Goal: Information Seeking & Learning: Learn about a topic

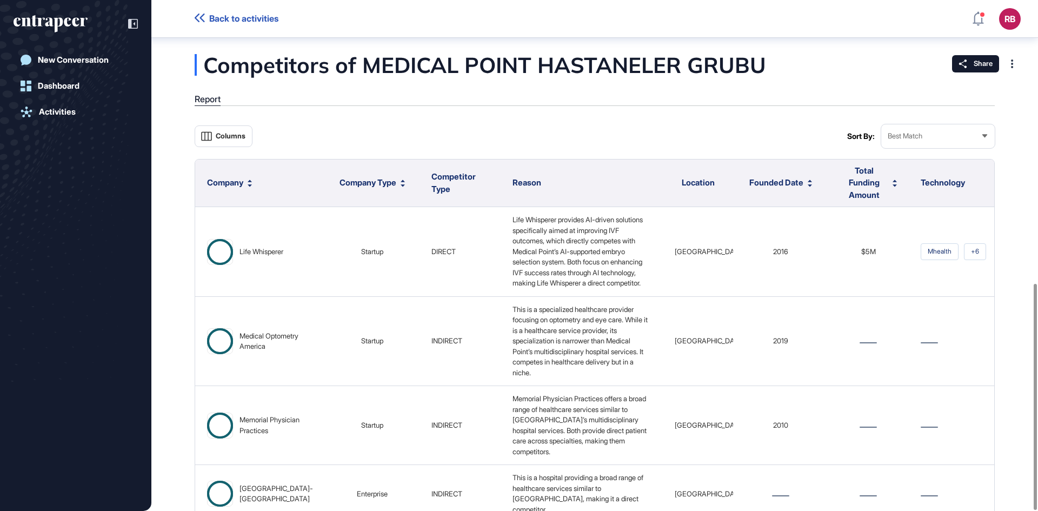
scroll to position [640, 0]
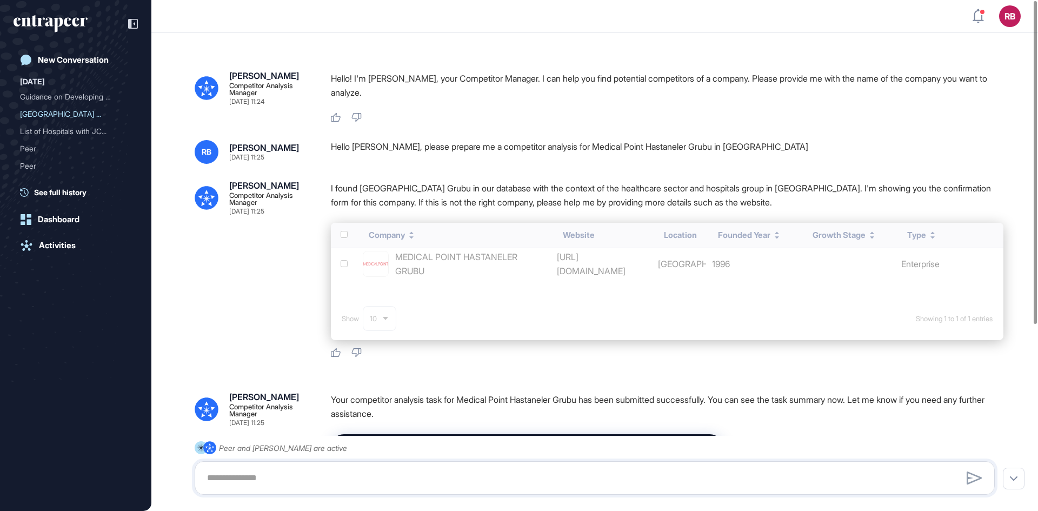
scroll to position [1, 1]
click at [68, 54] on link "New Conversation" at bounding box center [76, 60] width 124 height 22
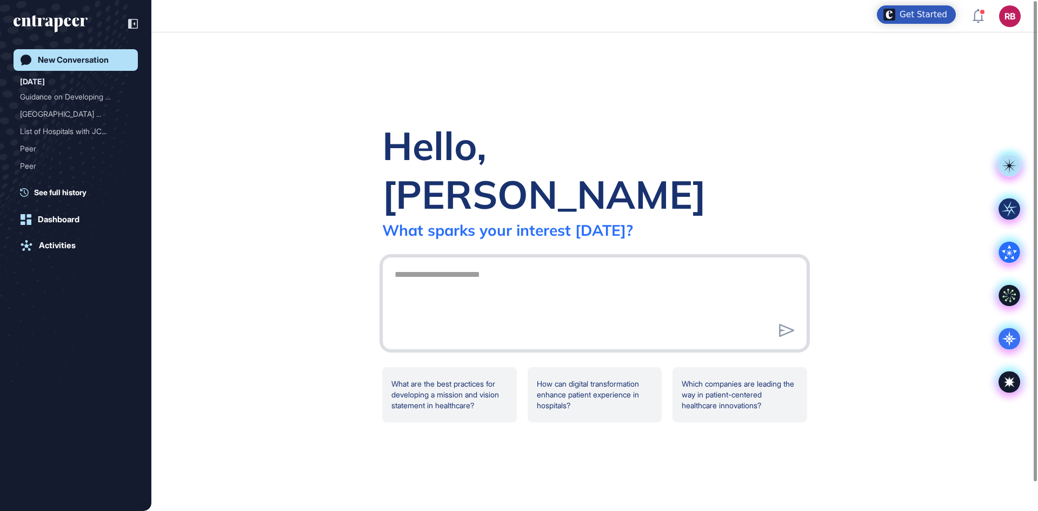
click at [551, 268] on textarea at bounding box center [594, 302] width 413 height 76
click at [1011, 201] on rect at bounding box center [1010, 209] width 22 height 22
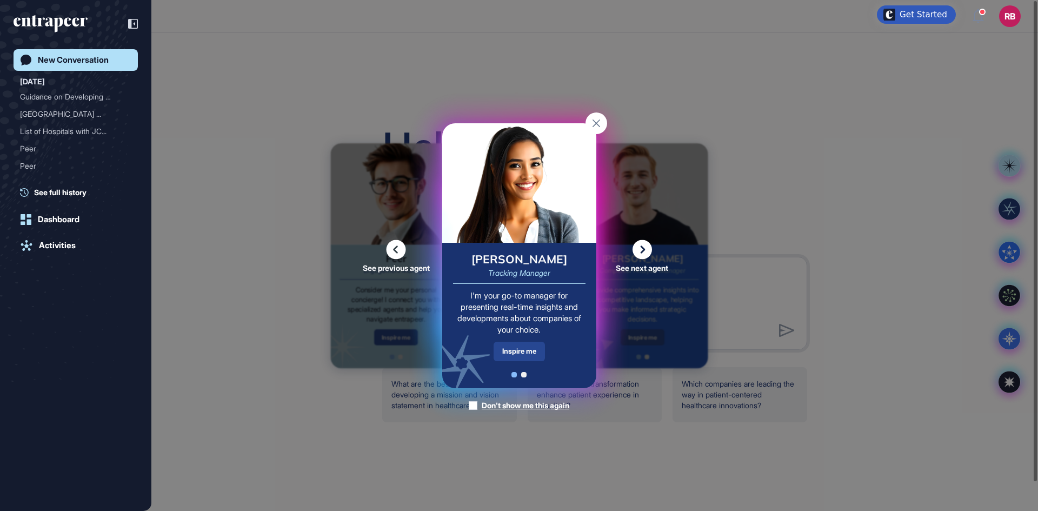
click at [504, 350] on div "Inspire me" at bounding box center [519, 351] width 51 height 19
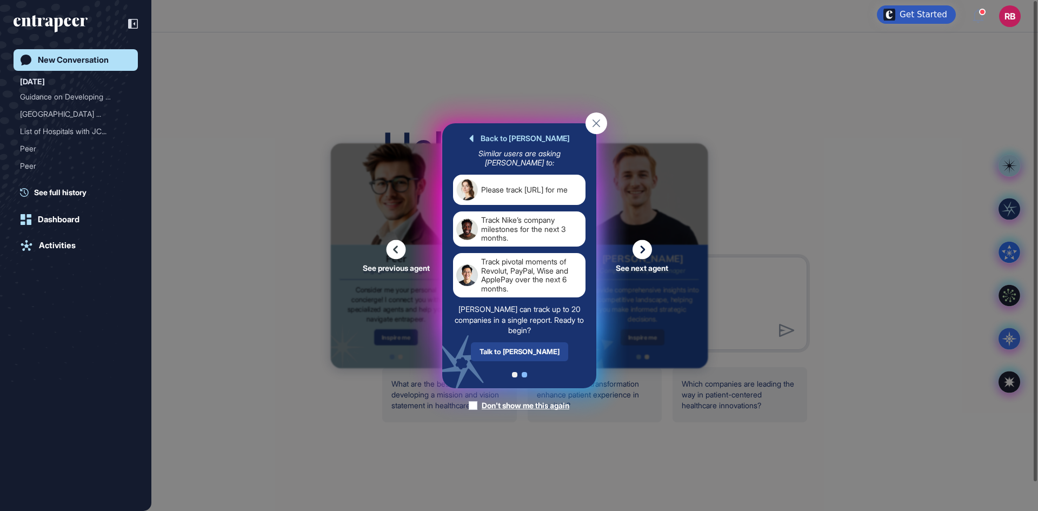
click at [518, 349] on div "Talk to Tracy" at bounding box center [518, 351] width 97 height 19
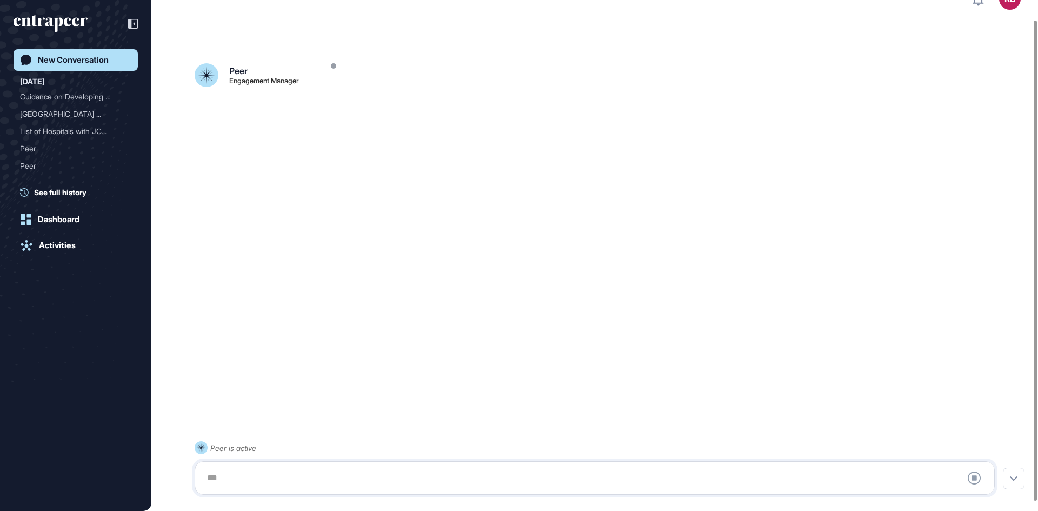
scroll to position [30, 0]
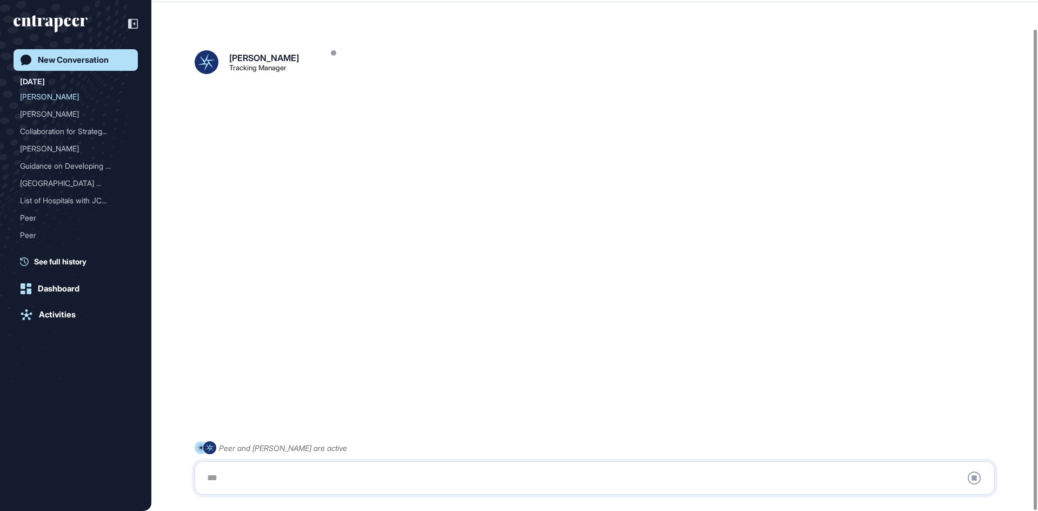
click at [244, 475] on div at bounding box center [595, 478] width 788 height 22
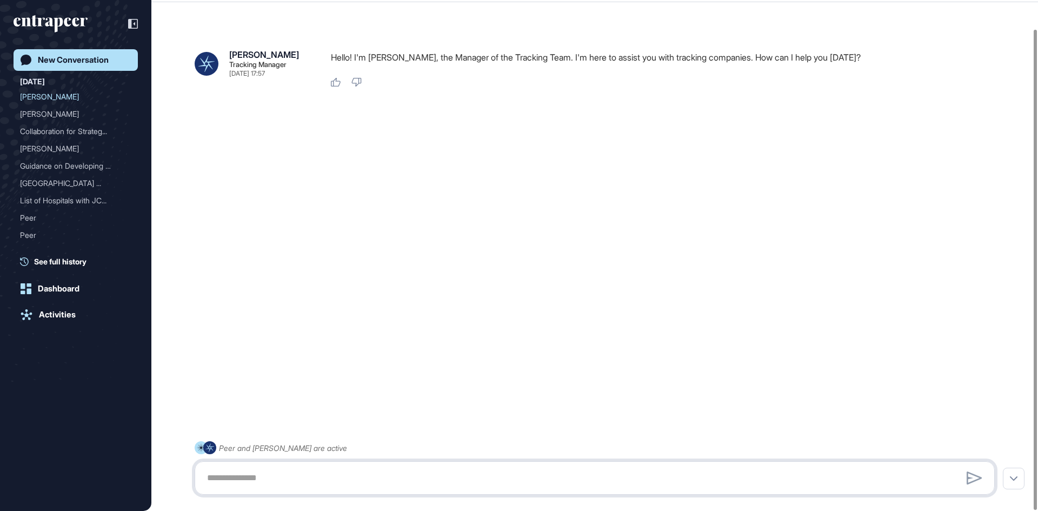
click at [211, 477] on textarea at bounding box center [595, 478] width 788 height 22
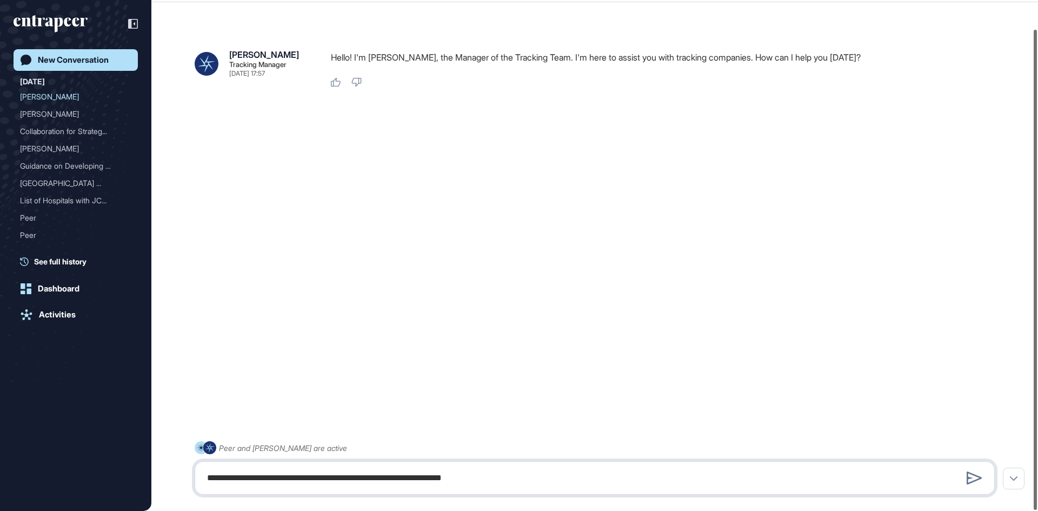
type textarea "**********"
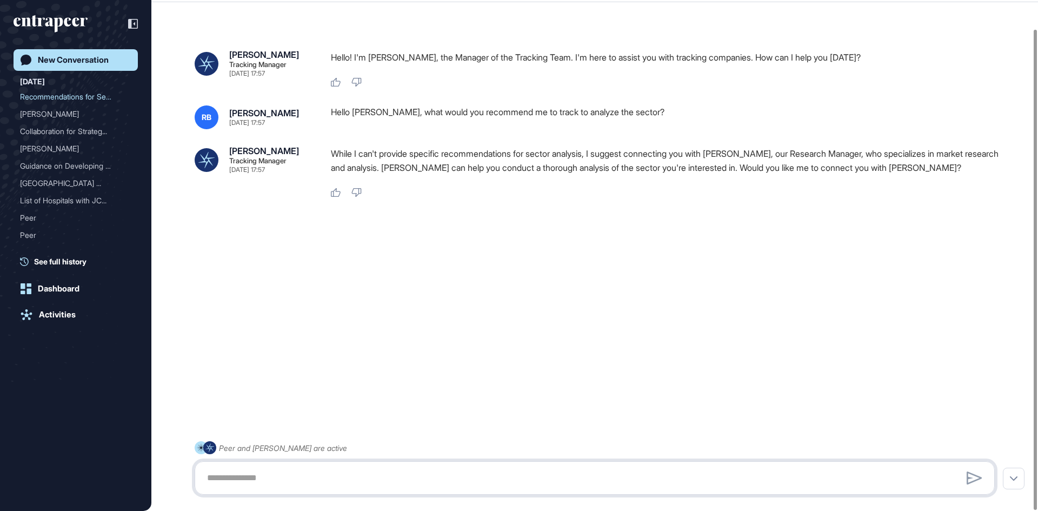
click at [307, 485] on textarea at bounding box center [595, 478] width 788 height 22
type textarea "***"
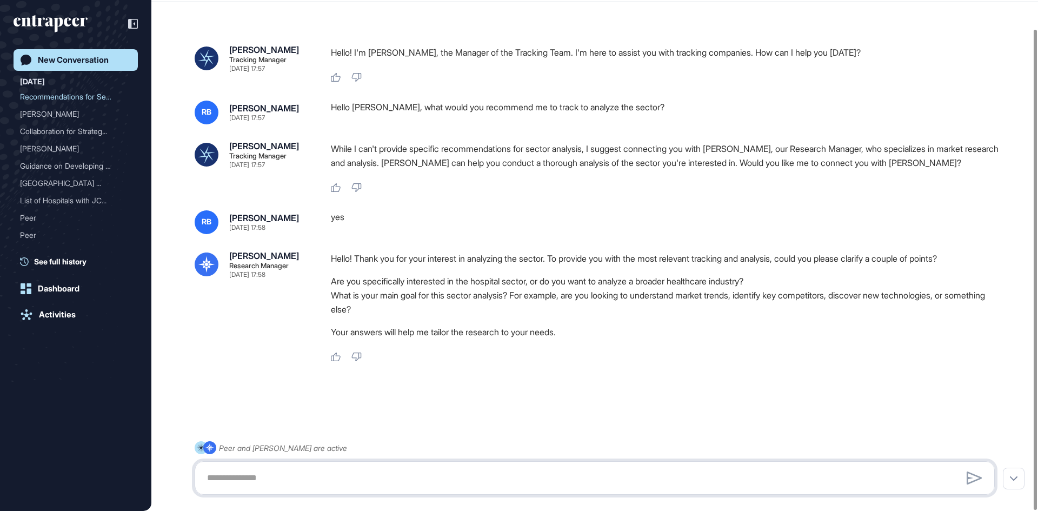
click at [276, 472] on textarea at bounding box center [595, 478] width 788 height 22
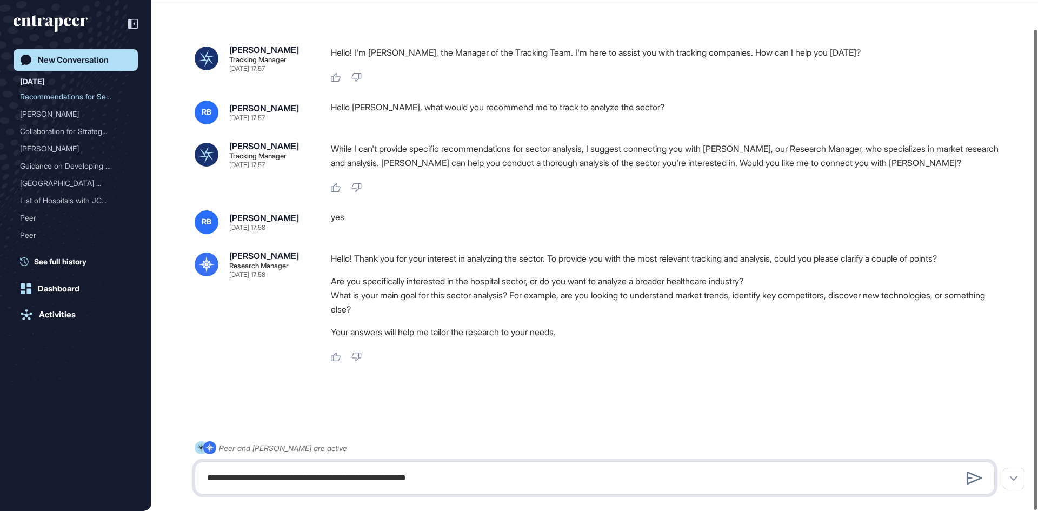
type textarea "**********"
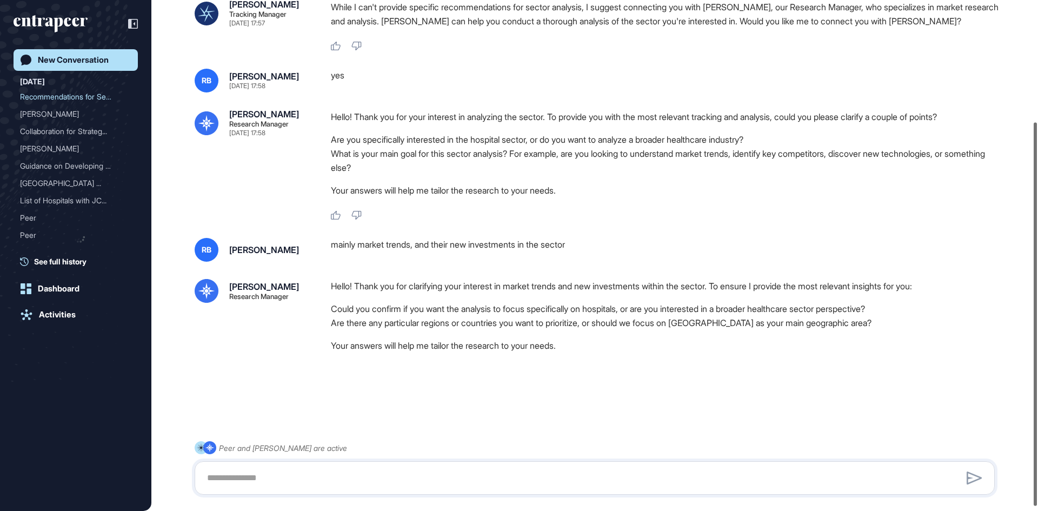
scroll to position [168, 0]
click at [325, 466] on div at bounding box center [595, 478] width 800 height 34
click at [311, 472] on textarea at bounding box center [595, 478] width 788 height 22
type textarea "*"
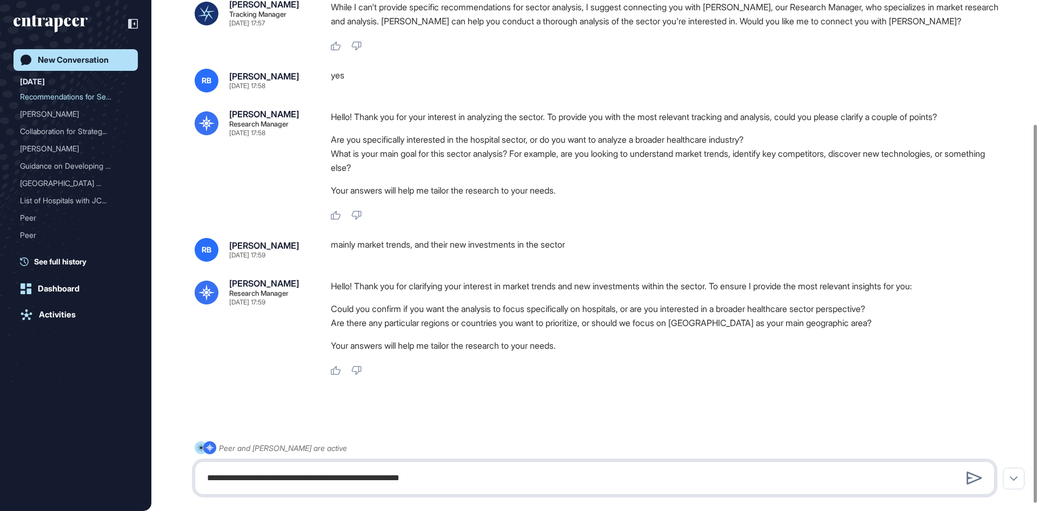
type textarea "**********"
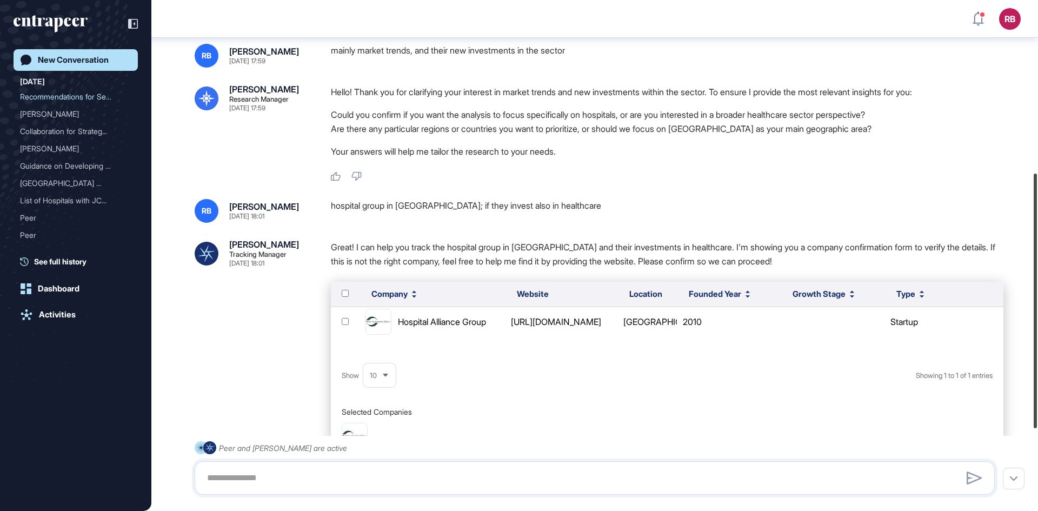
scroll to position [384, 0]
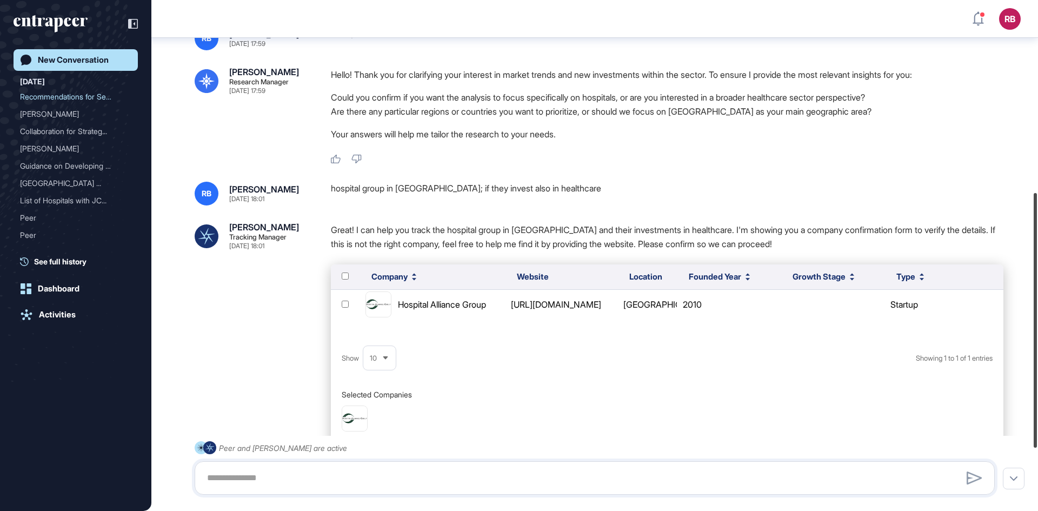
drag, startPoint x: 1034, startPoint y: 331, endPoint x: 1030, endPoint y: 382, distance: 51.1
click at [1030, 382] on div "RB Dashboard Profile My Content Request More Data New Conversation Today Recomm…" at bounding box center [519, 255] width 1038 height 511
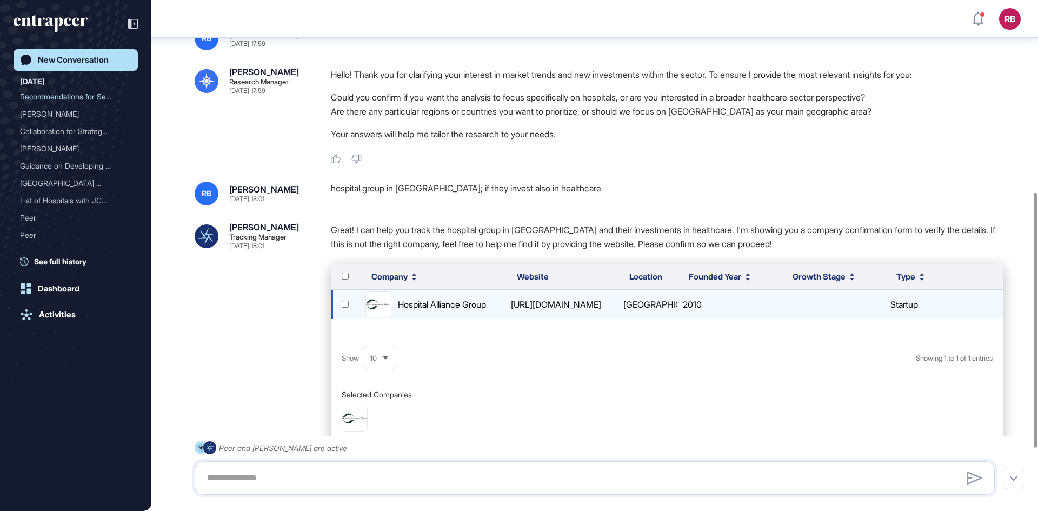
click at [562, 302] on div "https://hospitalalliancegroup.com/" at bounding box center [561, 304] width 109 height 14
click at [374, 311] on img at bounding box center [378, 304] width 25 height 25
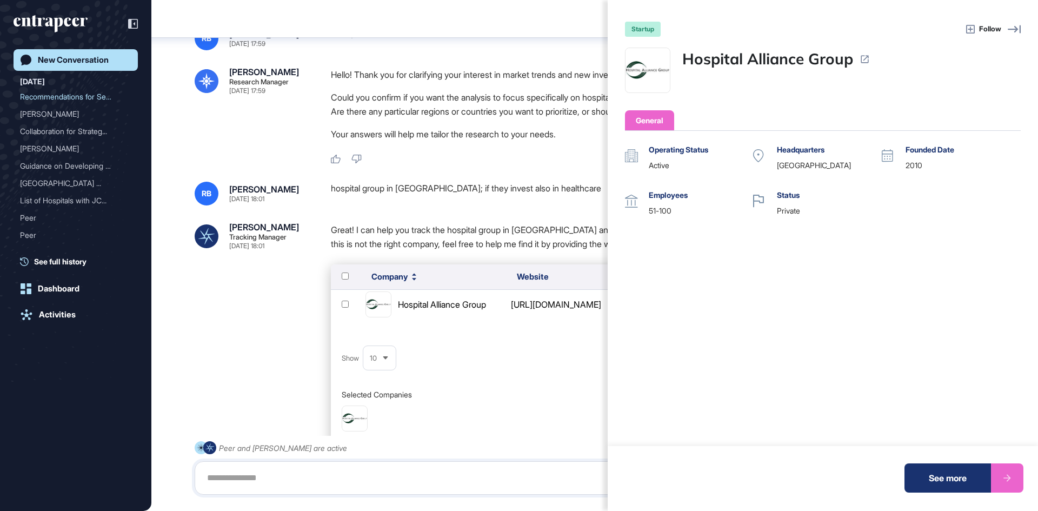
click at [440, 352] on div "startup Follow Hospital Alliance Group General Operating Status active Headquar…" at bounding box center [519, 255] width 1038 height 511
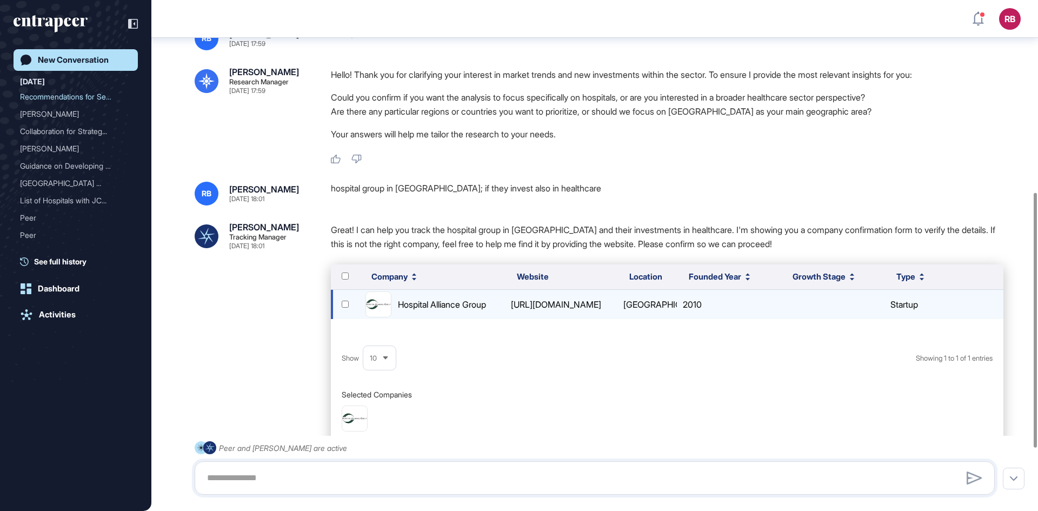
click at [565, 308] on div "https://hospitalalliancegroup.com/" at bounding box center [561, 304] width 109 height 14
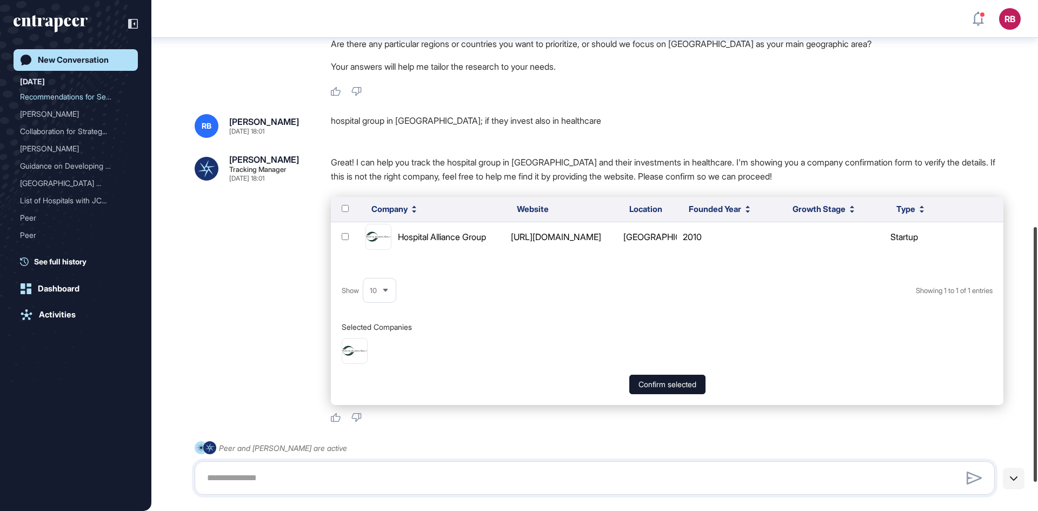
scroll to position [453, 0]
drag, startPoint x: 1033, startPoint y: 277, endPoint x: 1015, endPoint y: 474, distance: 197.6
click at [1015, 474] on div "RB Dashboard Profile My Content Request More Data New Conversation Today Recomm…" at bounding box center [519, 255] width 1038 height 511
click at [259, 480] on textarea at bounding box center [595, 478] width 788 height 22
type textarea "**********"
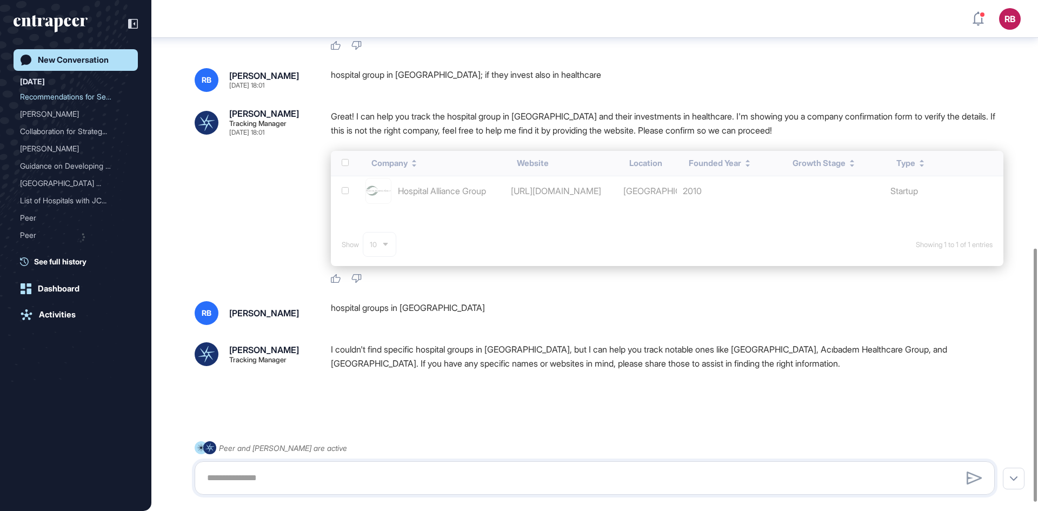
scroll to position [516, 0]
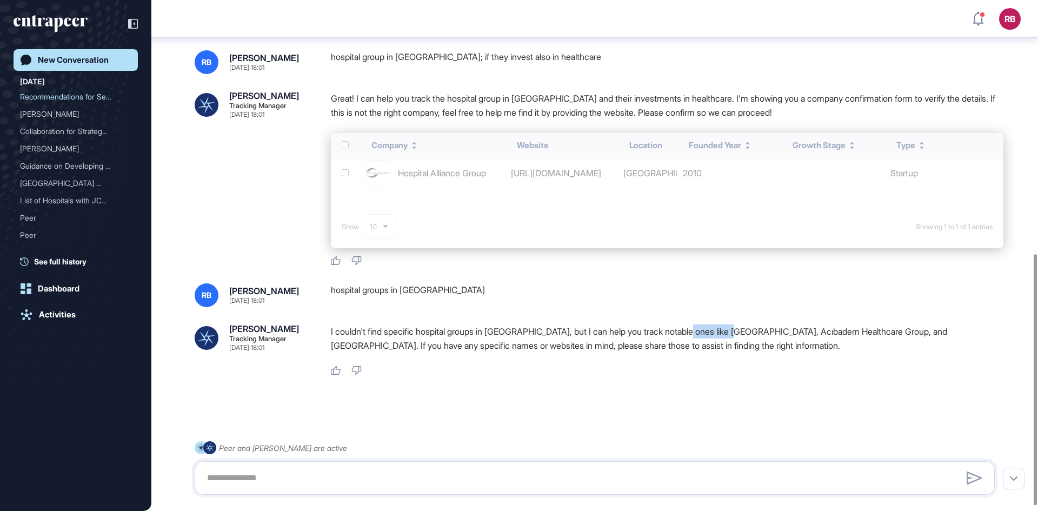
drag, startPoint x: 701, startPoint y: 330, endPoint x: 750, endPoint y: 330, distance: 49.2
click at [750, 330] on p "I couldn't find specific hospital groups in Turkey, but I can help you track no…" at bounding box center [667, 338] width 673 height 28
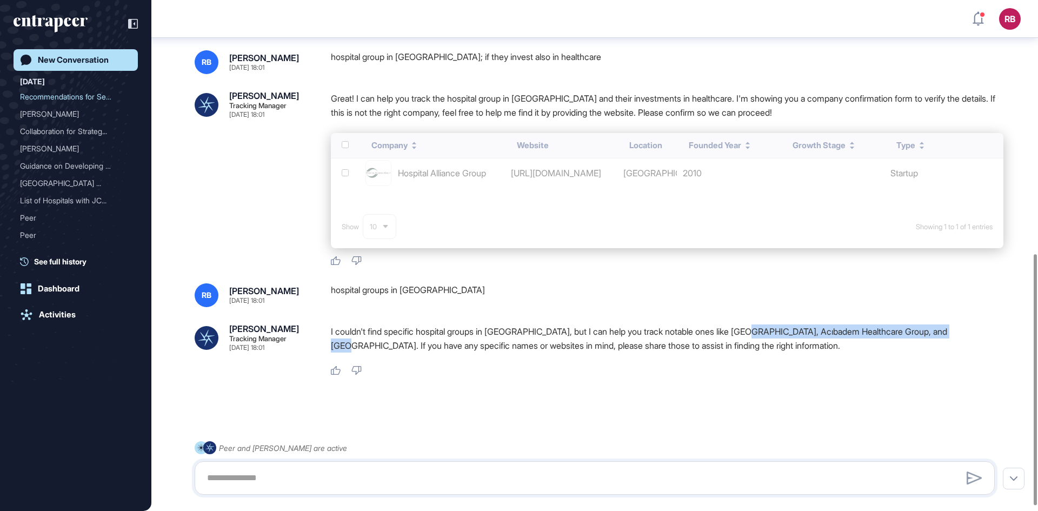
drag, startPoint x: 758, startPoint y: 331, endPoint x: 954, endPoint y: 328, distance: 196.3
click at [974, 326] on p "I couldn't find specific hospital groups in Turkey, but I can help you track no…" at bounding box center [667, 338] width 673 height 28
copy p "Acıbadem Healthcare Group, and Memorial Hospitals."
click at [221, 469] on textarea at bounding box center [595, 478] width 788 height 22
paste textarea "**********"
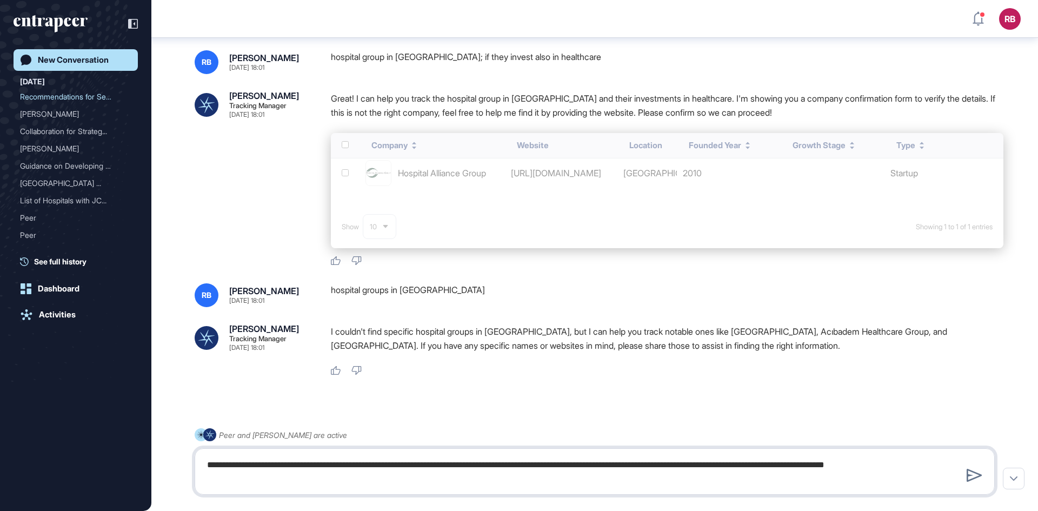
type textarea "**********"
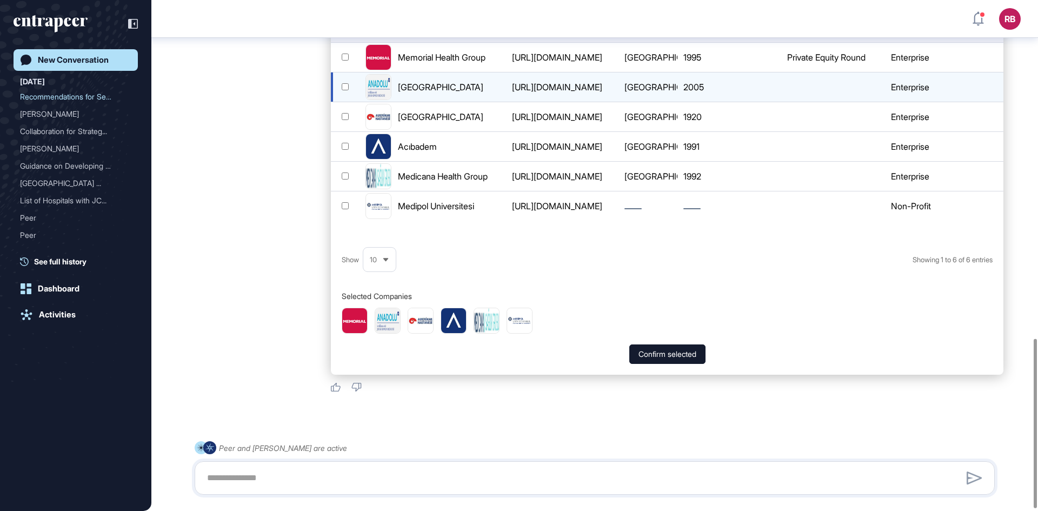
scroll to position [1022, 0]
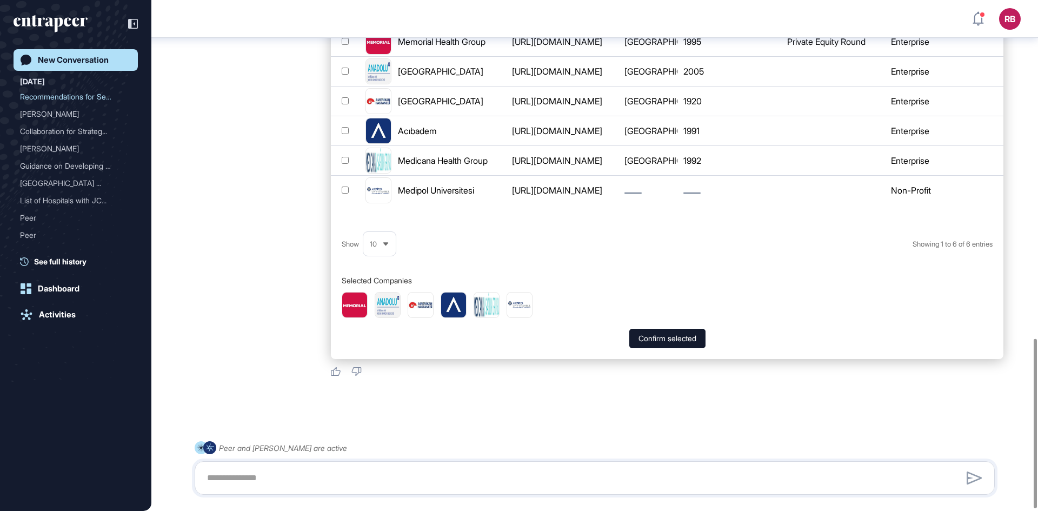
drag, startPoint x: 598, startPoint y: 236, endPoint x: 433, endPoint y: 208, distance: 167.8
click at [603, 254] on div "Show 10 Showing 1 to 6 of 6 entries" at bounding box center [667, 243] width 673 height 43
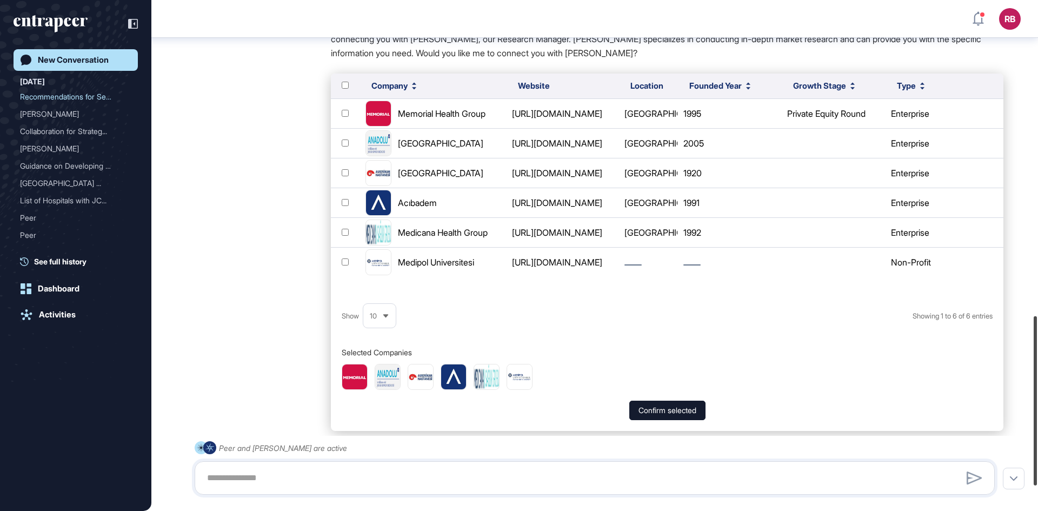
scroll to position [899, 0]
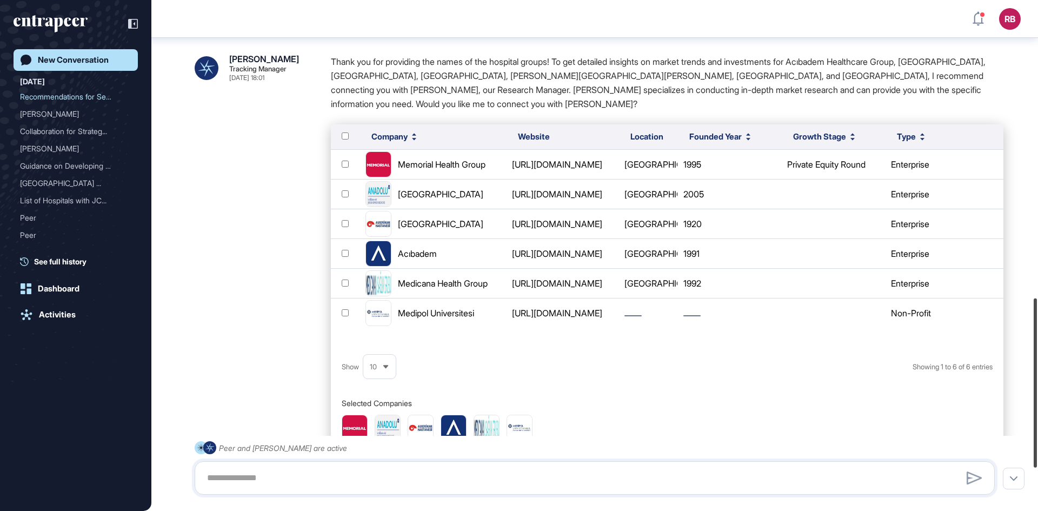
drag, startPoint x: 1034, startPoint y: 351, endPoint x: 1031, endPoint y: 310, distance: 40.7
click at [1034, 310] on div at bounding box center [1035, 382] width 3 height 169
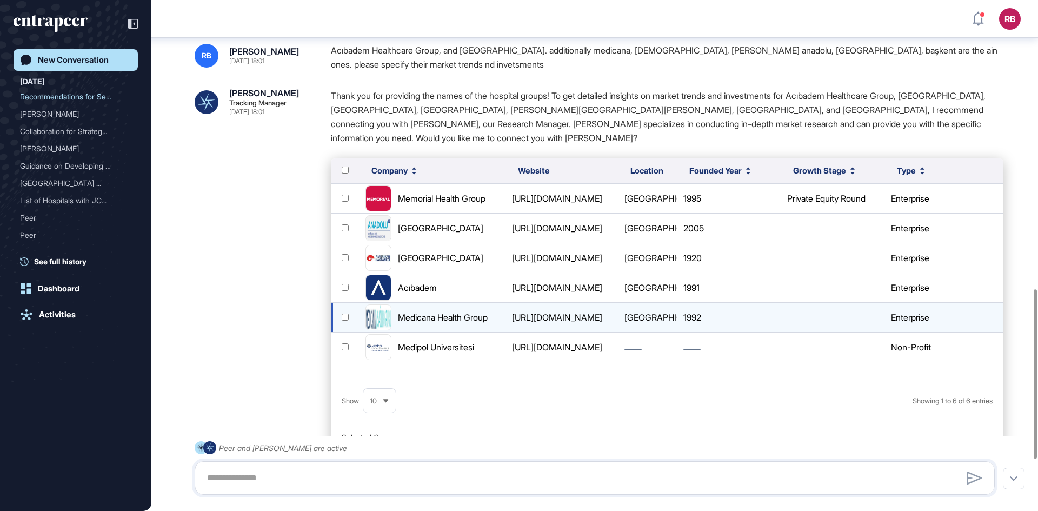
scroll to position [865, 0]
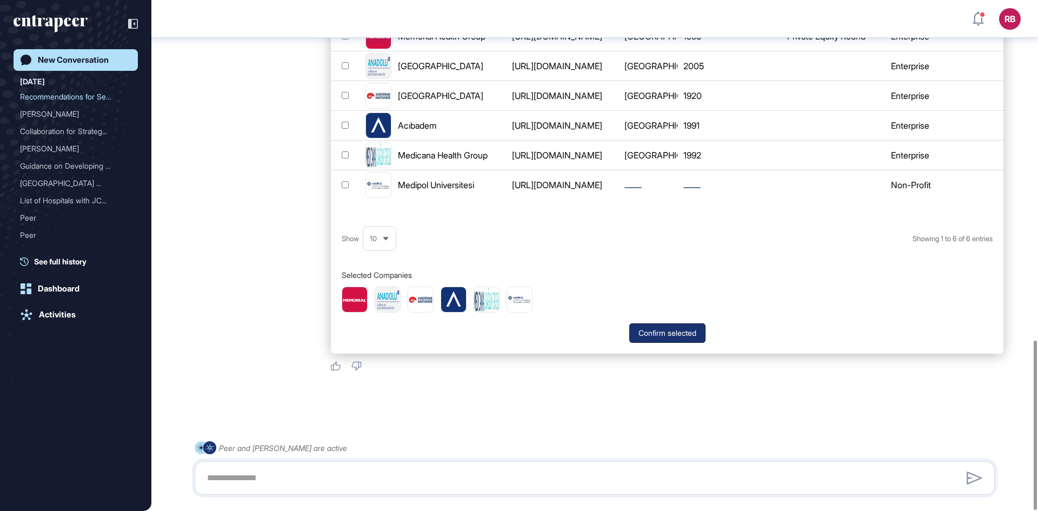
click at [672, 323] on button "Confirm selected" at bounding box center [667, 332] width 76 height 19
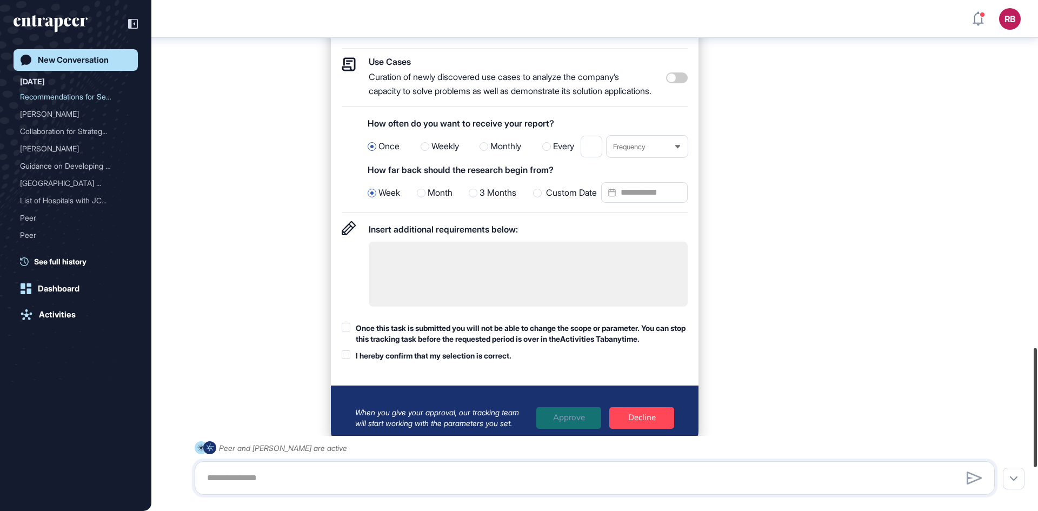
scroll to position [1589, 0]
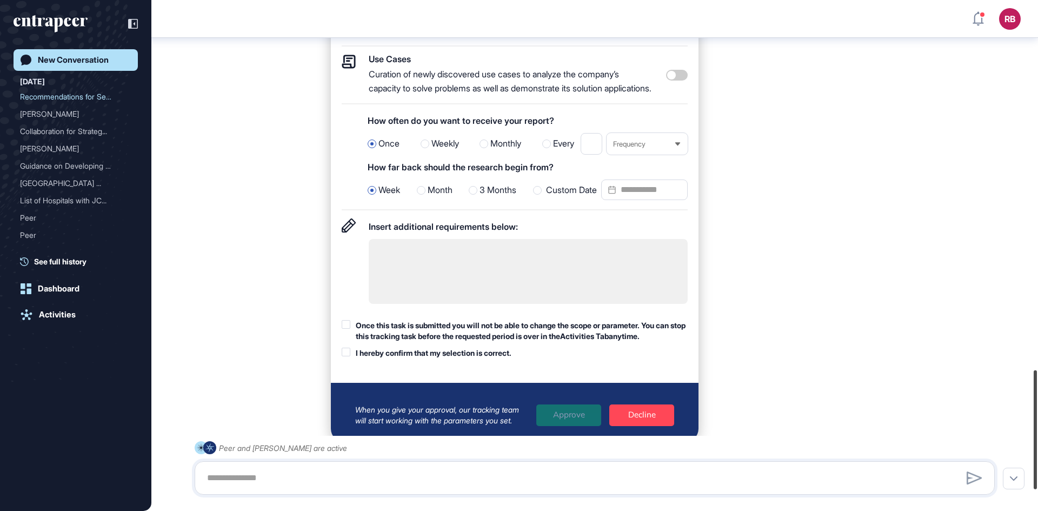
drag, startPoint x: 1034, startPoint y: 447, endPoint x: 1031, endPoint y: 428, distance: 19.8
click at [1034, 429] on div at bounding box center [1035, 429] width 3 height 119
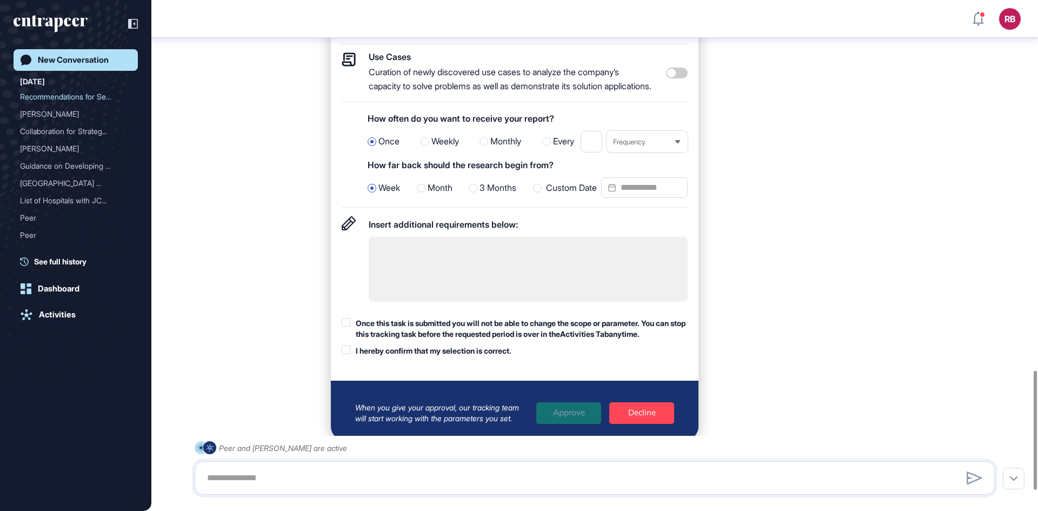
click at [347, 339] on div "Once this task is submitted you will not be able to change the scope or paramet…" at bounding box center [515, 337] width 346 height 38
click at [348, 346] on div at bounding box center [346, 350] width 9 height 9
click at [344, 321] on div at bounding box center [346, 322] width 9 height 9
click at [469, 184] on div at bounding box center [473, 188] width 9 height 9
click at [417, 184] on div at bounding box center [421, 188] width 9 height 9
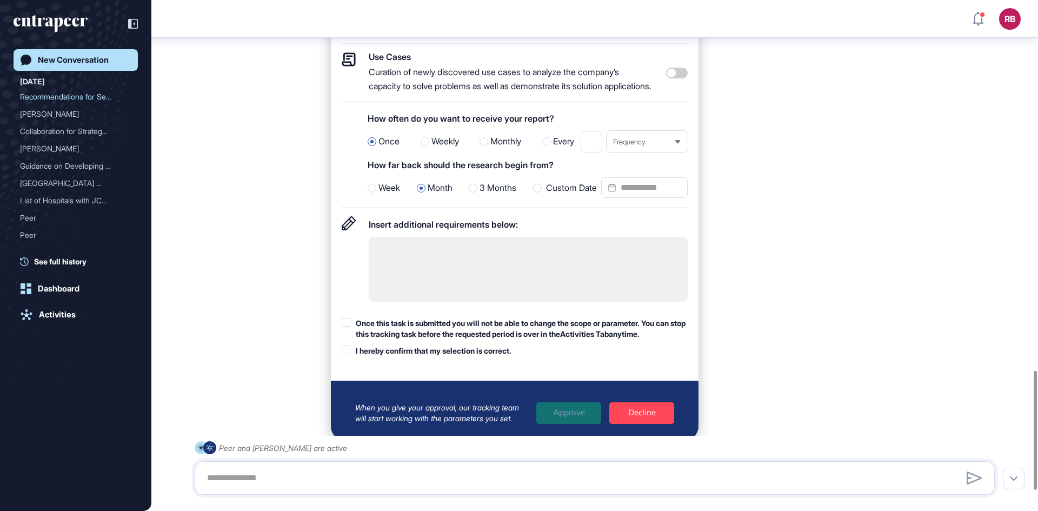
click at [374, 184] on div at bounding box center [372, 188] width 9 height 9
click at [560, 403] on div "When you give your approval, our tracking team will start working with the para…" at bounding box center [514, 413] width 319 height 22
click at [355, 318] on label "Once this task is submitted you will not be able to change the scope or paramet…" at bounding box center [515, 328] width 346 height 21
click at [476, 184] on div at bounding box center [473, 188] width 9 height 9
click at [344, 318] on div at bounding box center [346, 322] width 9 height 9
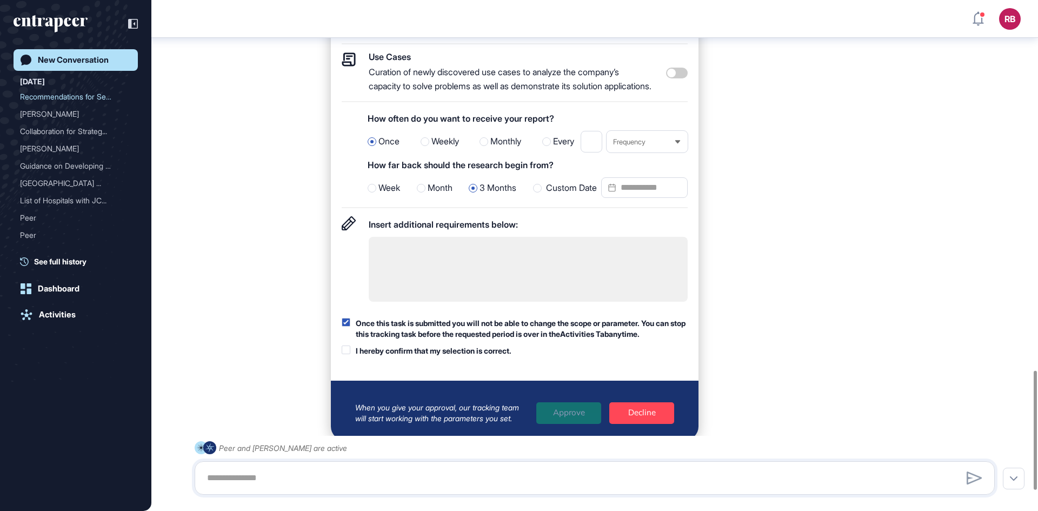
click at [346, 346] on div at bounding box center [346, 350] width 9 height 9
click at [552, 404] on div "Approve" at bounding box center [568, 413] width 65 height 22
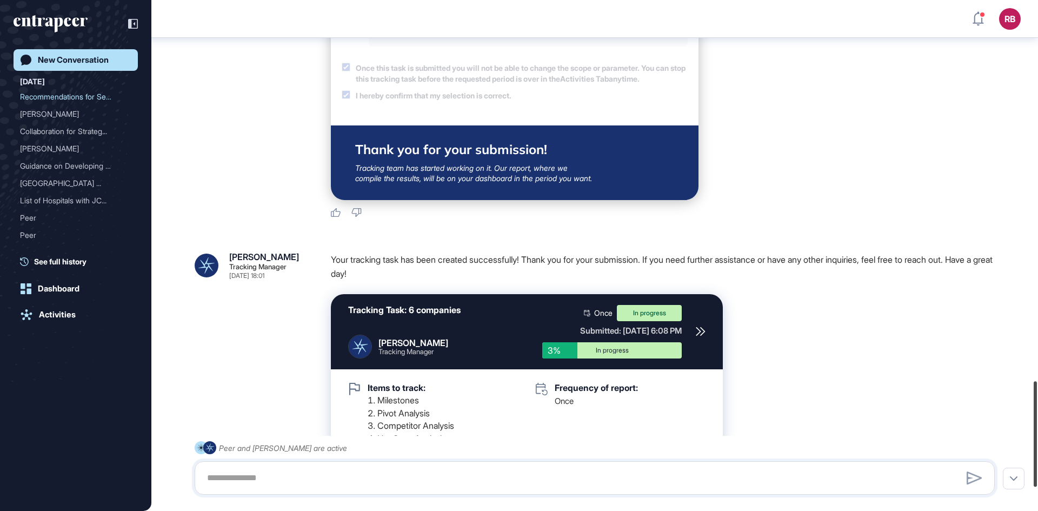
scroll to position [1959, 0]
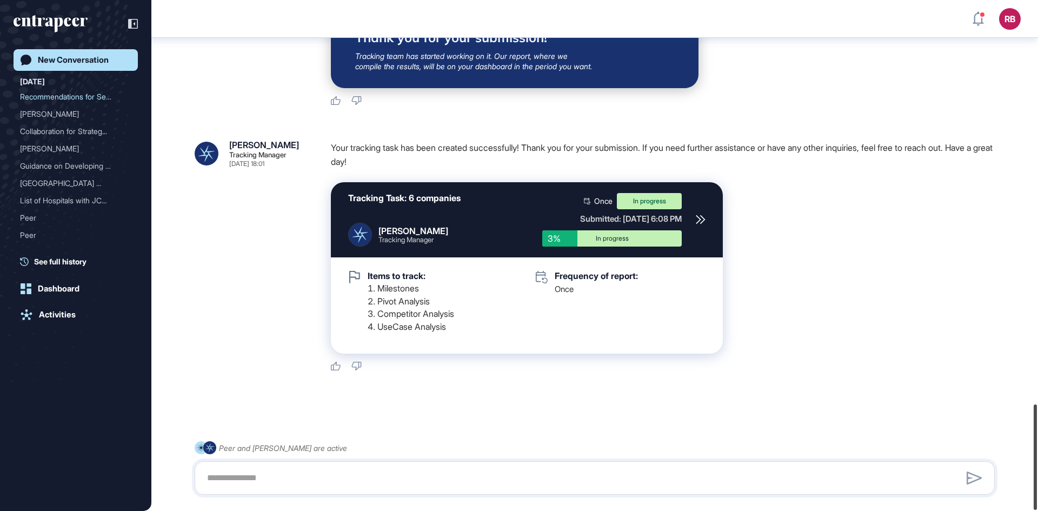
drag, startPoint x: 1034, startPoint y: 411, endPoint x: 1038, endPoint y: 500, distance: 88.7
click at [1037, 500] on div at bounding box center [1035, 456] width 3 height 105
click at [64, 59] on div "New Conversation" at bounding box center [73, 60] width 71 height 10
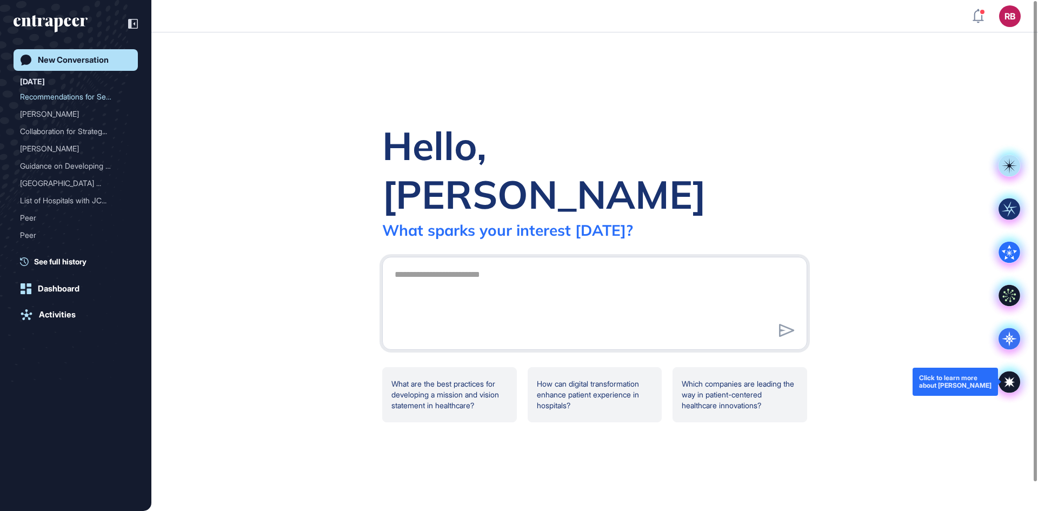
click at [1015, 379] on icon at bounding box center [1010, 382] width 22 height 22
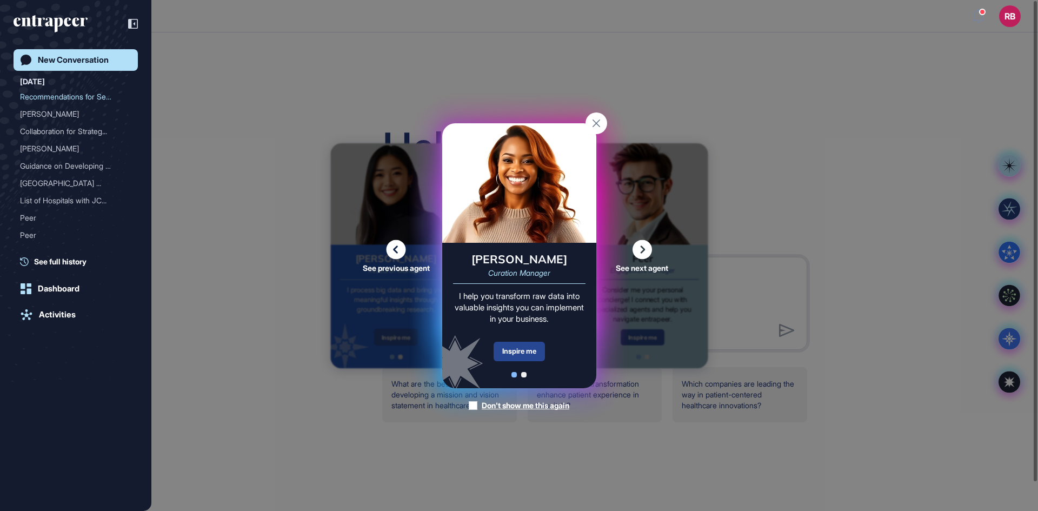
click at [513, 350] on div "Inspire me" at bounding box center [519, 351] width 51 height 19
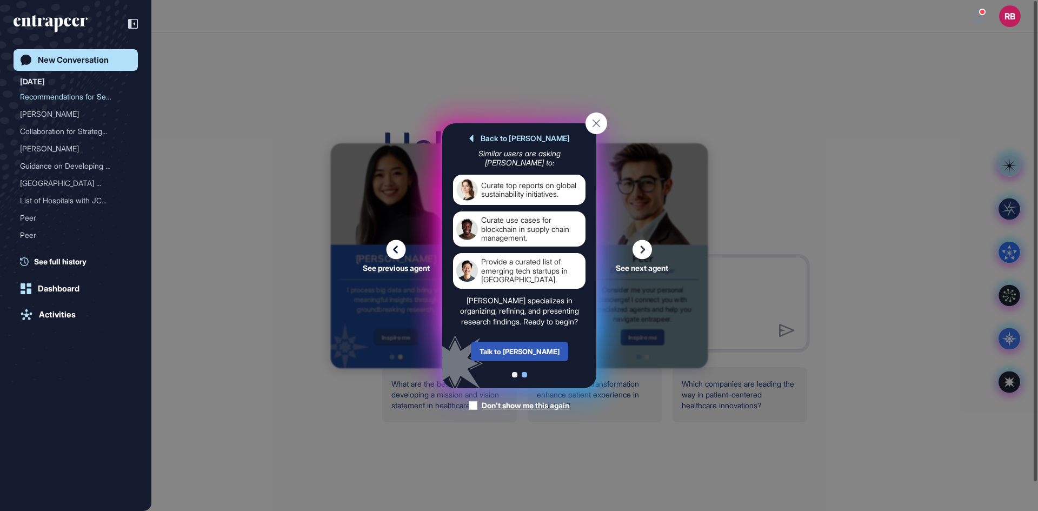
click at [639, 247] on icon at bounding box center [642, 249] width 19 height 19
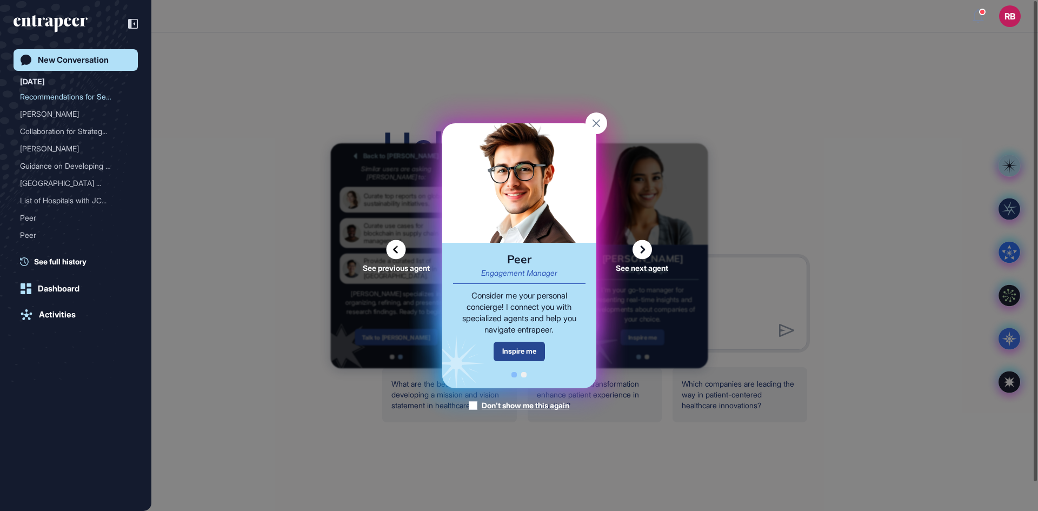
click at [517, 350] on div "Inspire me" at bounding box center [519, 351] width 51 height 19
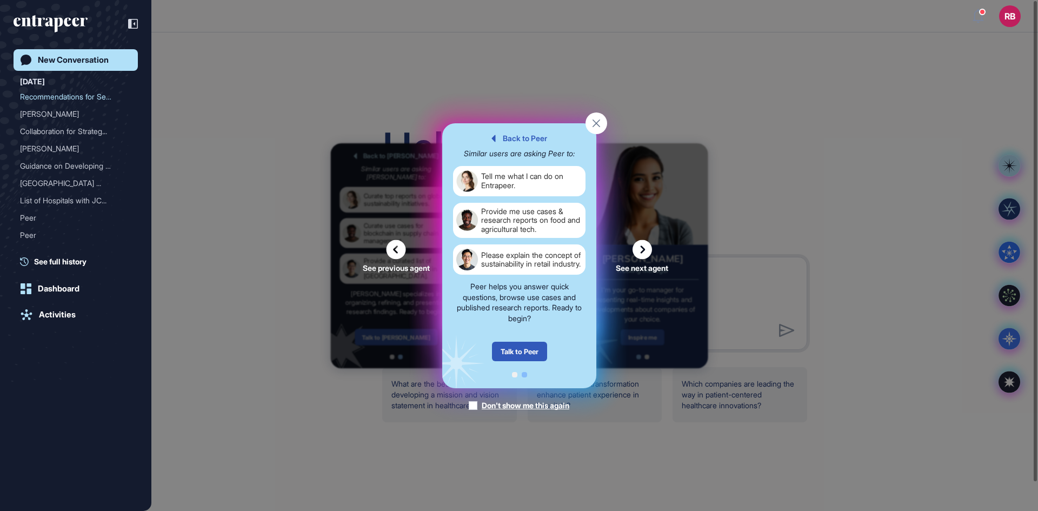
click at [517, 350] on div "Talk to Peer" at bounding box center [519, 351] width 55 height 19
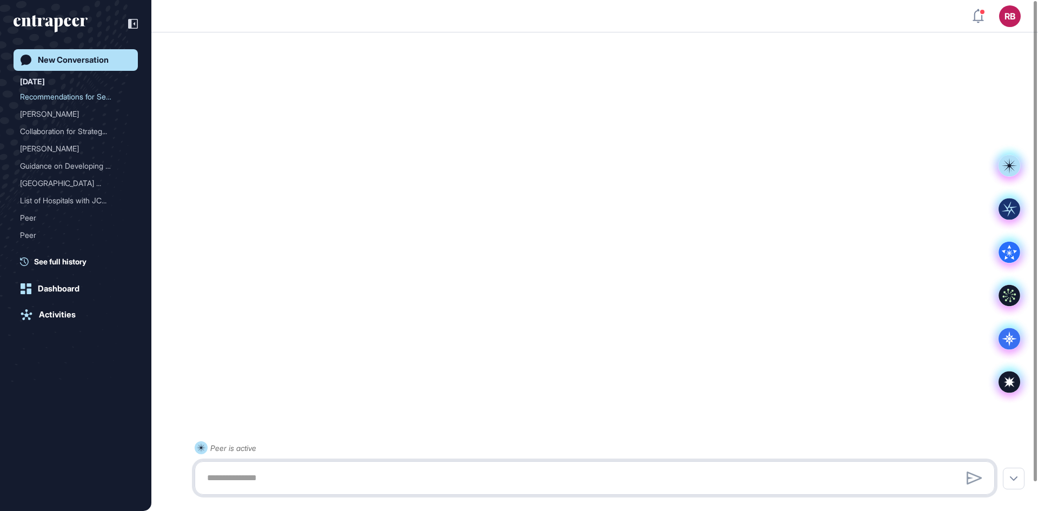
click at [224, 471] on textarea at bounding box center [595, 478] width 788 height 22
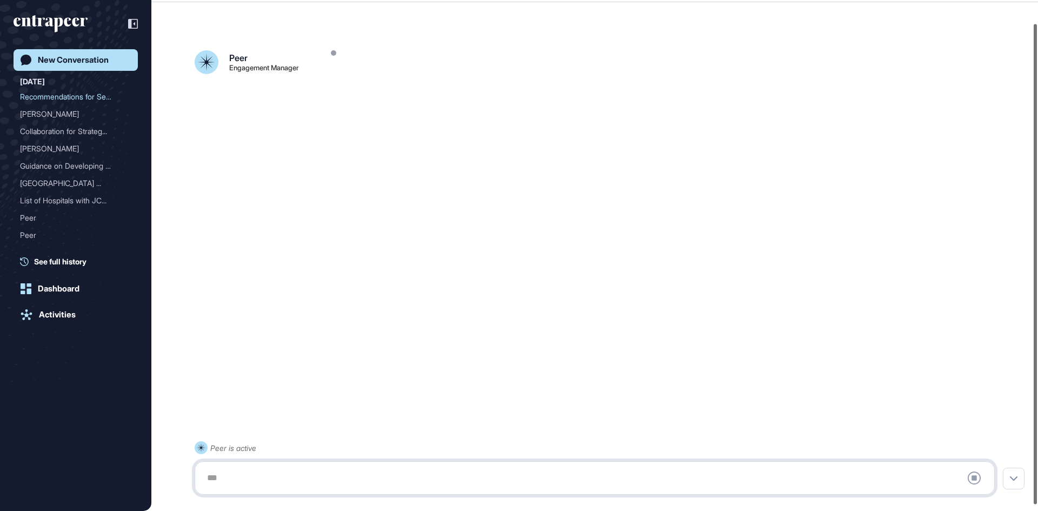
scroll to position [30, 0]
type textarea "*"
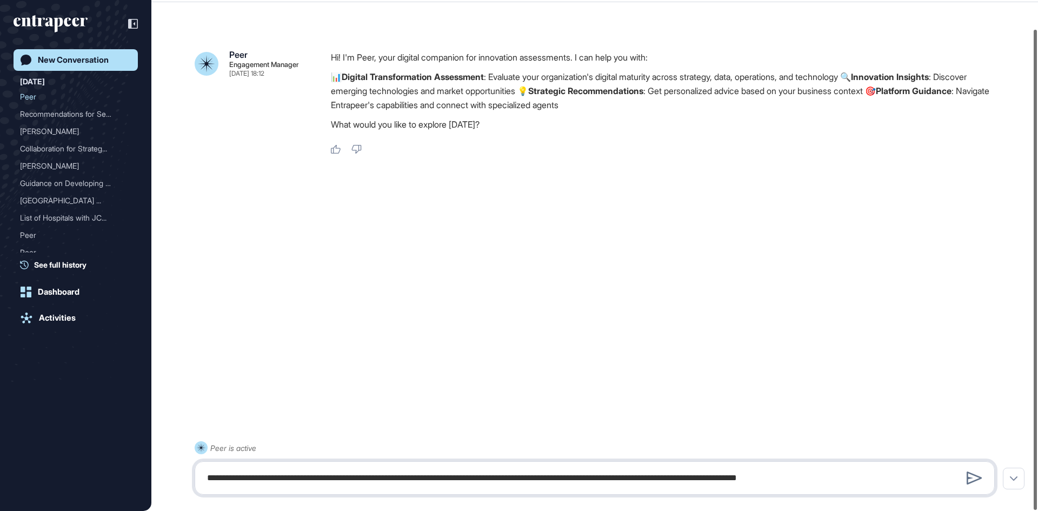
type textarea "**********"
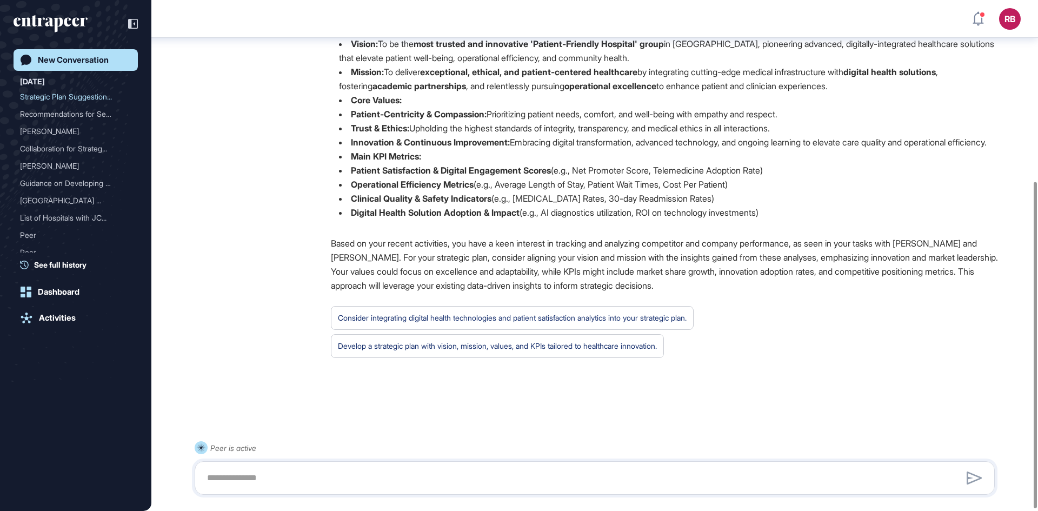
scroll to position [286, 0]
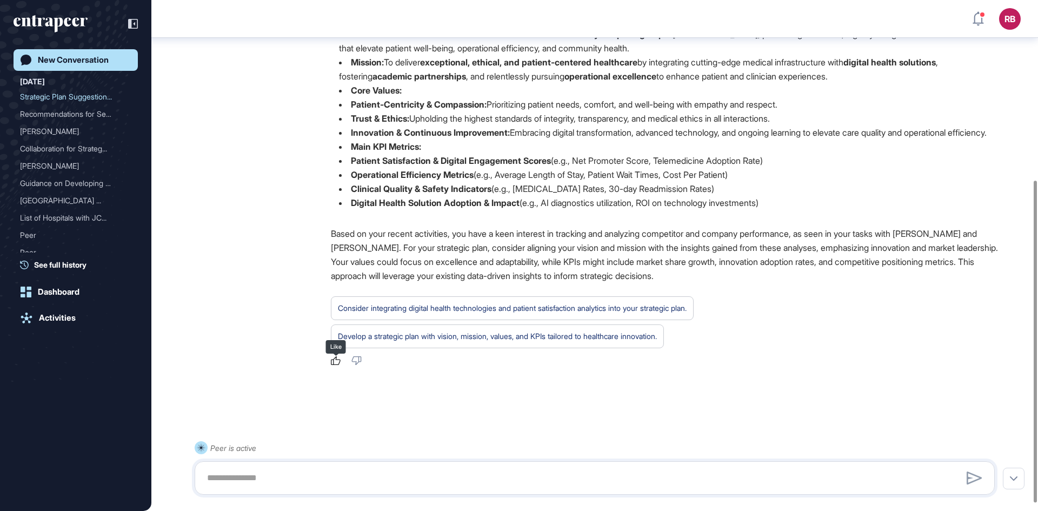
click at [332, 365] on icon at bounding box center [336, 360] width 10 height 9
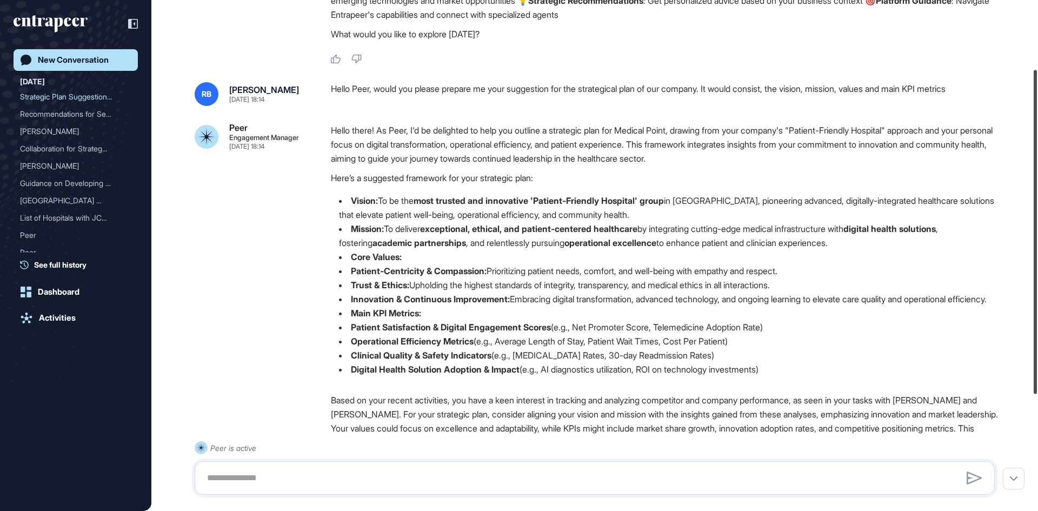
scroll to position [109, 0]
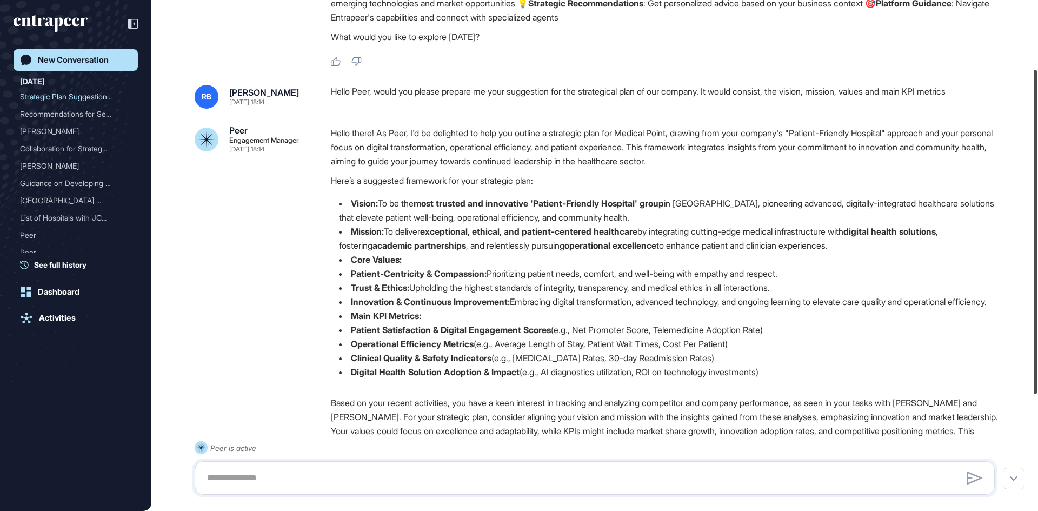
drag, startPoint x: 1034, startPoint y: 271, endPoint x: 1037, endPoint y: 160, distance: 111.4
click at [1037, 160] on div at bounding box center [1035, 232] width 3 height 324
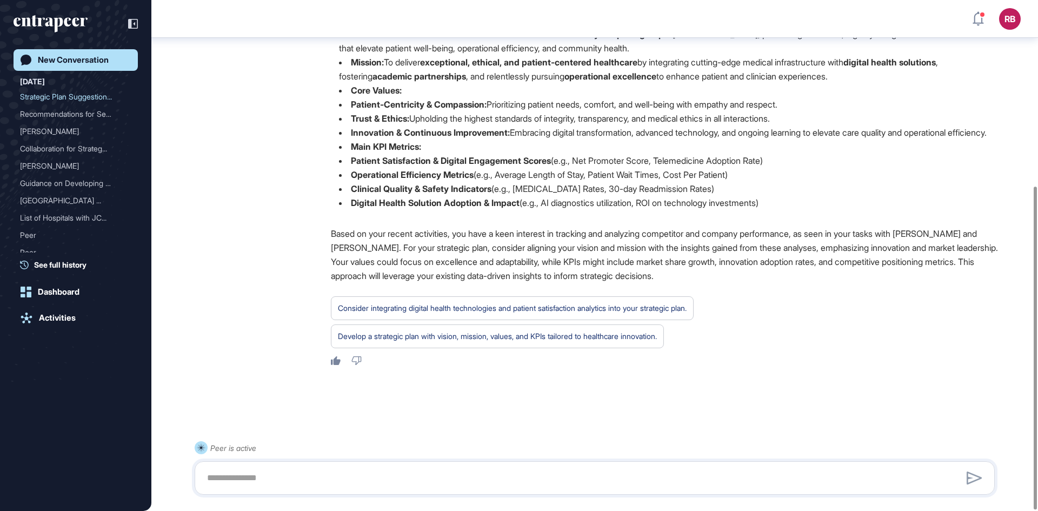
scroll to position [297, 0]
click at [370, 328] on div "Develop a strategic plan with vision, mission, values, and KPIs tailored to hea…" at bounding box center [497, 336] width 333 height 24
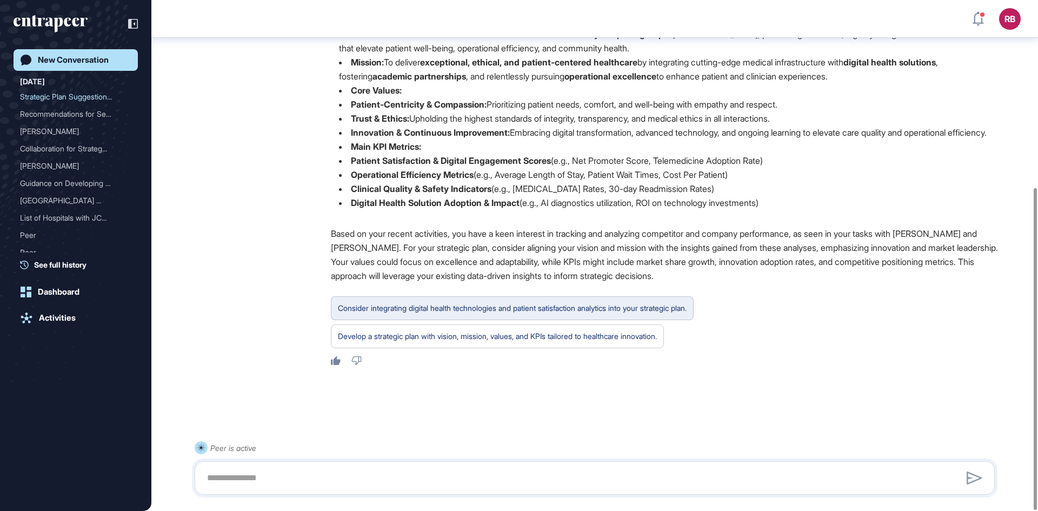
click at [560, 309] on div "Consider integrating digital health technologies and patient satisfaction analy…" at bounding box center [512, 308] width 349 height 14
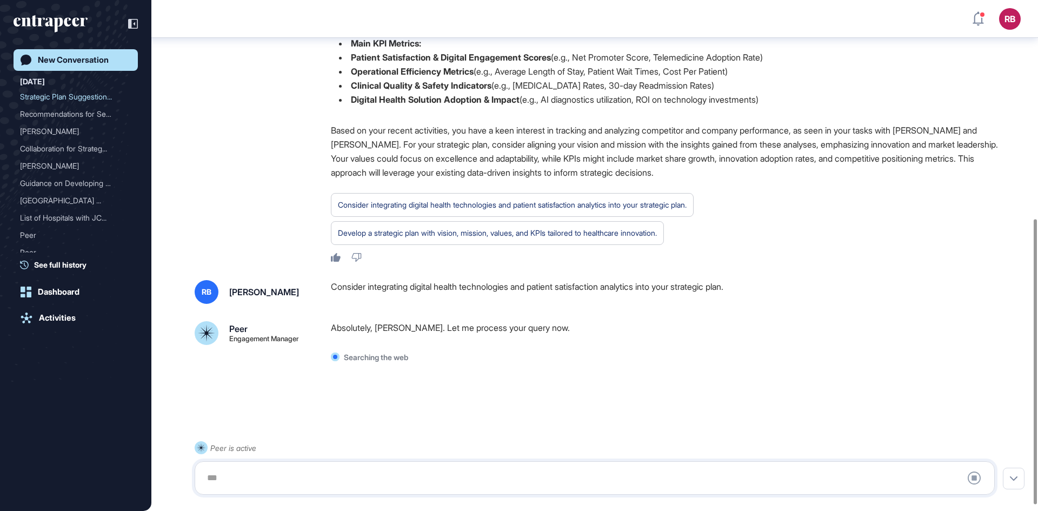
scroll to position [401, 0]
click at [278, 484] on div at bounding box center [595, 478] width 788 height 22
click at [259, 476] on div at bounding box center [595, 478] width 788 height 22
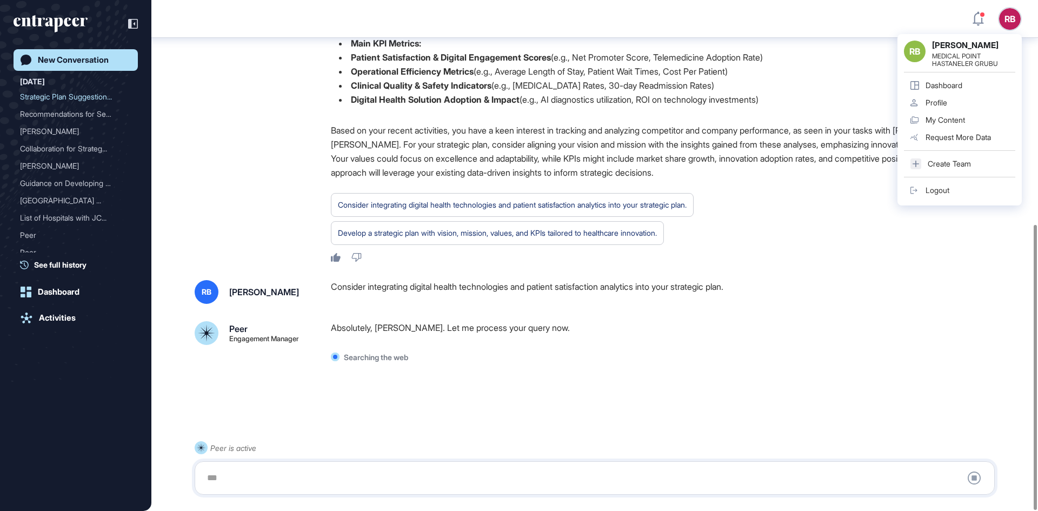
click at [277, 477] on div at bounding box center [595, 478] width 788 height 22
click at [211, 476] on div at bounding box center [595, 478] width 788 height 22
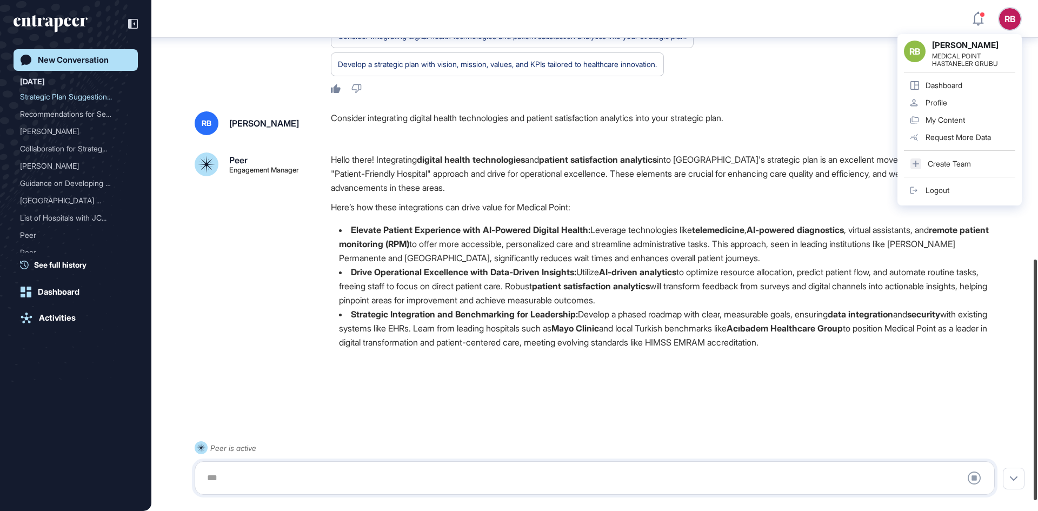
scroll to position [569, 0]
drag, startPoint x: 1038, startPoint y: 333, endPoint x: 1038, endPoint y: 459, distance: 126.5
click at [1037, 459] on div at bounding box center [1035, 389] width 3 height 241
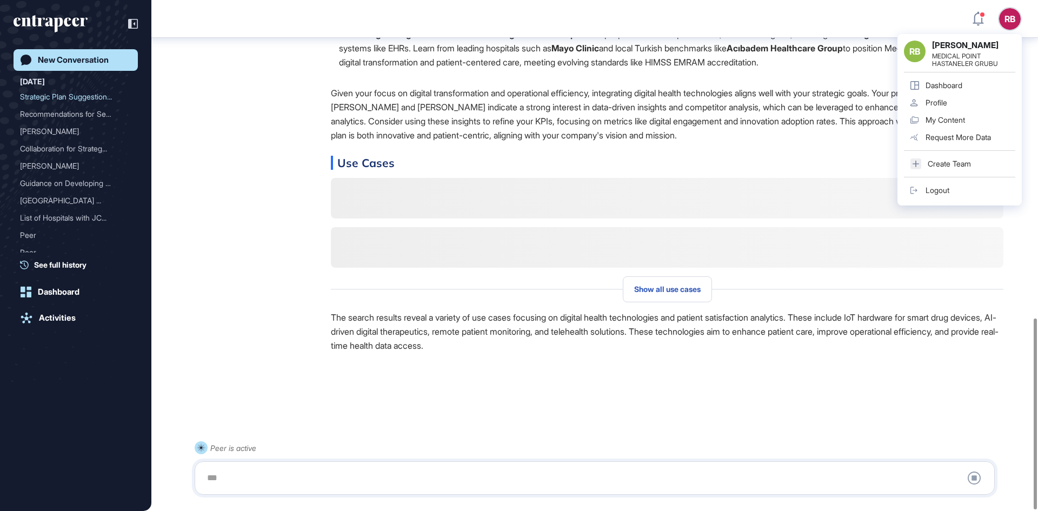
scroll to position [849, 0]
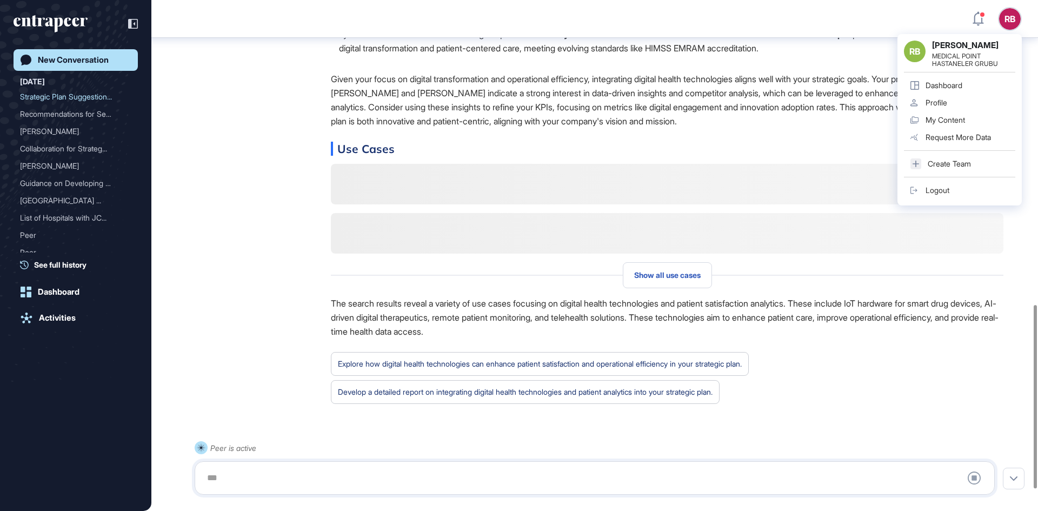
click at [268, 467] on div at bounding box center [595, 478] width 788 height 22
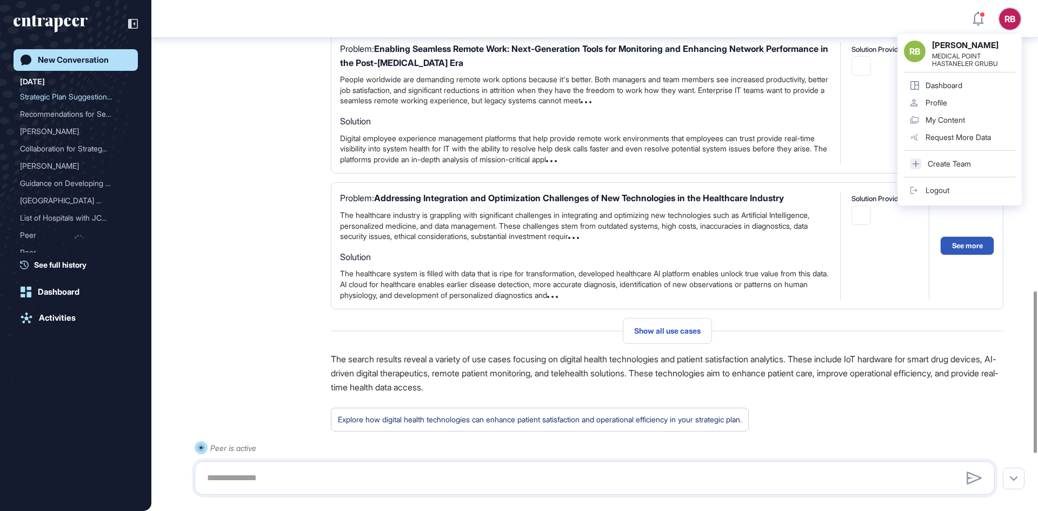
scroll to position [1096, 0]
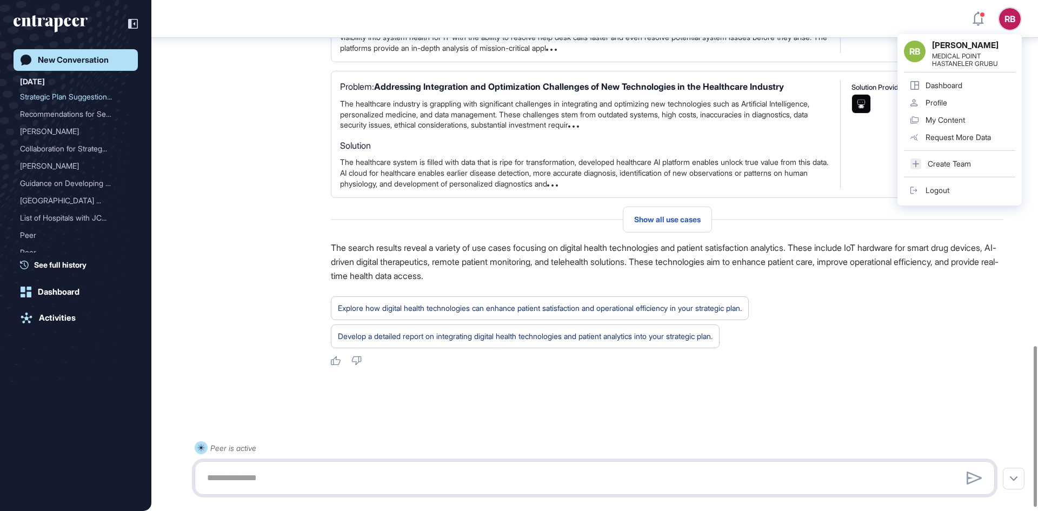
click at [234, 472] on textarea at bounding box center [595, 478] width 788 height 22
type textarea "**********"
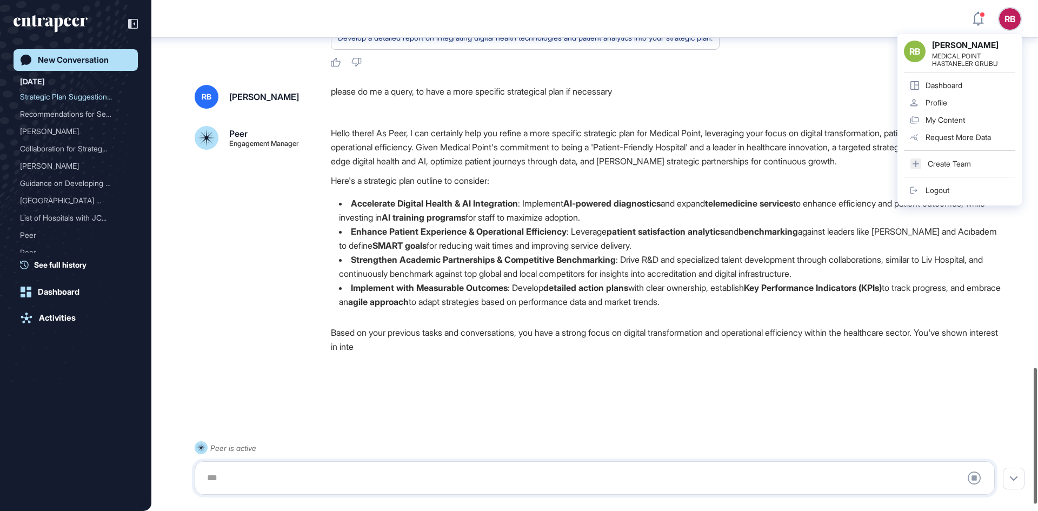
scroll to position [1391, 0]
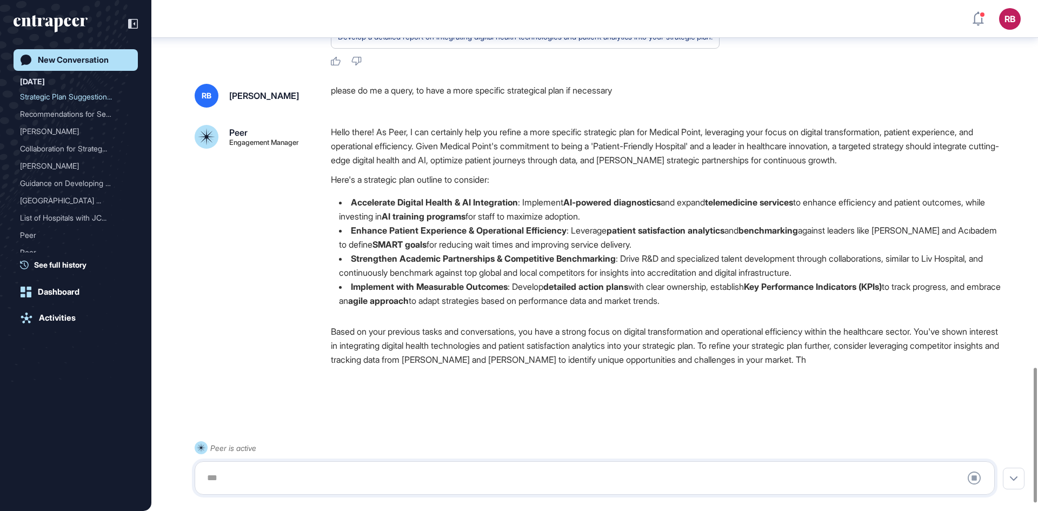
click at [670, 136] on div "RB Rıza Bozoklar please do me a query, to have a more specific strategical plan…" at bounding box center [595, 232] width 800 height 296
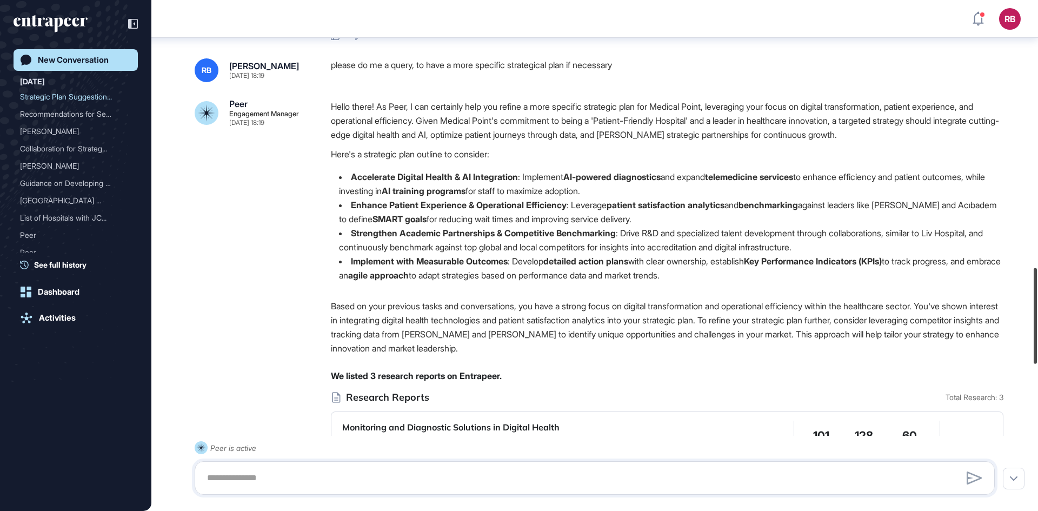
scroll to position [1402, 0]
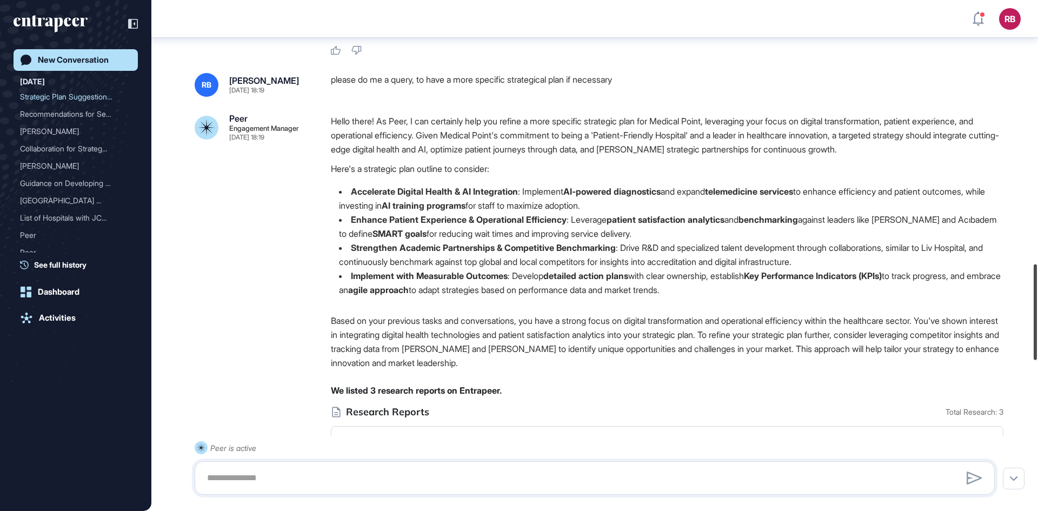
drag, startPoint x: 1036, startPoint y: 423, endPoint x: 996, endPoint y: 275, distance: 153.5
click at [996, 275] on div "RB Dashboard Profile My Content Request More Data New Conversation Today Strate…" at bounding box center [519, 255] width 1038 height 511
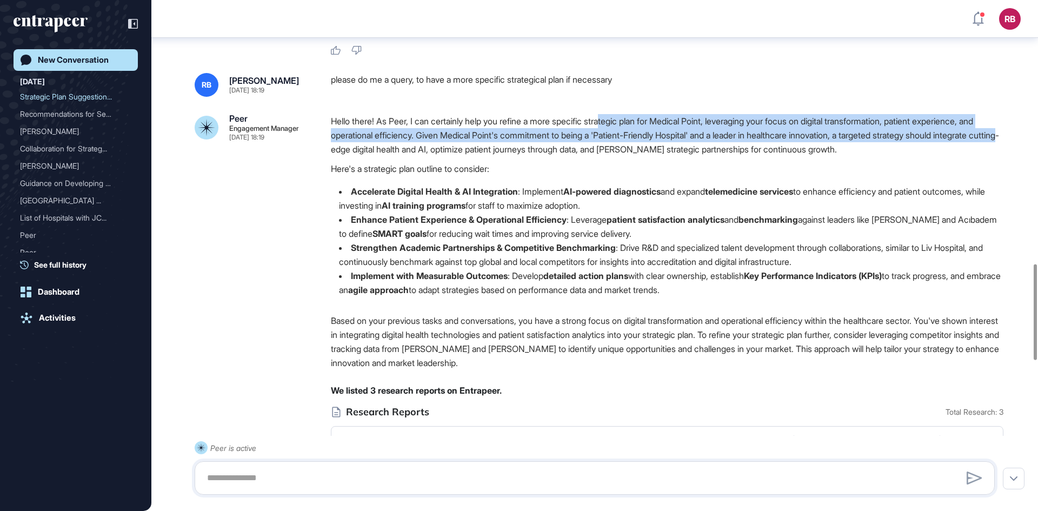
drag, startPoint x: 618, startPoint y: 139, endPoint x: 462, endPoint y: 170, distance: 159.4
click at [462, 156] on p "Hello there! As Peer, I can certainly help you refine a more specific strategic…" at bounding box center [667, 135] width 673 height 42
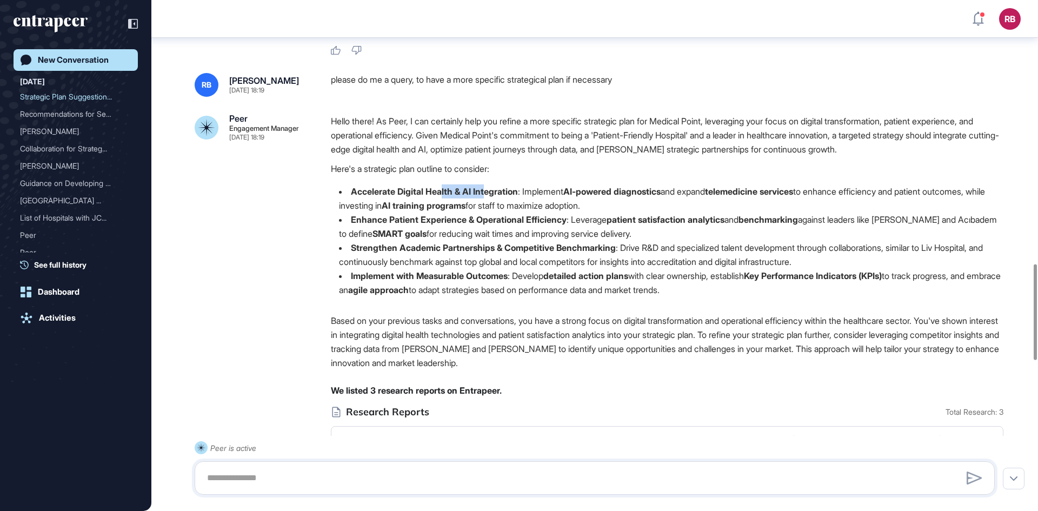
drag, startPoint x: 445, startPoint y: 208, endPoint x: 486, endPoint y: 202, distance: 41.0
click at [486, 197] on strong "Accelerate Digital Health & AI Integration" at bounding box center [434, 191] width 167 height 11
click at [427, 239] on strong "SMART goals" at bounding box center [400, 233] width 54 height 11
drag, startPoint x: 532, startPoint y: 202, endPoint x: 631, endPoint y: 222, distance: 100.8
click at [631, 213] on li "Accelerate Digital Health & AI Integration : Implement AI-powered diagnostics a…" at bounding box center [667, 198] width 673 height 28
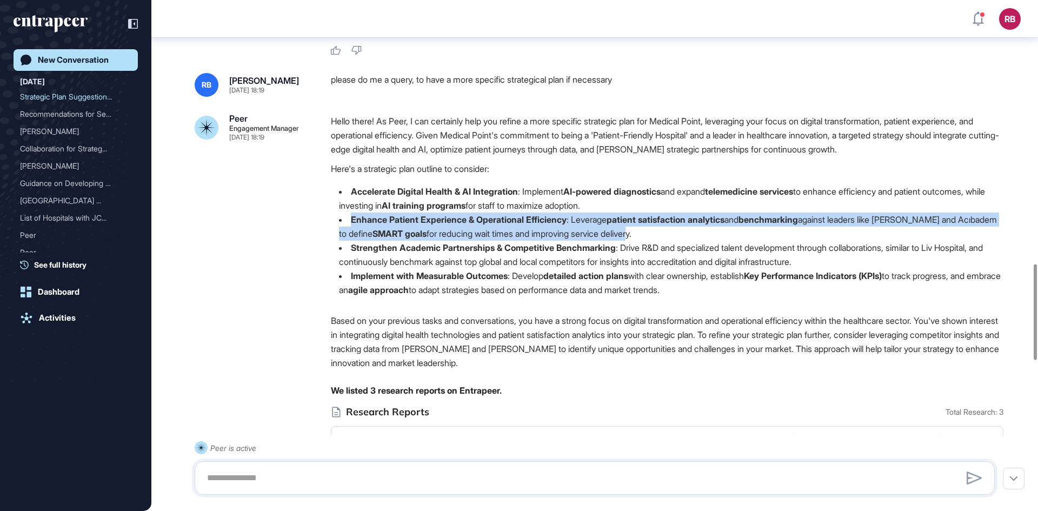
drag, startPoint x: 353, startPoint y: 236, endPoint x: 692, endPoint y: 247, distance: 339.2
click at [692, 241] on li "Enhance Patient Experience & Operational Efficiency : Leverage patient satisfac…" at bounding box center [667, 227] width 673 height 28
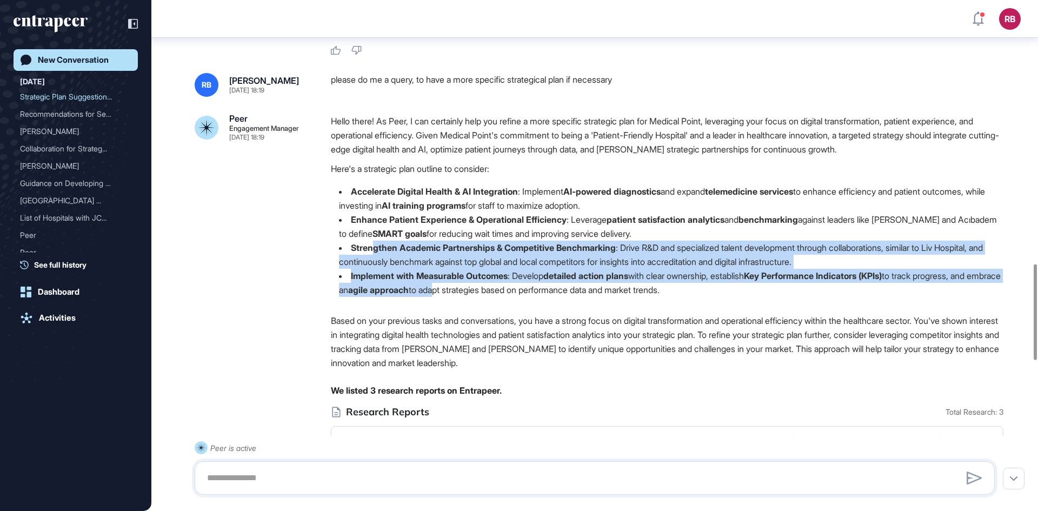
drag, startPoint x: 375, startPoint y: 264, endPoint x: 493, endPoint y: 316, distance: 128.8
click at [493, 306] on div "Hello there! As Peer, I can certainly help you refine a more specific strategic…" at bounding box center [667, 209] width 673 height 191
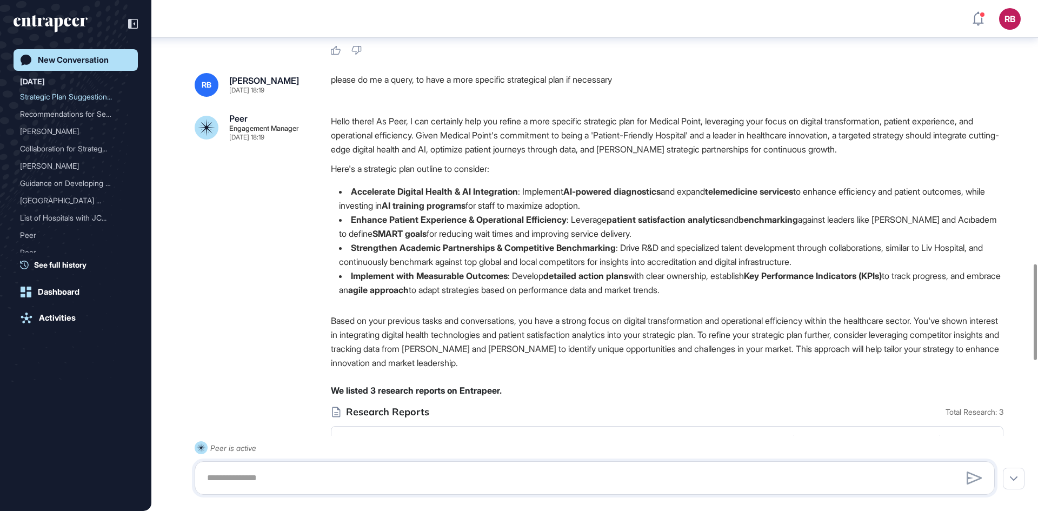
click at [437, 361] on p "Based on your previous tasks and conversations, you have a strong focus on digi…" at bounding box center [667, 342] width 673 height 56
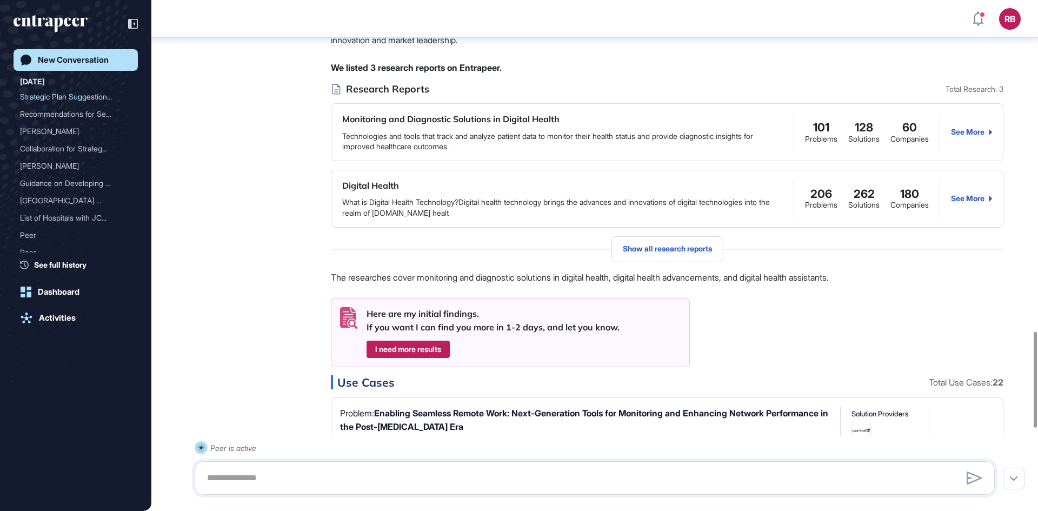
scroll to position [1835, 0]
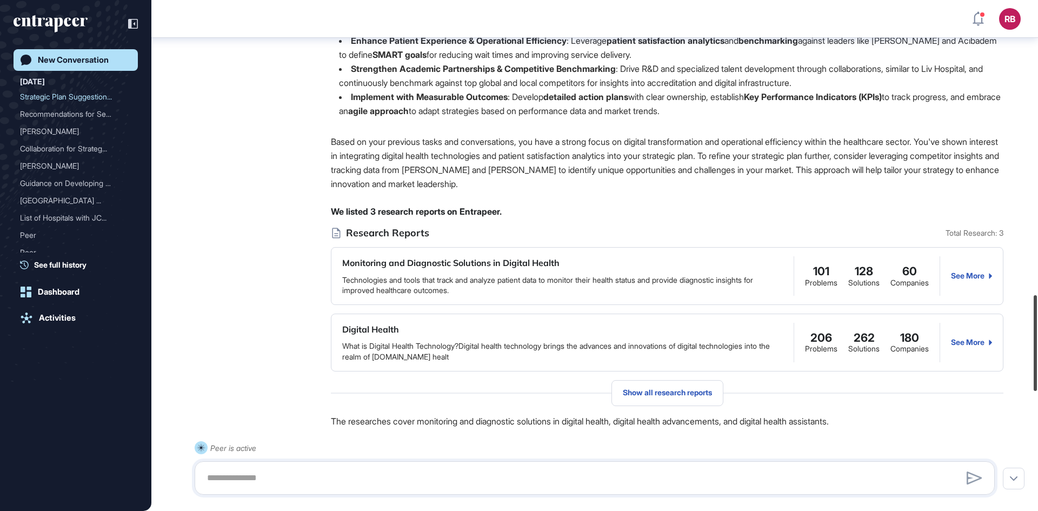
scroll to position [1426, 0]
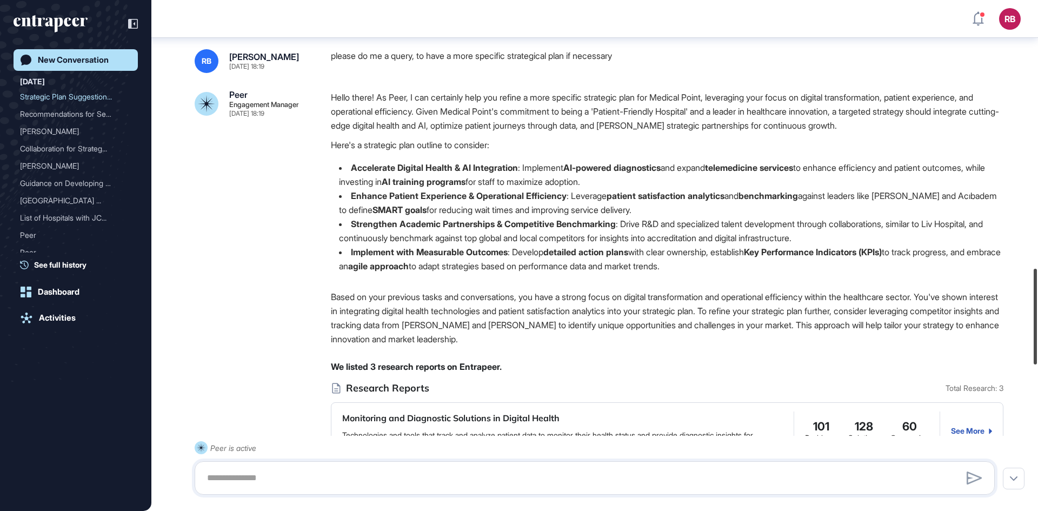
drag, startPoint x: 1037, startPoint y: 363, endPoint x: 1038, endPoint y: 286, distance: 77.3
click at [1037, 286] on div at bounding box center [1035, 317] width 3 height 96
click at [859, 336] on p "Based on your previous tasks and conversations, you have a strong focus on digi…" at bounding box center [667, 318] width 673 height 56
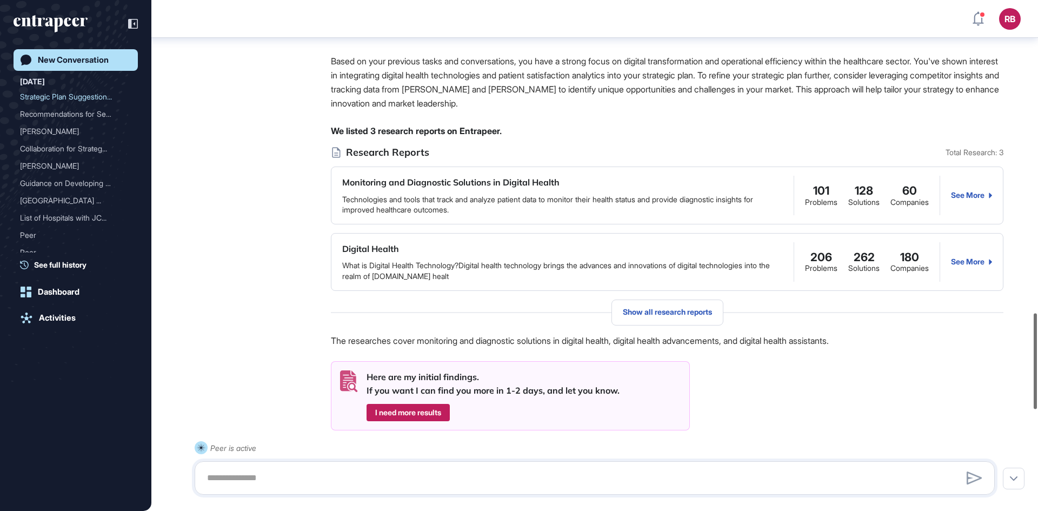
scroll to position [1664, 0]
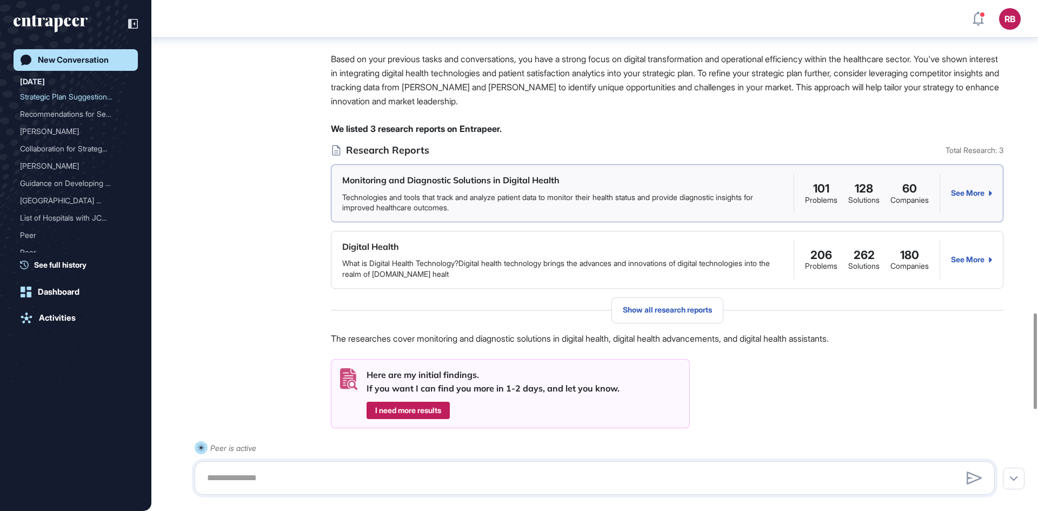
click at [958, 197] on div "See More" at bounding box center [971, 193] width 41 height 9
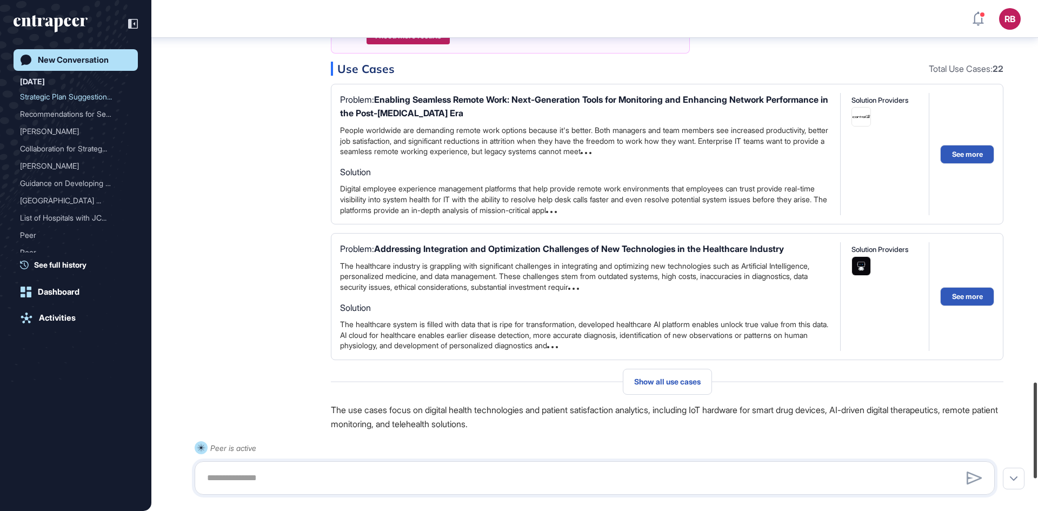
scroll to position [2047, 0]
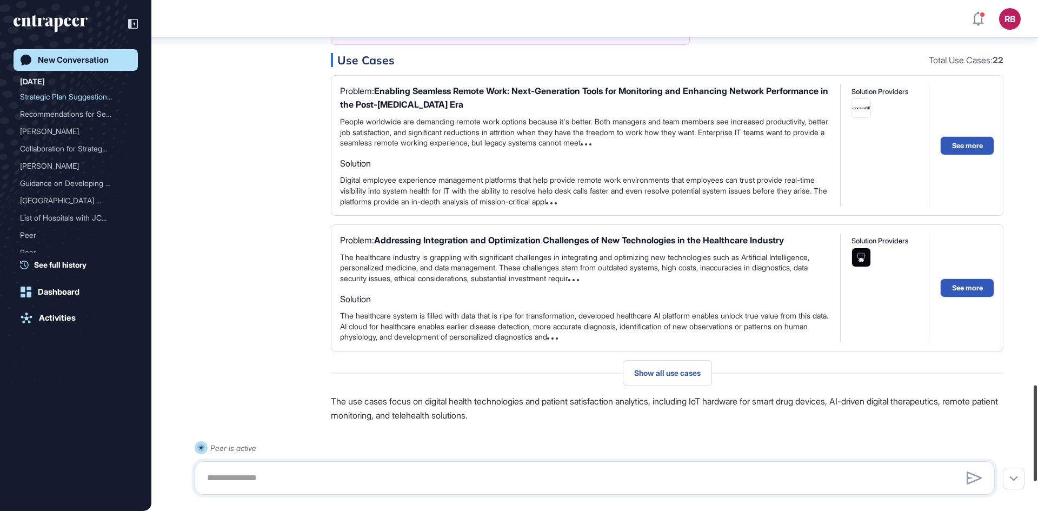
drag, startPoint x: 1036, startPoint y: 379, endPoint x: 1038, endPoint y: 450, distance: 71.9
click at [1037, 450] on div at bounding box center [1035, 434] width 3 height 96
click at [966, 155] on button "See more" at bounding box center [967, 145] width 54 height 19
click at [67, 94] on div "Strategic Plan Suggestion..." at bounding box center [71, 96] width 103 height 17
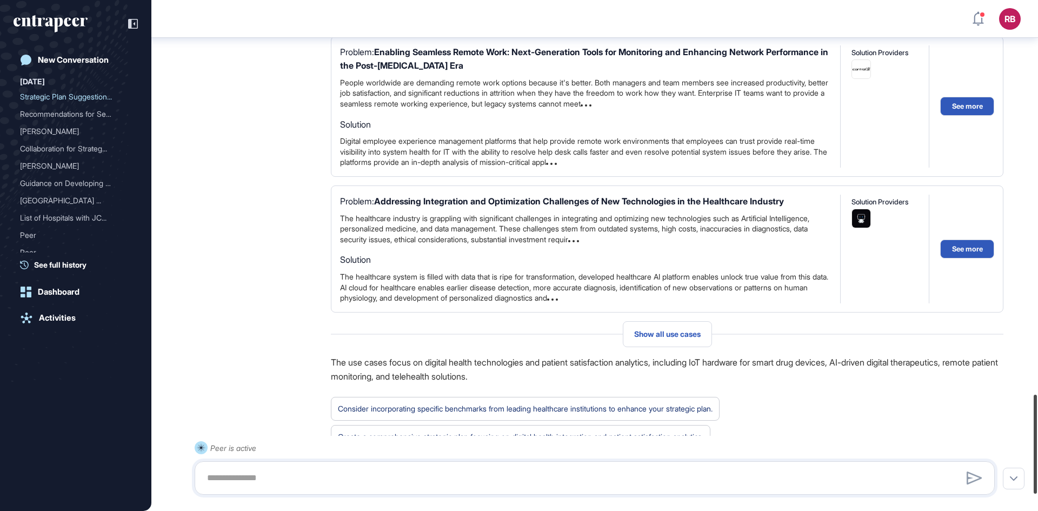
scroll to position [2123, 0]
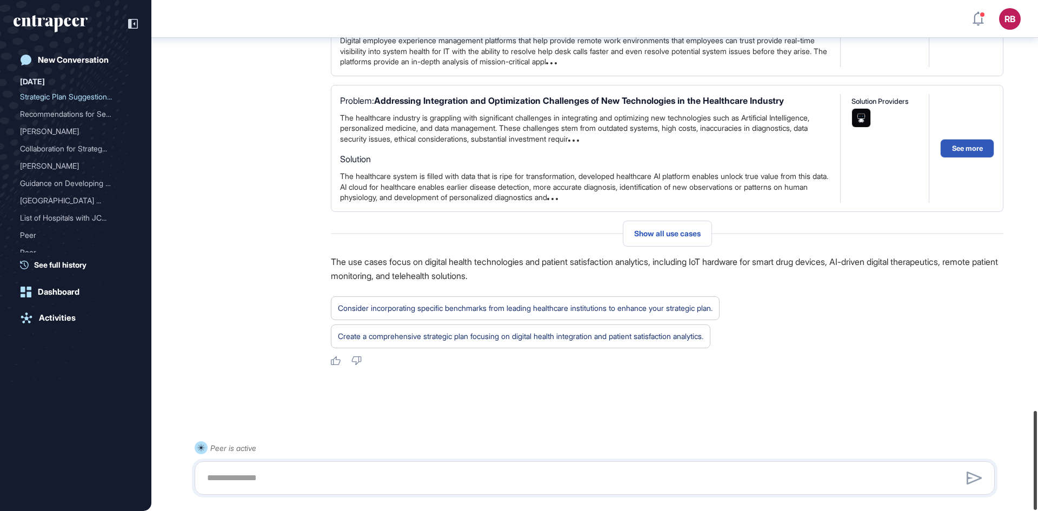
drag, startPoint x: 1034, startPoint y: 85, endPoint x: 1034, endPoint y: 536, distance: 450.4
click at [1034, 510] on html "RB Dashboard Profile My Content Request More Data New Conversation Today Strate…" at bounding box center [519, 255] width 1038 height 511
click at [680, 234] on span "Show all use cases" at bounding box center [667, 233] width 67 height 9
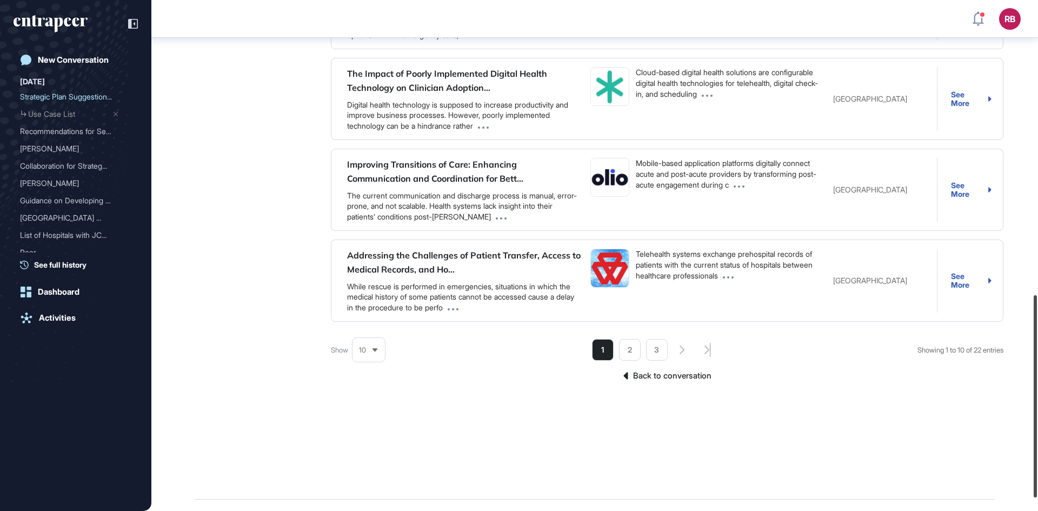
scroll to position [766, 0]
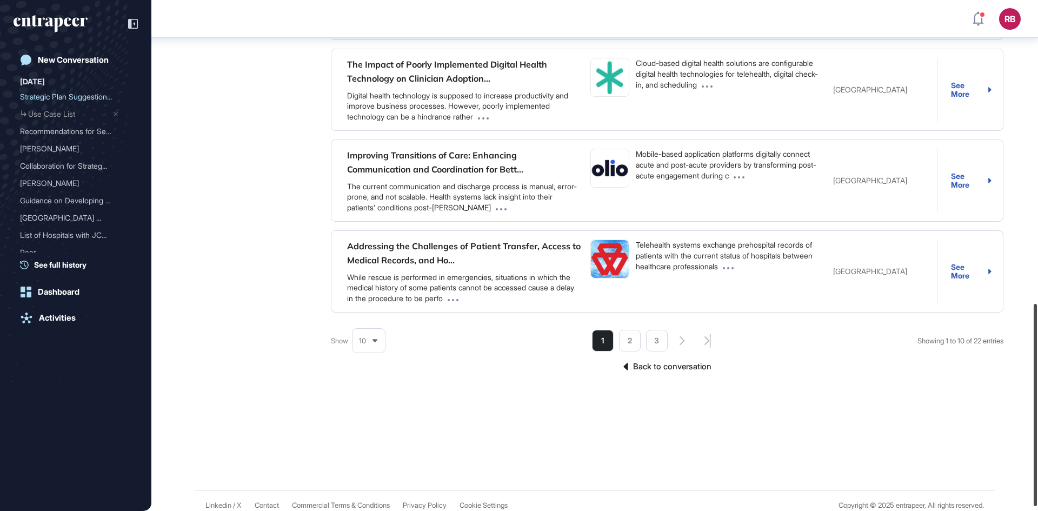
drag, startPoint x: 1033, startPoint y: 184, endPoint x: 1038, endPoint y: 487, distance: 302.8
click at [1037, 487] on div at bounding box center [1035, 405] width 3 height 202
click at [625, 338] on li "2" at bounding box center [630, 341] width 22 height 22
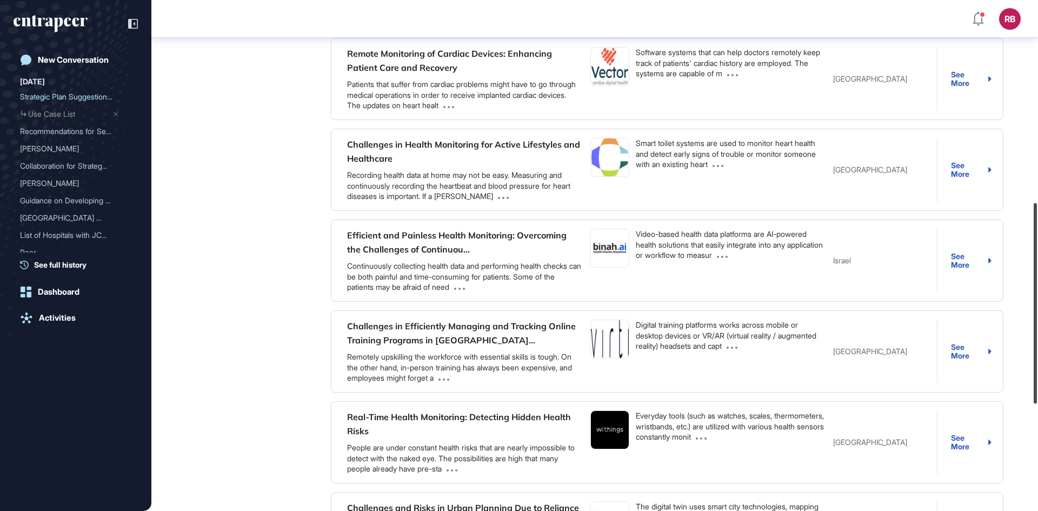
scroll to position [0, 0]
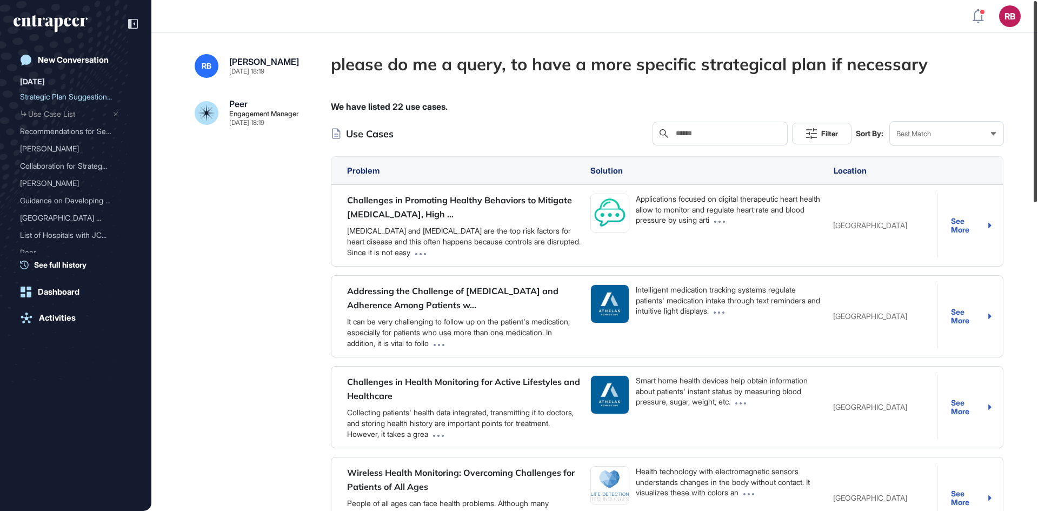
drag, startPoint x: 1037, startPoint y: 320, endPoint x: 1038, endPoint y: -47, distance: 366.6
click at [1038, 0] on html "RB Dashboard Profile My Content Request More Data New Conversation Today Strate…" at bounding box center [519, 255] width 1038 height 511
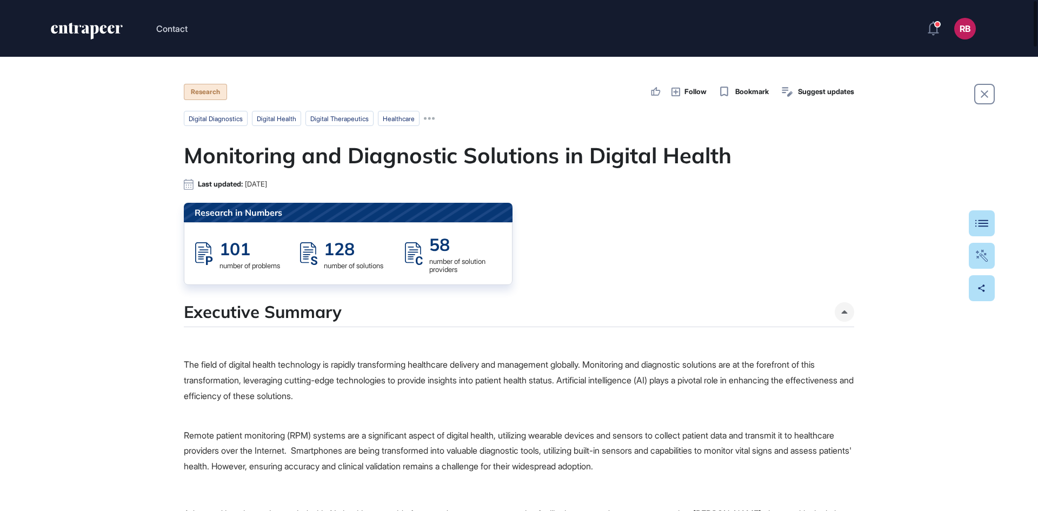
click at [278, 367] on p "The field of digital health technology is rapidly transforming healthcare deliv…" at bounding box center [519, 388] width 670 height 62
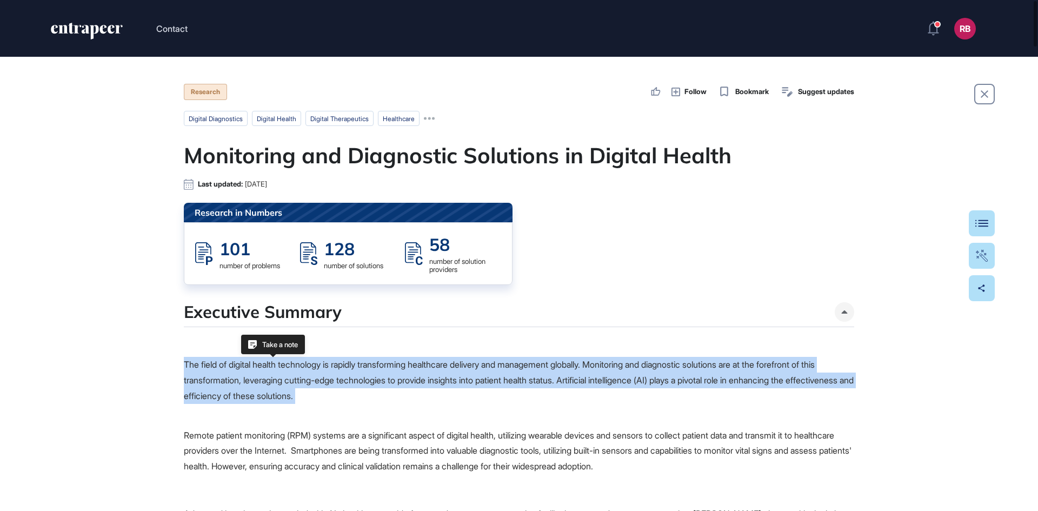
click at [278, 367] on p "The field of digital health technology is rapidly transforming healthcare deliv…" at bounding box center [519, 388] width 670 height 62
click at [419, 397] on p "The field of digital health technology is rapidly transforming healthcare deliv…" at bounding box center [519, 388] width 670 height 62
click at [466, 389] on p "The field of digital health technology is rapidly transforming healthcare deliv…" at bounding box center [519, 388] width 670 height 62
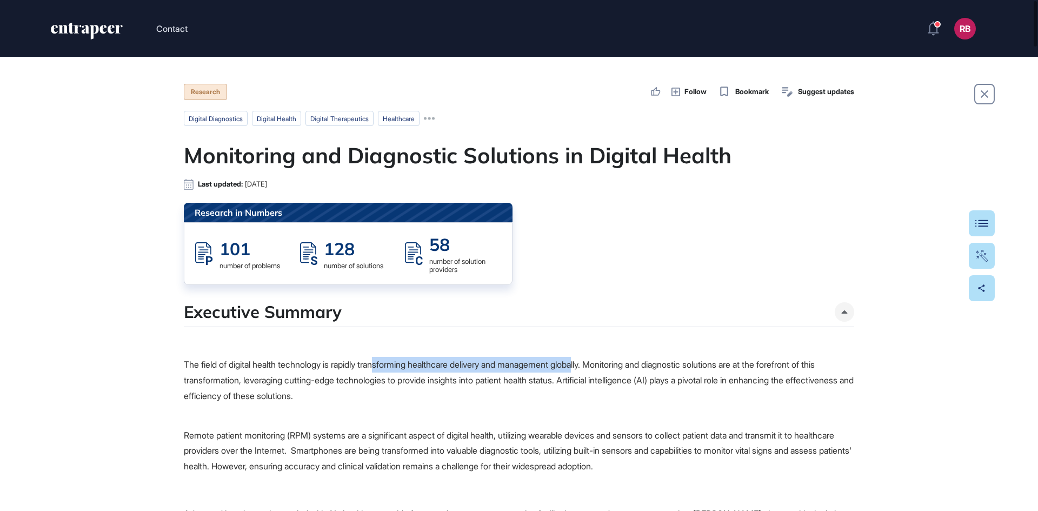
drag, startPoint x: 387, startPoint y: 366, endPoint x: 602, endPoint y: 358, distance: 215.9
click at [602, 358] on p "The field of digital health technology is rapidly transforming healthcare deliv…" at bounding box center [519, 388] width 670 height 62
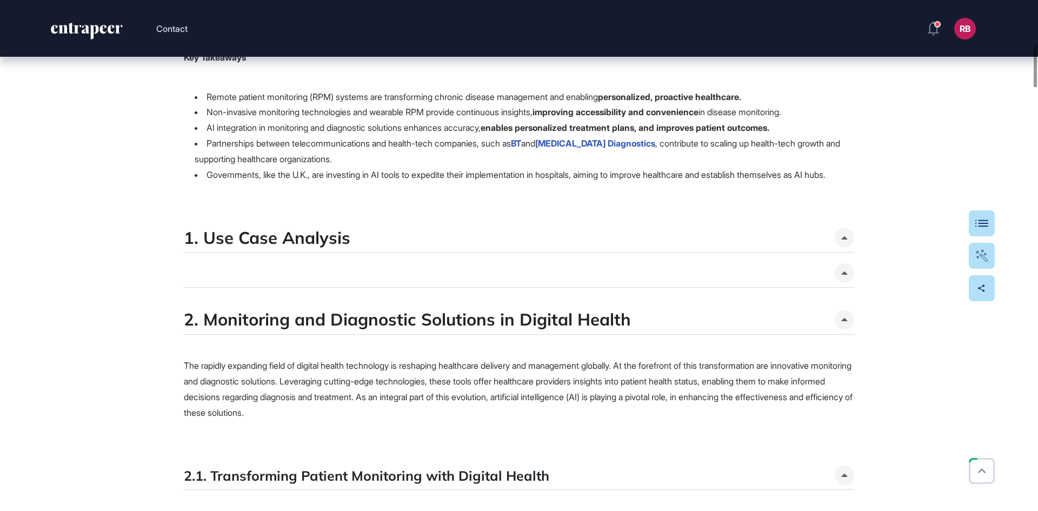
scroll to position [552, 0]
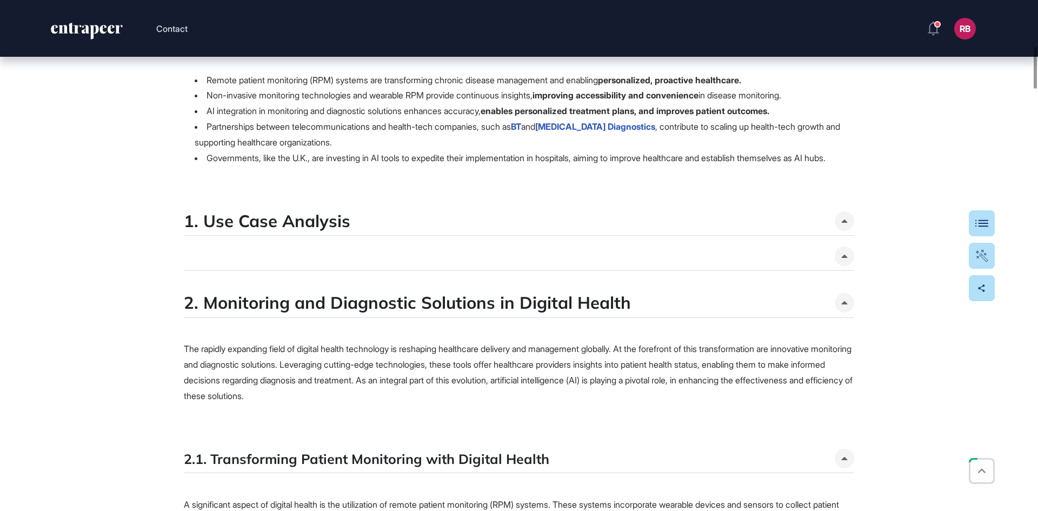
click at [521, 124] on link "BT" at bounding box center [516, 126] width 10 height 11
click at [581, 123] on link "Axon Diagnostics" at bounding box center [595, 126] width 120 height 11
click at [318, 124] on li "Partnerships between telecommunications and health-tech companies, such as BT a…" at bounding box center [525, 134] width 660 height 31
click at [521, 129] on link "BT" at bounding box center [516, 126] width 10 height 11
click at [286, 123] on li "Partnerships between telecommunications and health-tech companies, such as BT a…" at bounding box center [525, 134] width 660 height 31
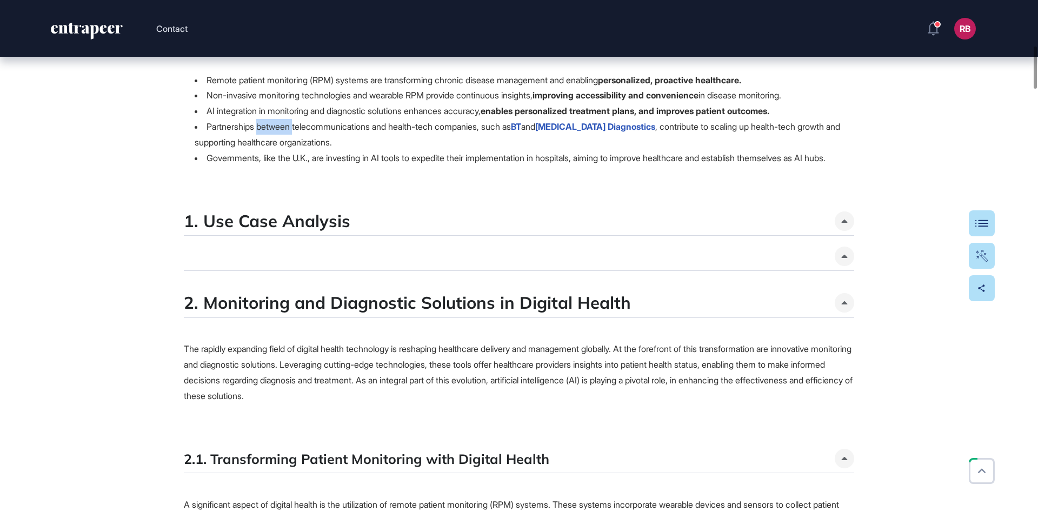
click at [286, 123] on li "Partnerships between telecommunications and health-tech companies, such as BT a…" at bounding box center [525, 134] width 660 height 31
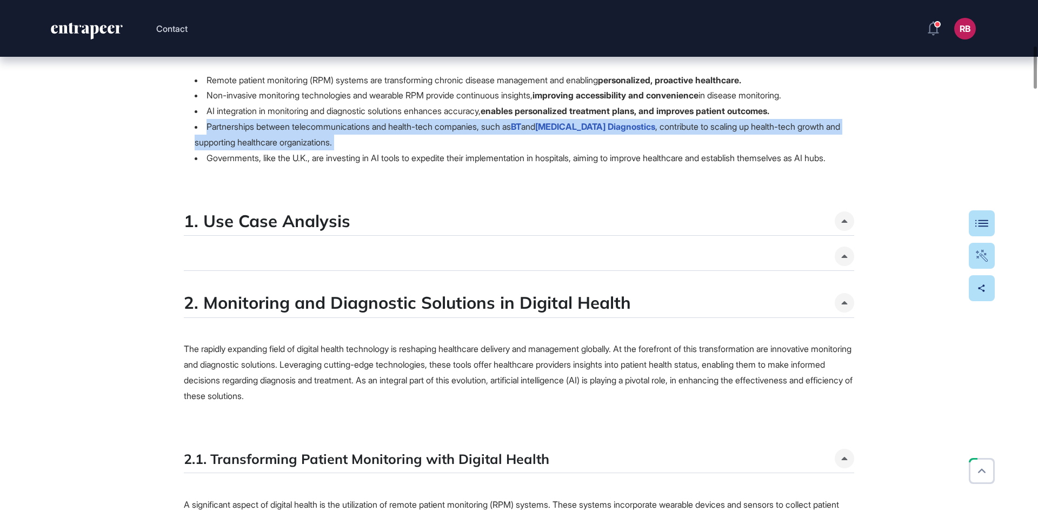
click at [286, 123] on li "Partnerships between telecommunications and health-tech companies, such as BT a…" at bounding box center [525, 134] width 660 height 31
click at [401, 127] on li "Partnerships between telecommunications and health-tech companies, such as BT a…" at bounding box center [525, 134] width 660 height 31
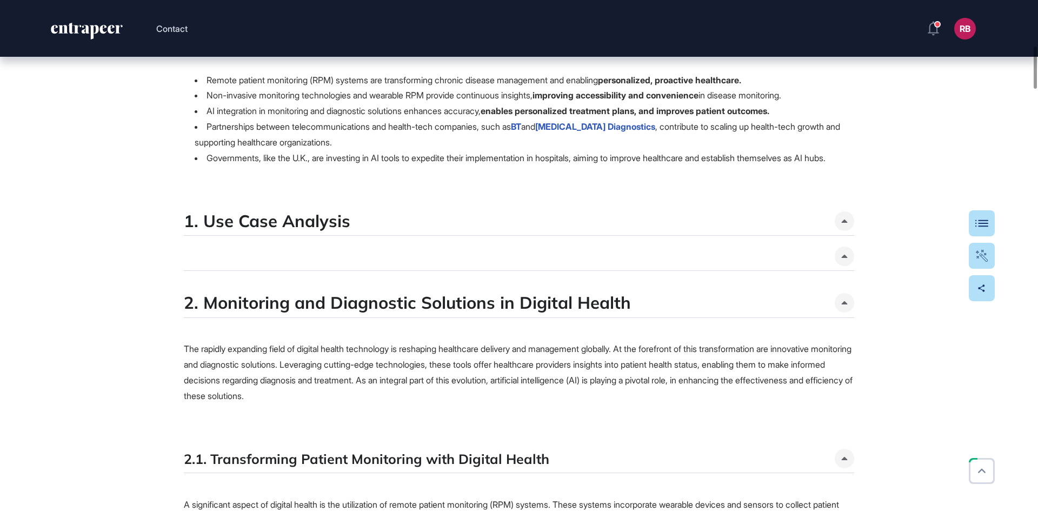
click at [593, 127] on link "Axon Diagnostics" at bounding box center [595, 126] width 120 height 11
click at [522, 158] on li "Governments, like the U.K., are investing in AI tools to expedite their impleme…" at bounding box center [525, 158] width 660 height 16
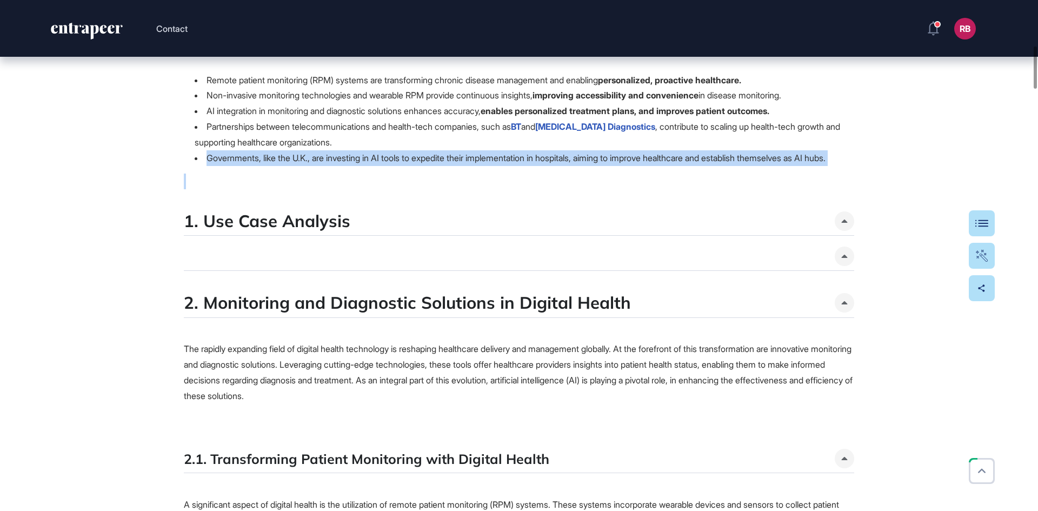
click at [522, 158] on li "Governments, like the U.K., are investing in AI tools to expedite their impleme…" at bounding box center [525, 158] width 660 height 16
click at [357, 155] on li "Governments, like the U.K., are investing in AI tools to expedite their impleme…" at bounding box center [525, 158] width 660 height 16
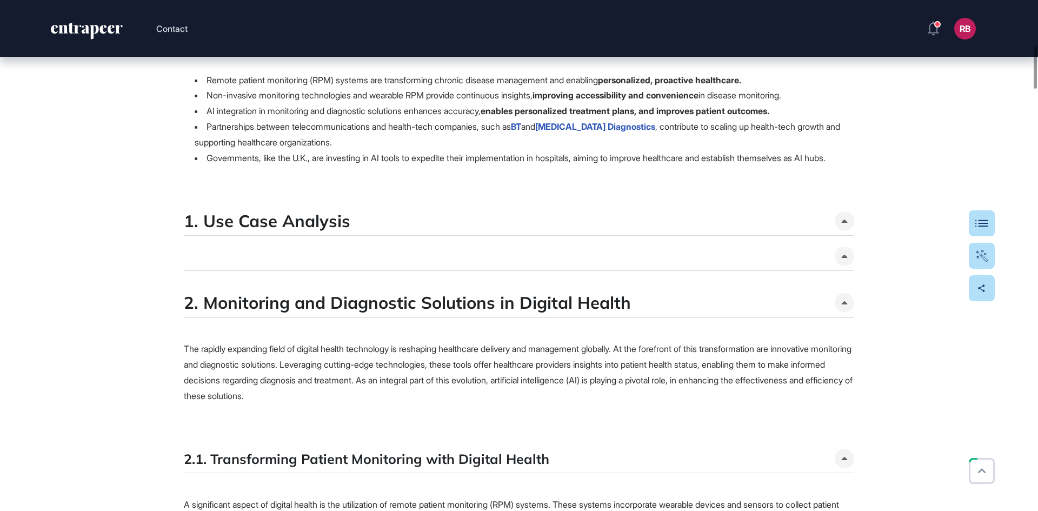
click at [845, 223] on icon at bounding box center [844, 221] width 6 height 3
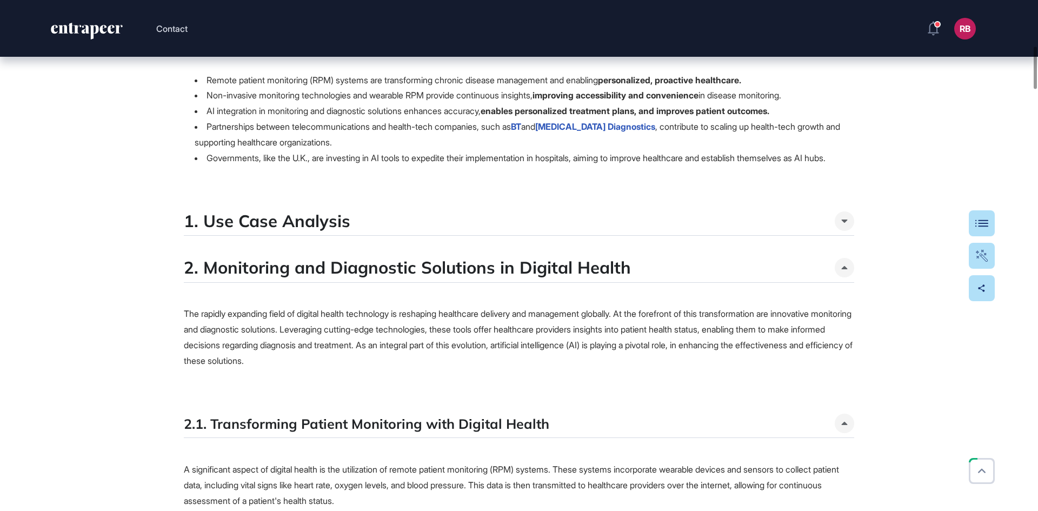
click at [846, 223] on icon at bounding box center [845, 221] width 6 height 3
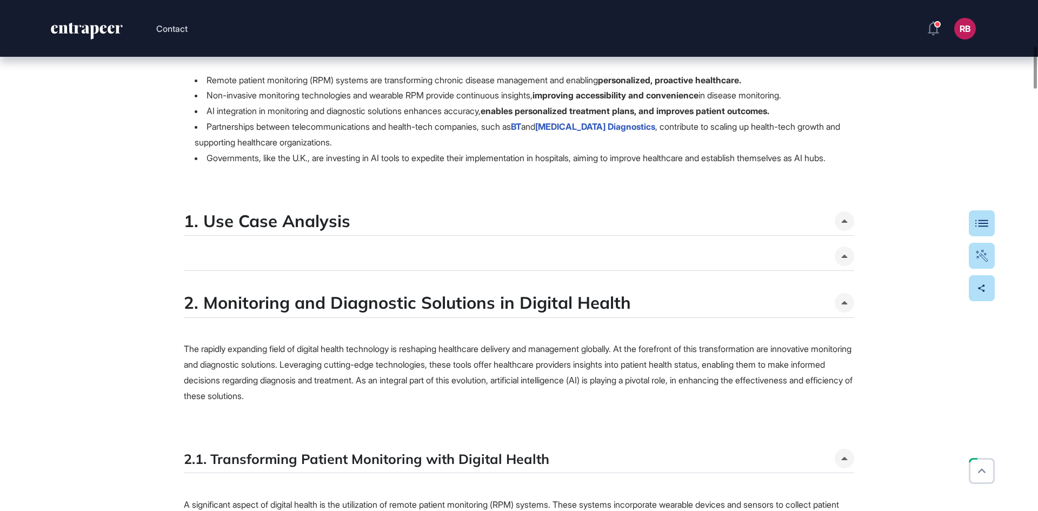
click at [846, 223] on icon at bounding box center [845, 221] width 6 height 3
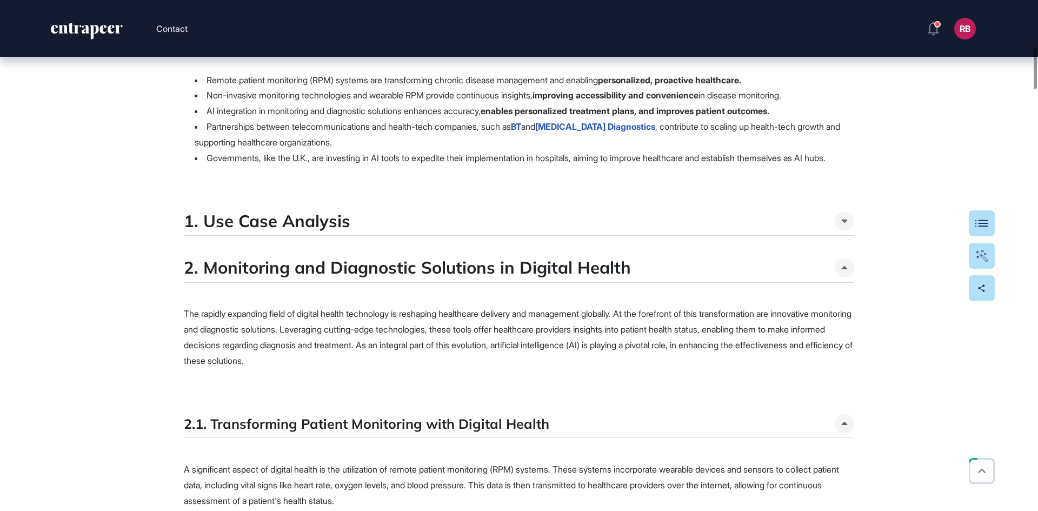
click at [846, 223] on icon at bounding box center [845, 221] width 6 height 3
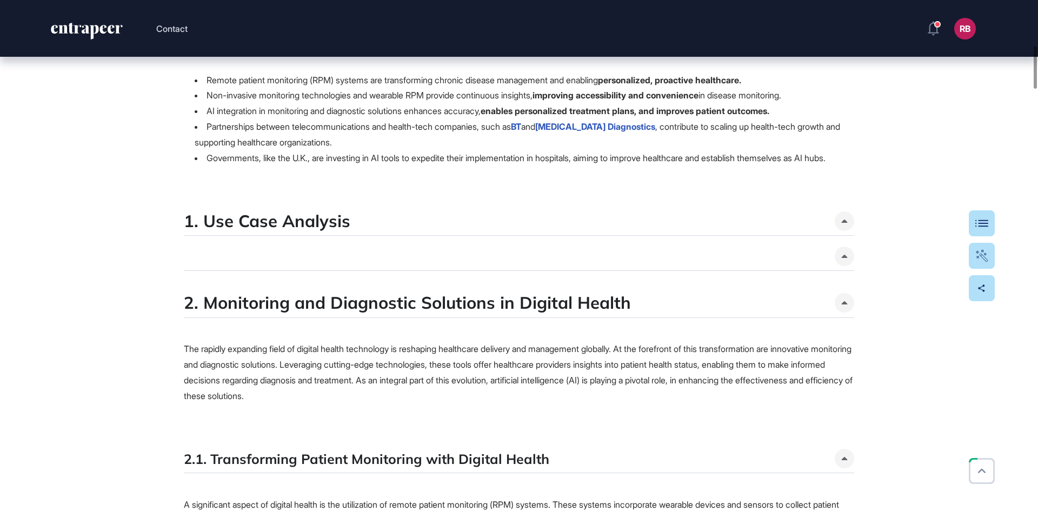
click at [473, 387] on p "The rapidly expanding field of digital health technology is reshaping healthcar…" at bounding box center [519, 372] width 670 height 62
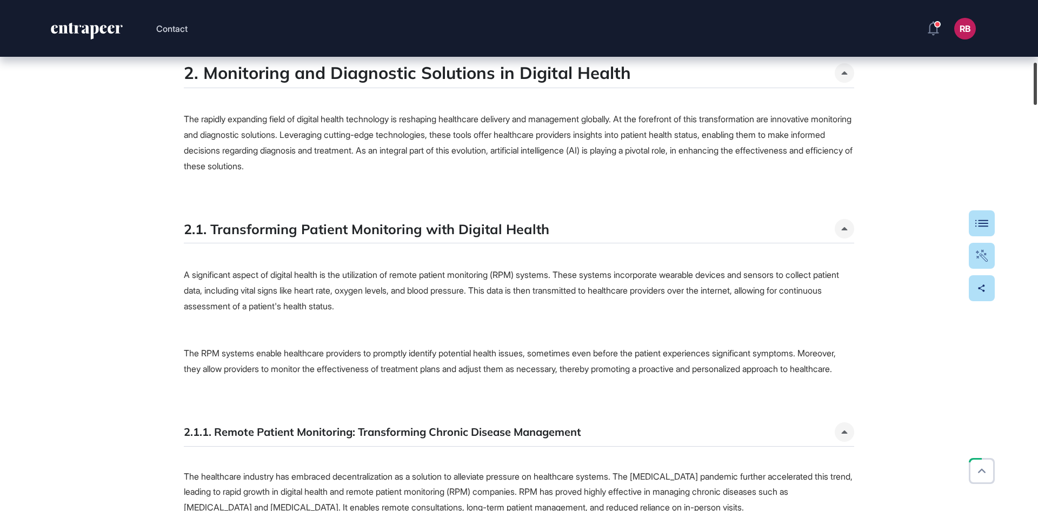
scroll to position [748, 0]
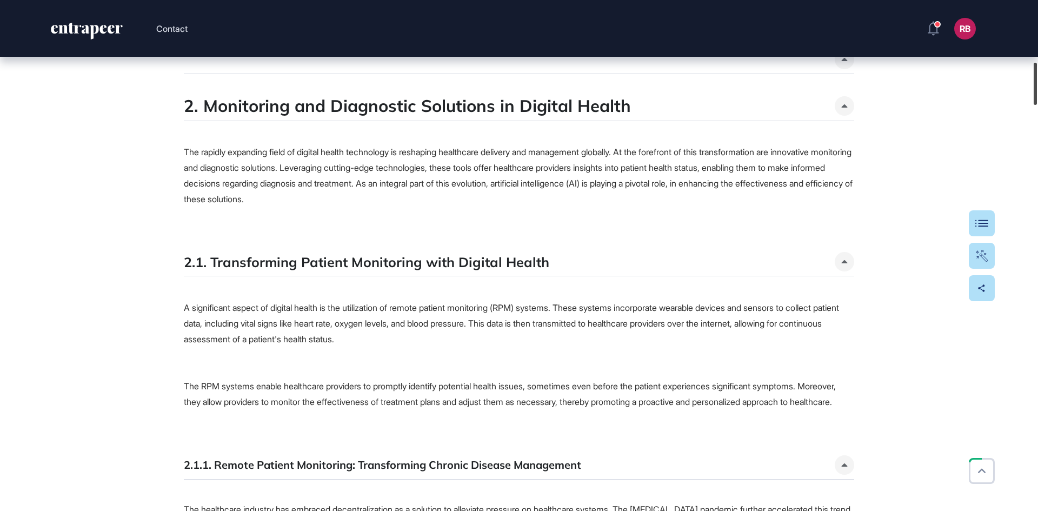
drag, startPoint x: 1037, startPoint y: 76, endPoint x: 1038, endPoint y: 92, distance: 16.2
click at [1037, 92] on div at bounding box center [1035, 84] width 3 height 42
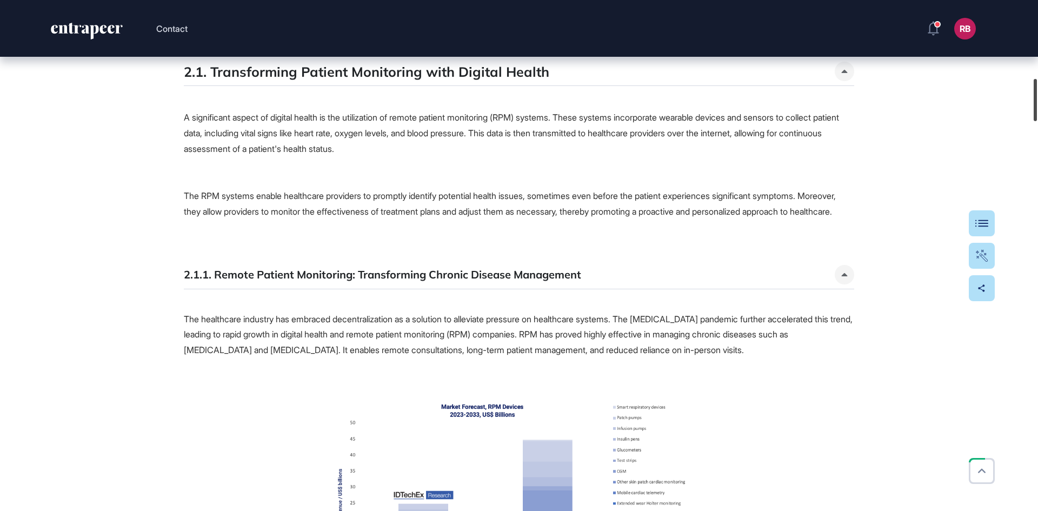
scroll to position [945, 0]
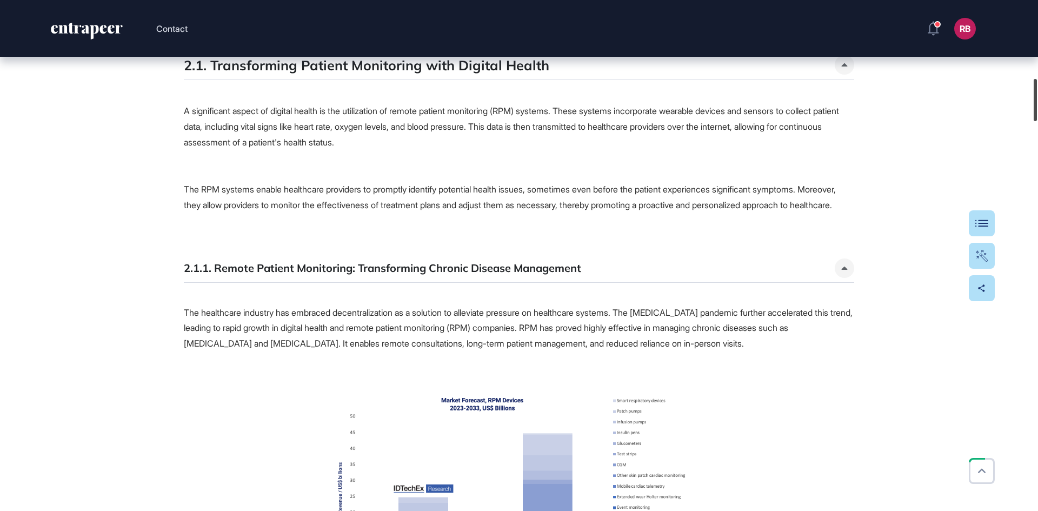
drag, startPoint x: 1038, startPoint y: 96, endPoint x: 1038, endPoint y: 112, distance: 16.2
click at [1037, 112] on div at bounding box center [1035, 100] width 3 height 42
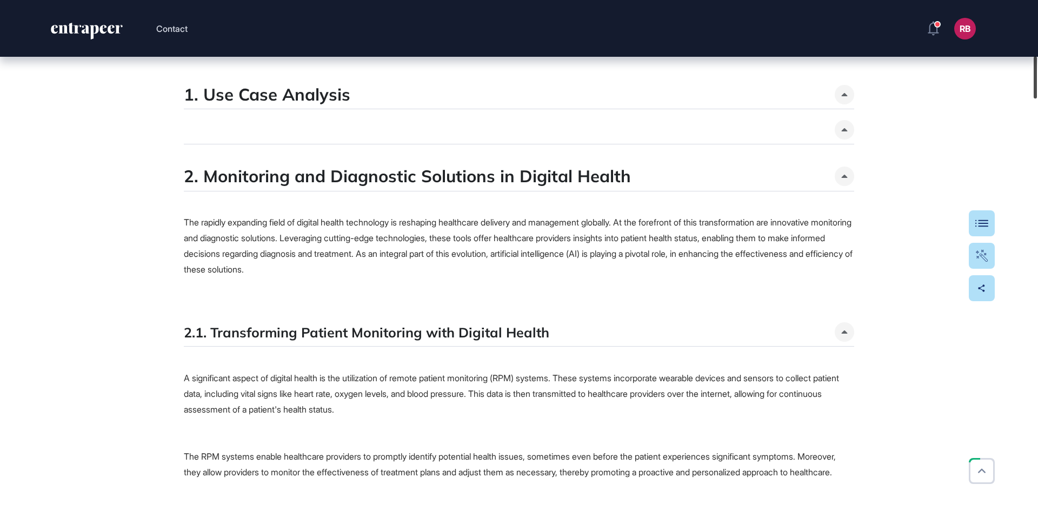
scroll to position [698, 0]
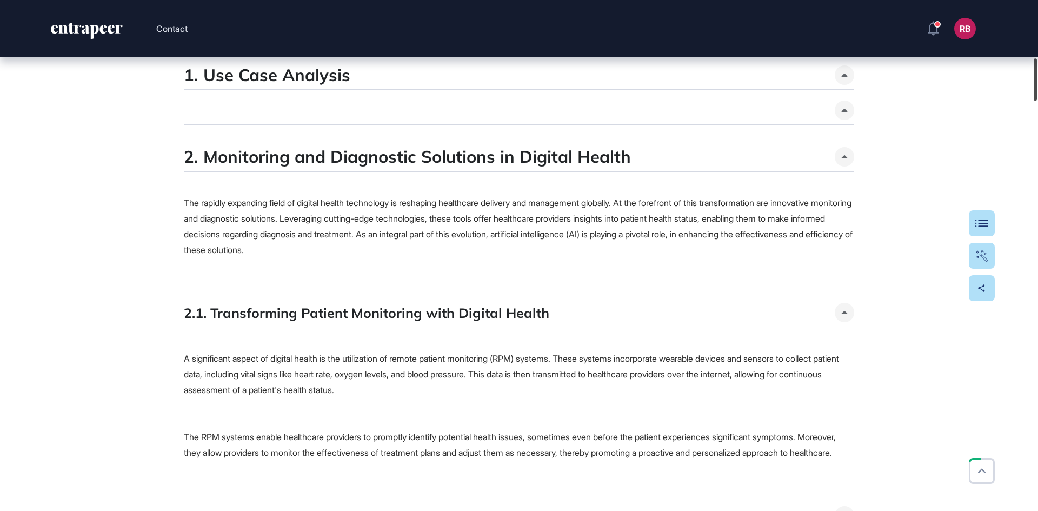
drag, startPoint x: 1032, startPoint y: 85, endPoint x: 1034, endPoint y: 78, distance: 7.4
click at [1034, 78] on div at bounding box center [1035, 79] width 3 height 42
click at [382, 228] on p "The rapidly expanding field of digital health technology is reshaping healthcar…" at bounding box center [519, 226] width 670 height 62
click at [427, 389] on p "A significant aspect of digital health is the utilization of remote patient mon…" at bounding box center [519, 374] width 670 height 47
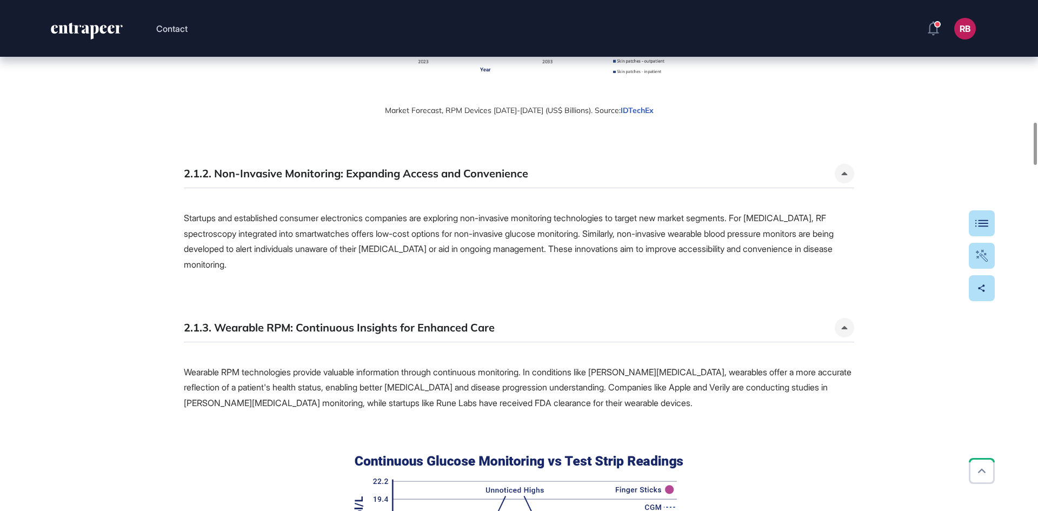
scroll to position [1498, 0]
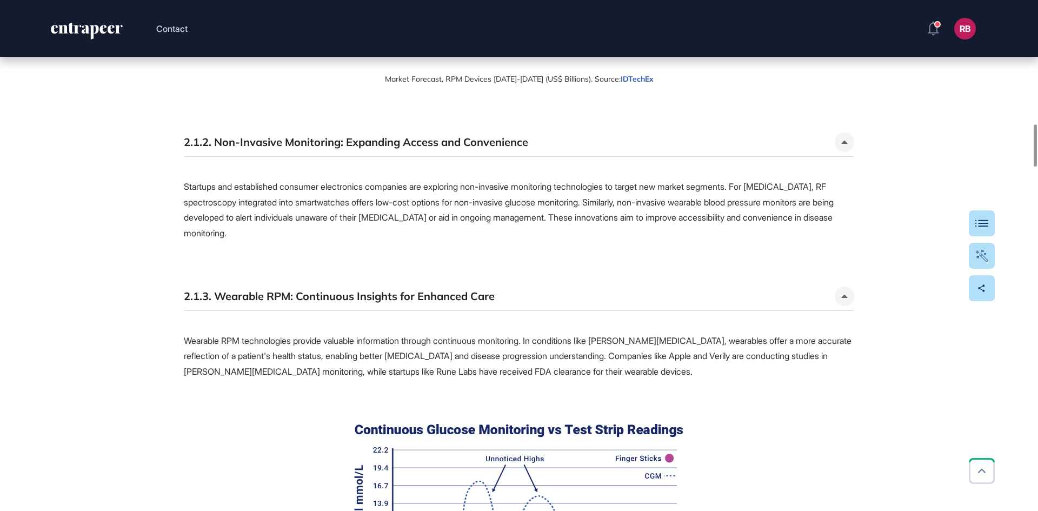
click at [387, 234] on p "Startups and established consumer electronics companies are exploring non-invas…" at bounding box center [519, 202] width 670 height 78
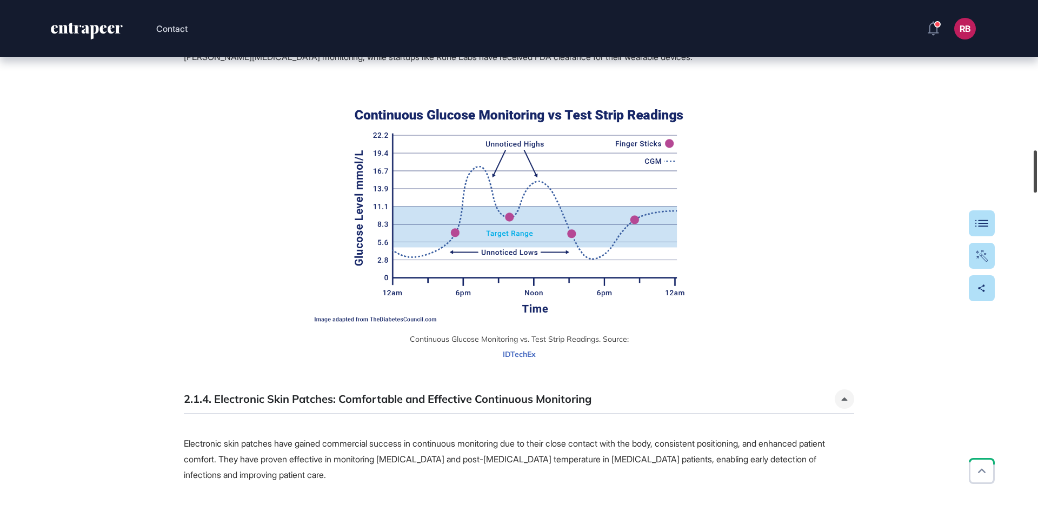
scroll to position [1820, 0]
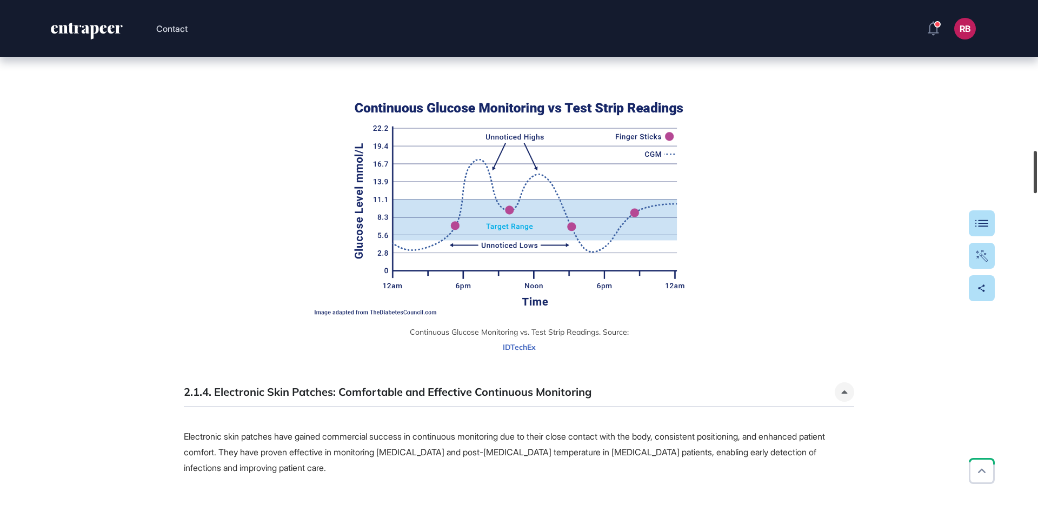
drag, startPoint x: 1035, startPoint y: 153, endPoint x: 1038, endPoint y: 180, distance: 26.6
click at [1037, 180] on div at bounding box center [1035, 172] width 3 height 42
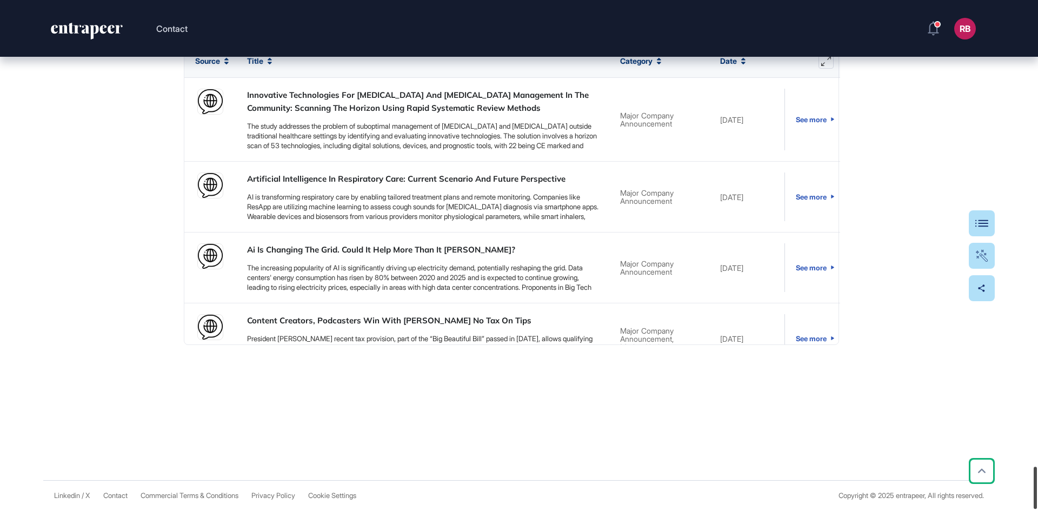
scroll to position [5662, 0]
drag, startPoint x: 1037, startPoint y: 174, endPoint x: 1034, endPoint y: 496, distance: 321.7
click at [1037, 510] on html "Contact RB Dashboard Profile My Content Request More Data Research Follow Bookm…" at bounding box center [519, 255] width 1038 height 511
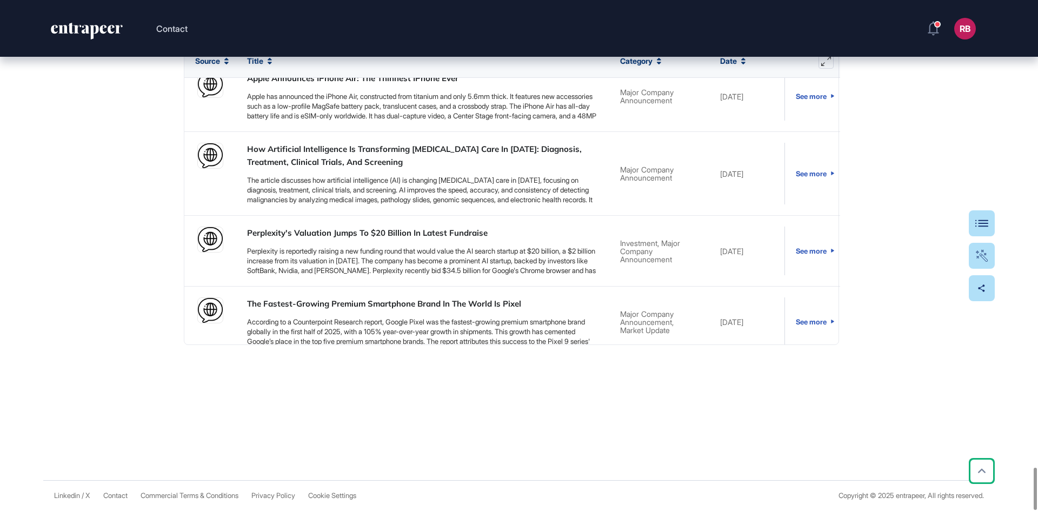
scroll to position [788, 0]
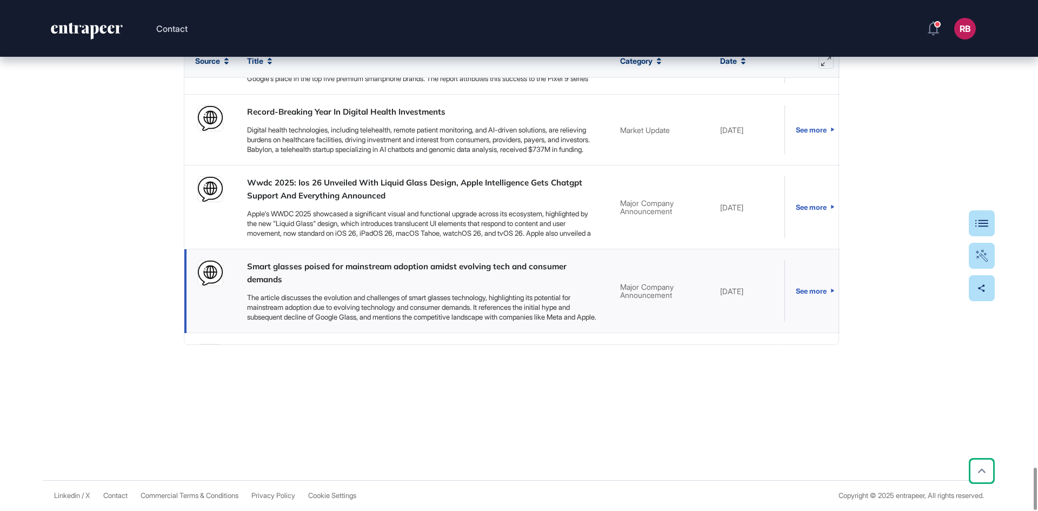
click at [375, 268] on link "Smart glasses poised for mainstream adoption amidst evolving tech and consumer …" at bounding box center [422, 273] width 351 height 26
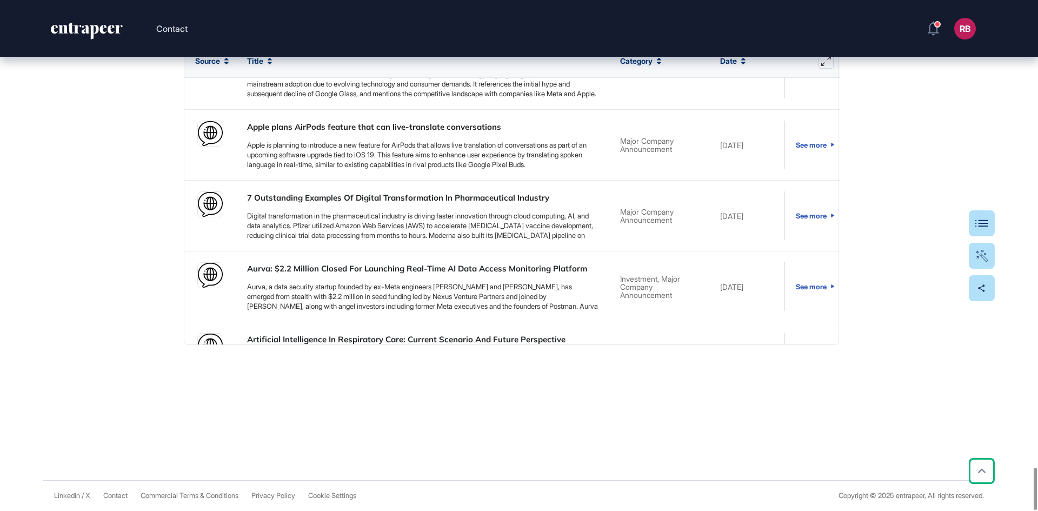
scroll to position [1153, 0]
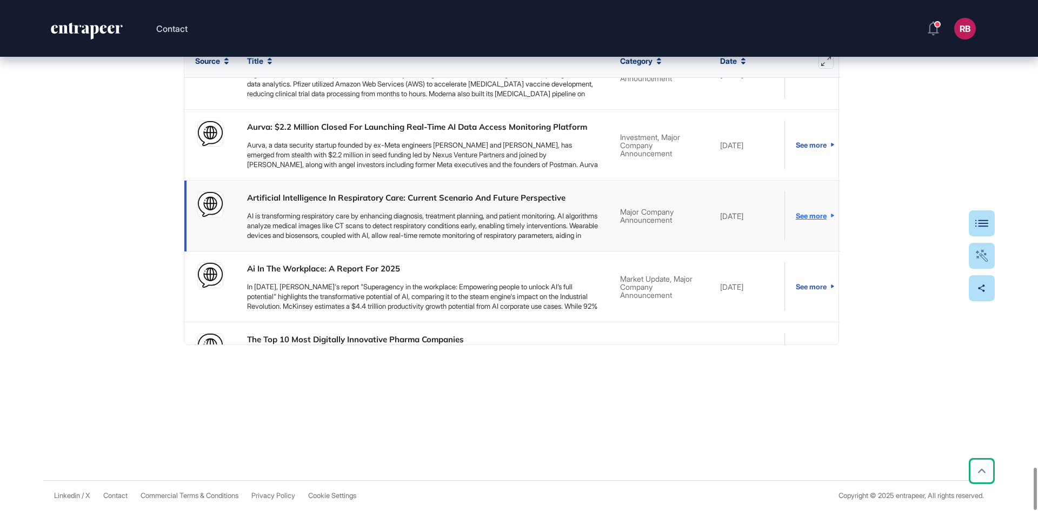
click at [797, 216] on link "See more" at bounding box center [810, 215] width 50 height 49
click at [982, 469] on icon at bounding box center [982, 471] width 8 height 4
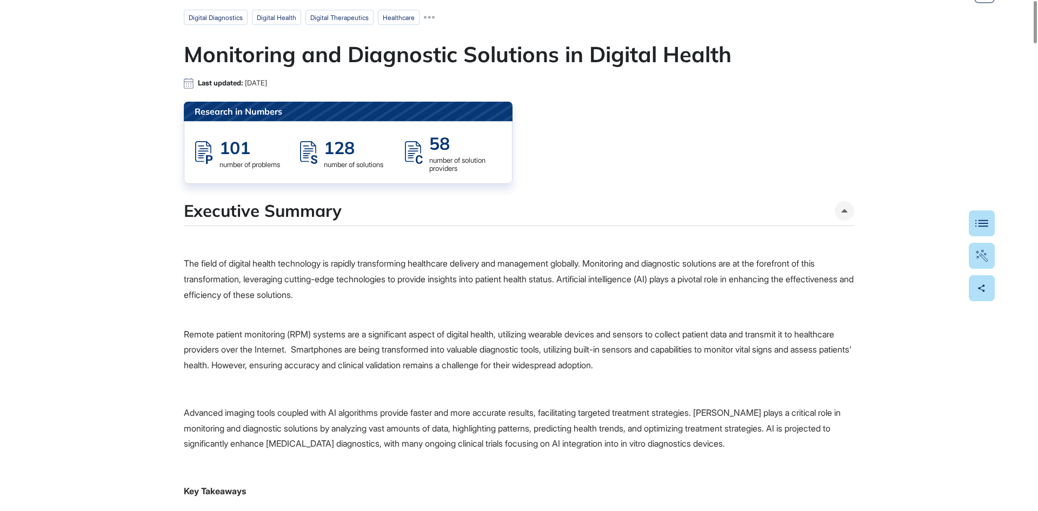
scroll to position [0, 0]
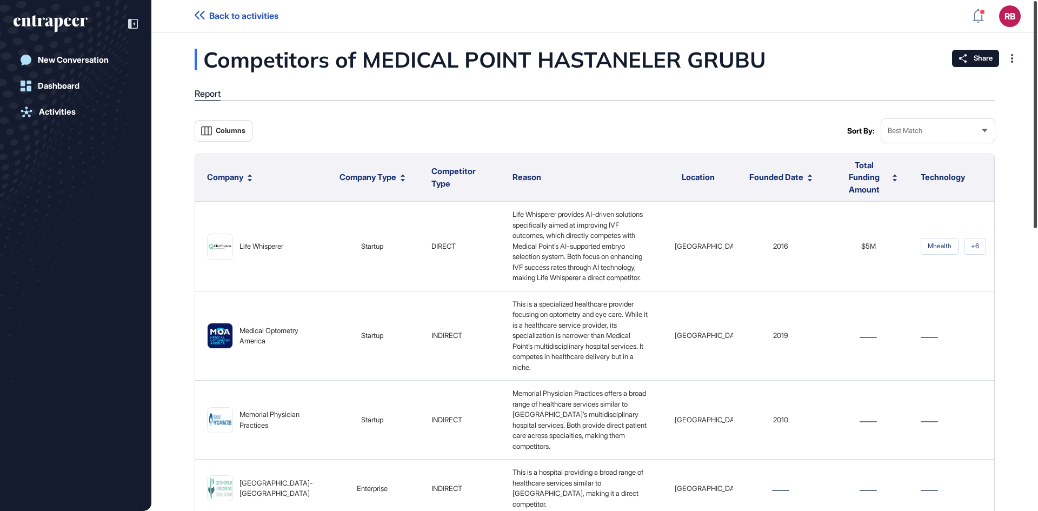
drag, startPoint x: 1037, startPoint y: 297, endPoint x: 1017, endPoint y: -39, distance: 336.4
click at [1017, 0] on html "Back to activities RB Dashboard Profile My Content Request More Data New Conver…" at bounding box center [519, 255] width 1038 height 511
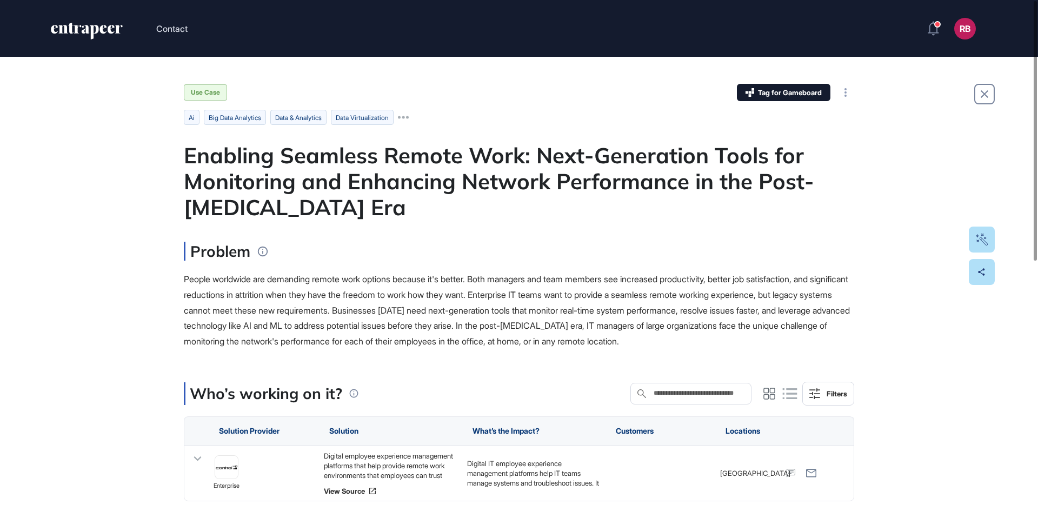
click at [376, 184] on div "Enabling Seamless Remote Work: Next-Generation Tools for Monitoring and Enhanci…" at bounding box center [519, 181] width 670 height 78
click at [413, 229] on main "Use Case Tag for Gameboard Build Partner Invest Acquire ai big data analytics d…" at bounding box center [519, 473] width 670 height 779
click at [396, 310] on span "People worldwide are demanding remote work options because it's better. Both ma…" at bounding box center [517, 310] width 666 height 73
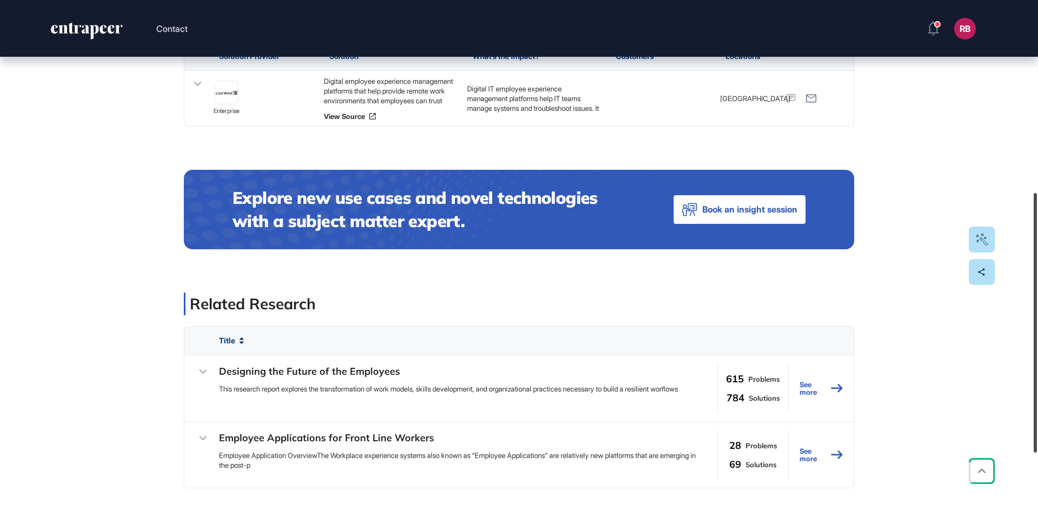
scroll to position [377, 0]
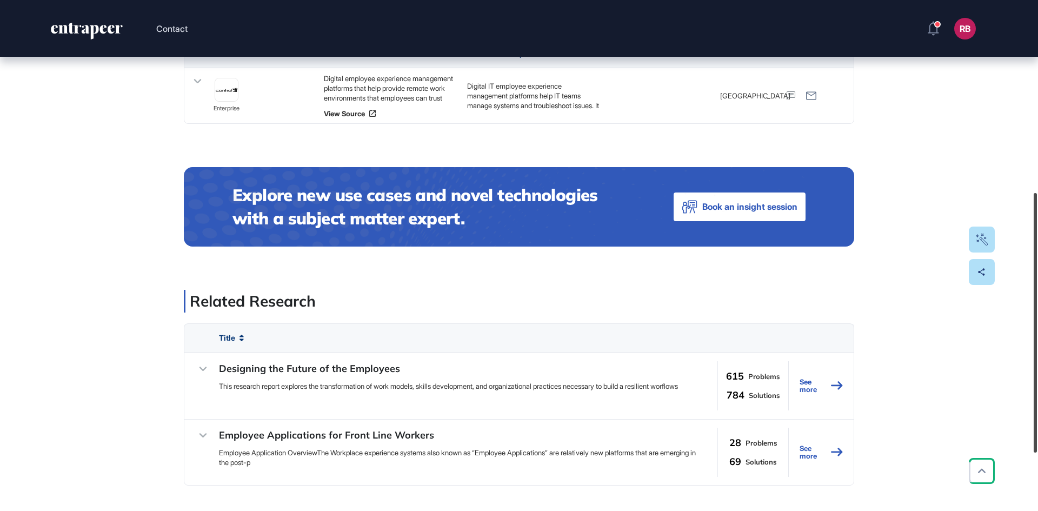
drag, startPoint x: 1038, startPoint y: 223, endPoint x: 1038, endPoint y: 415, distance: 192.0
click at [1037, 415] on div at bounding box center [1035, 323] width 3 height 260
click at [815, 388] on link "See more" at bounding box center [821, 385] width 43 height 49
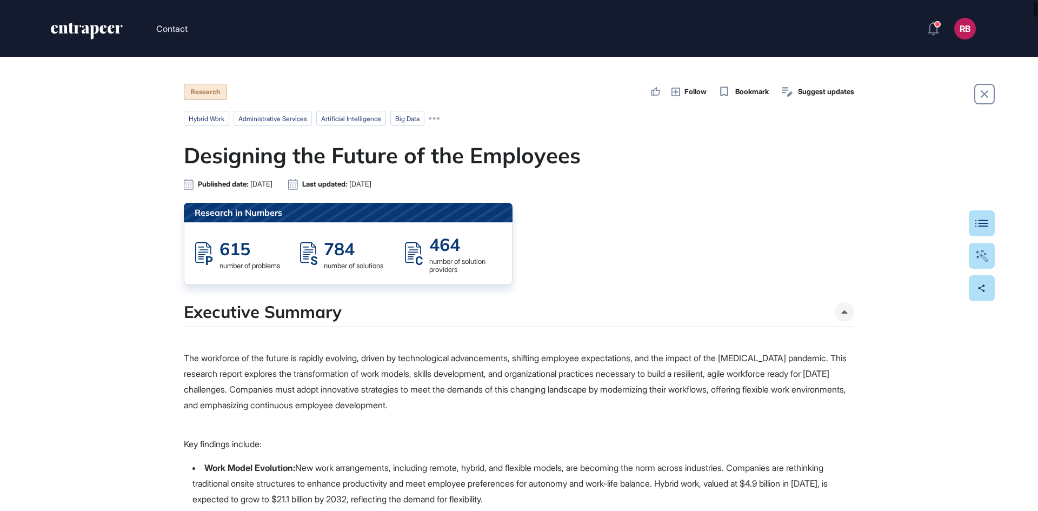
click at [356, 362] on p "The workforce of the future is rapidly evolving, driven by technological advanc…" at bounding box center [519, 389] width 670 height 78
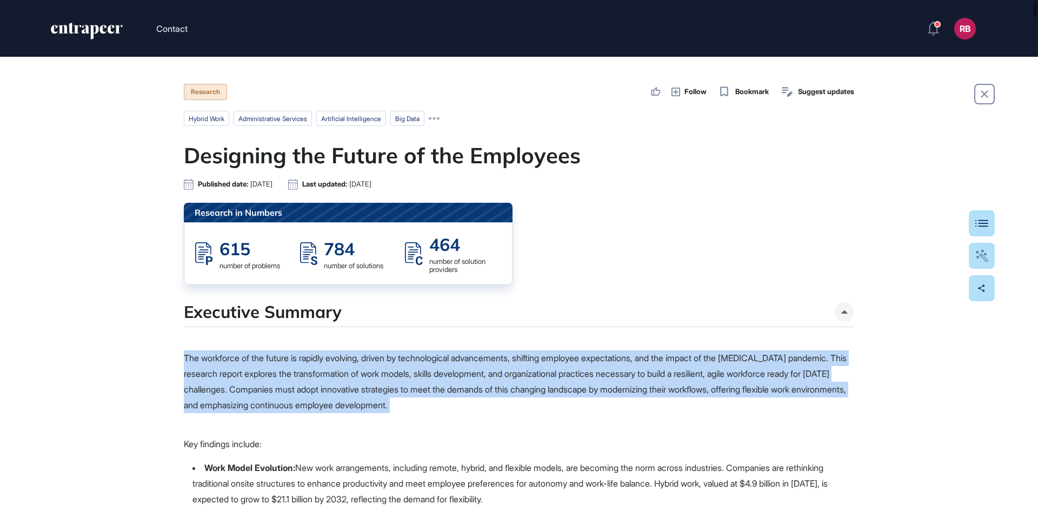
click at [356, 362] on p "The workforce of the future is rapidly evolving, driven by technological advanc…" at bounding box center [519, 389] width 670 height 78
click at [450, 365] on p "The workforce of the future is rapidly evolving, driven by technological advanc…" at bounding box center [519, 389] width 670 height 78
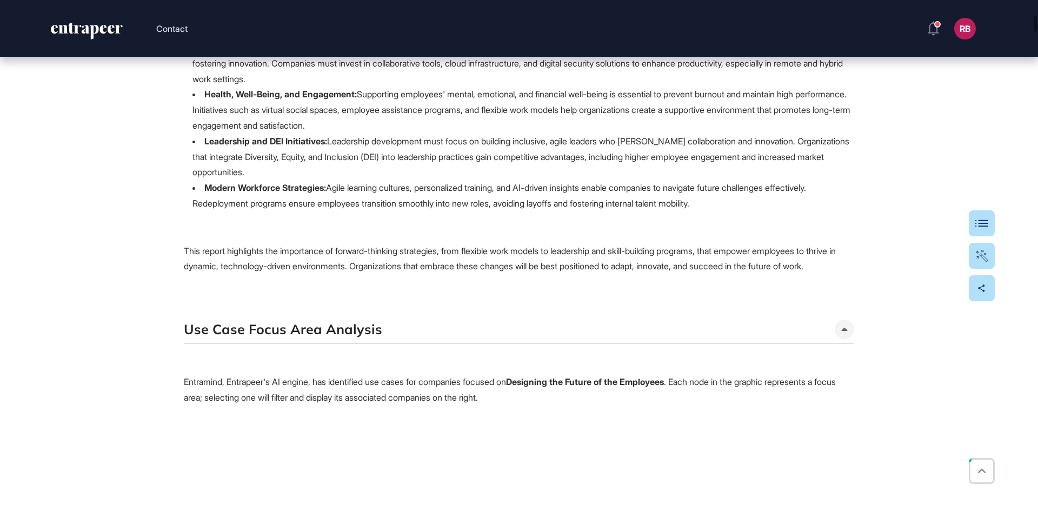
scroll to position [497, 0]
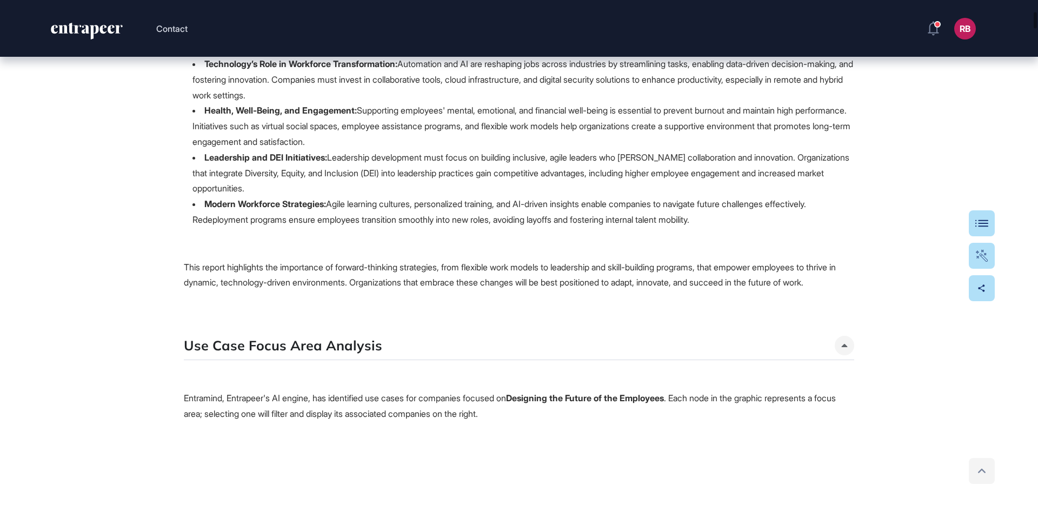
click at [981, 472] on icon at bounding box center [982, 471] width 16 height 16
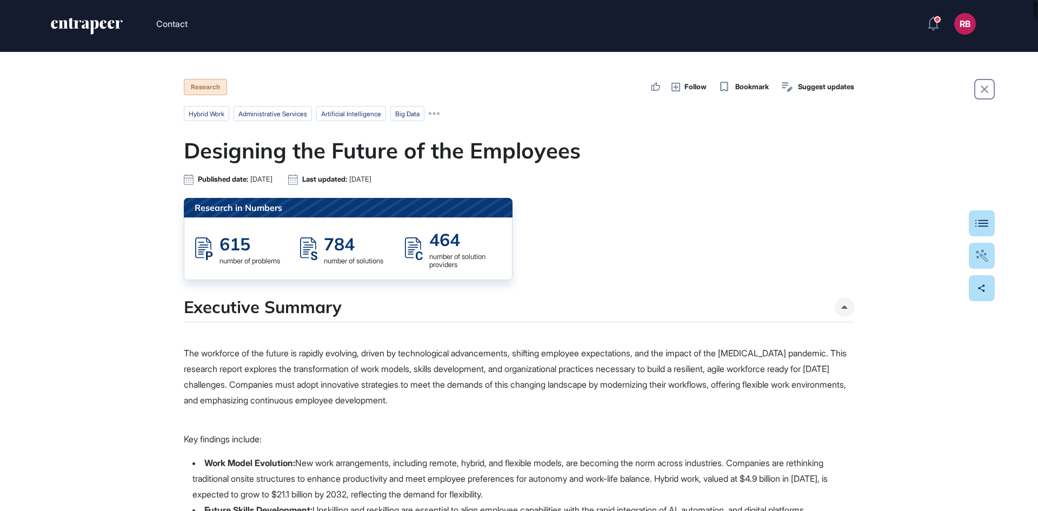
scroll to position [0, 0]
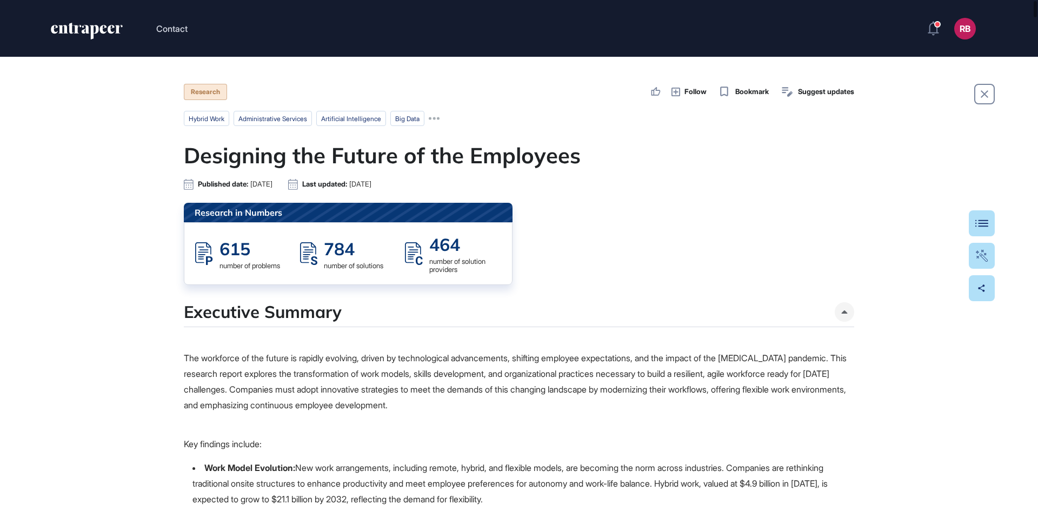
click at [388, 377] on p "The workforce of the future is rapidly evolving, driven by technological advanc…" at bounding box center [519, 389] width 670 height 78
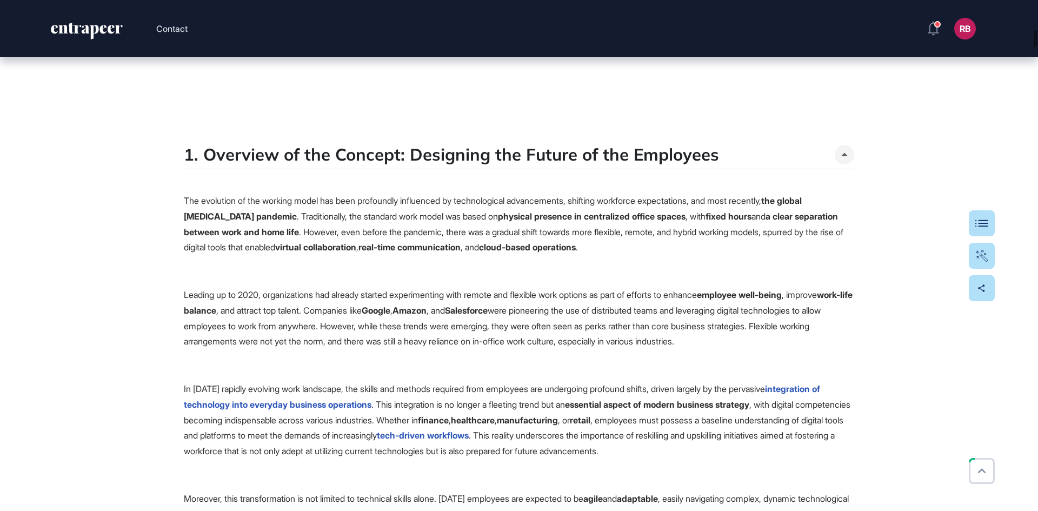
scroll to position [1319, 0]
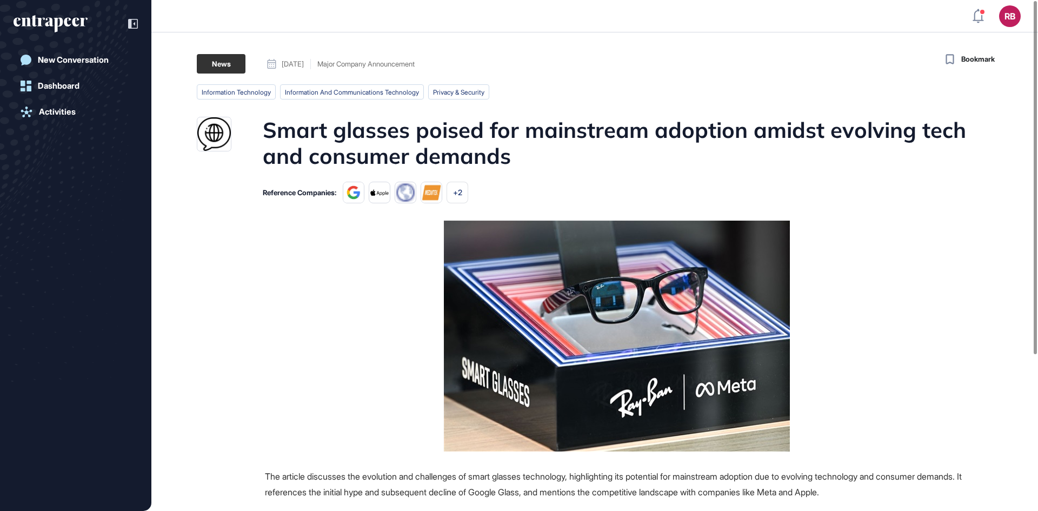
click at [355, 155] on h1 "Smart glasses poised for mainstream adoption amidst evolving tech and consumer …" at bounding box center [616, 143] width 706 height 52
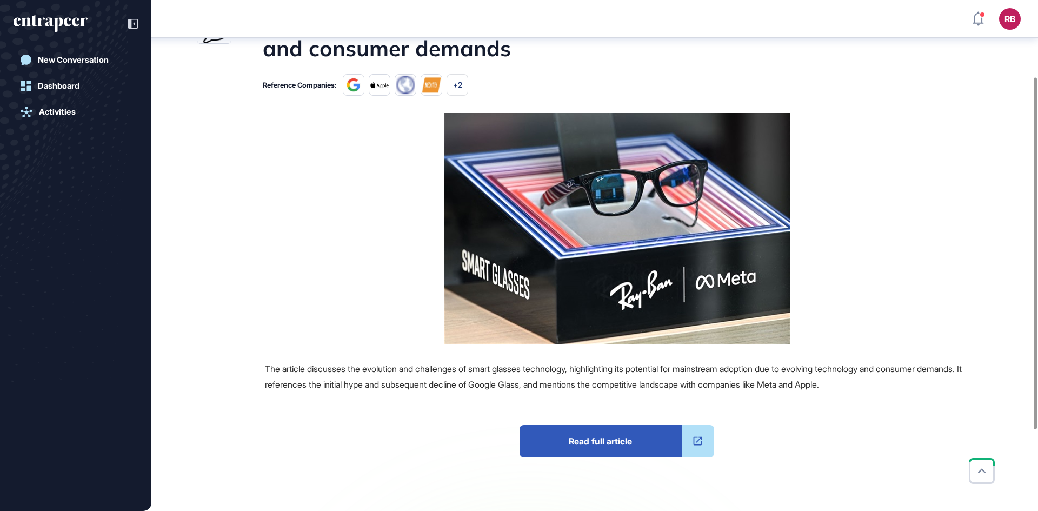
scroll to position [114, 0]
click at [611, 440] on span "Read full article" at bounding box center [601, 440] width 162 height 32
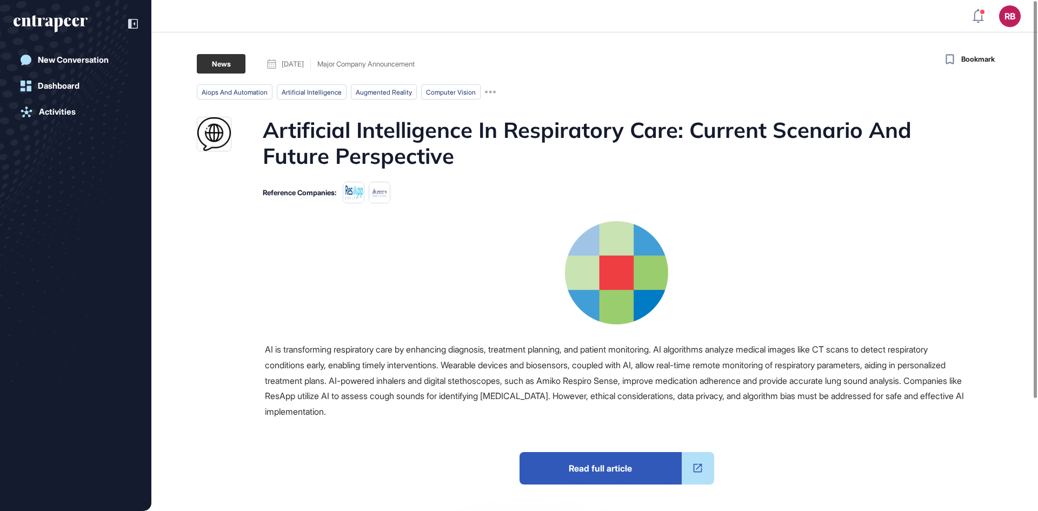
click at [609, 472] on span "Read full article" at bounding box center [601, 468] width 162 height 32
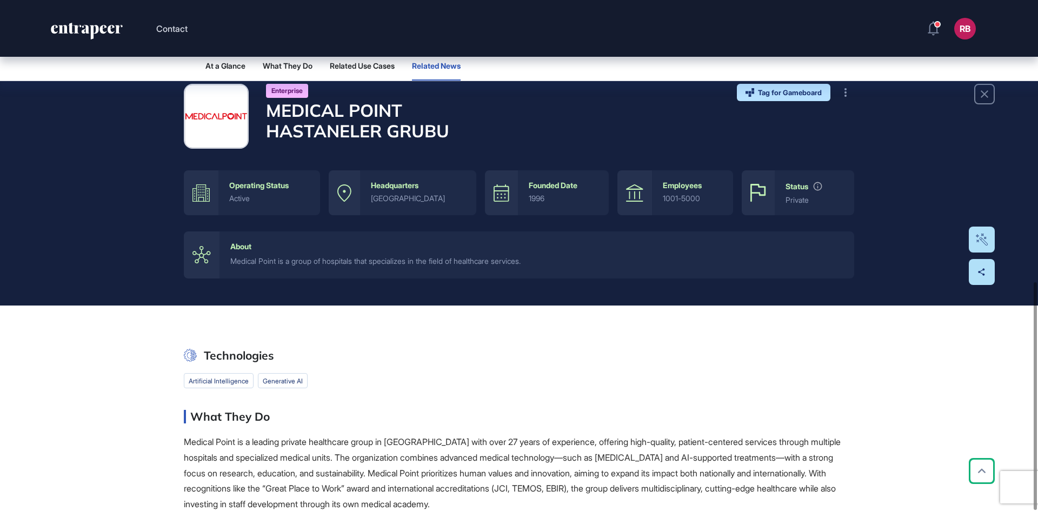
scroll to position [632, 0]
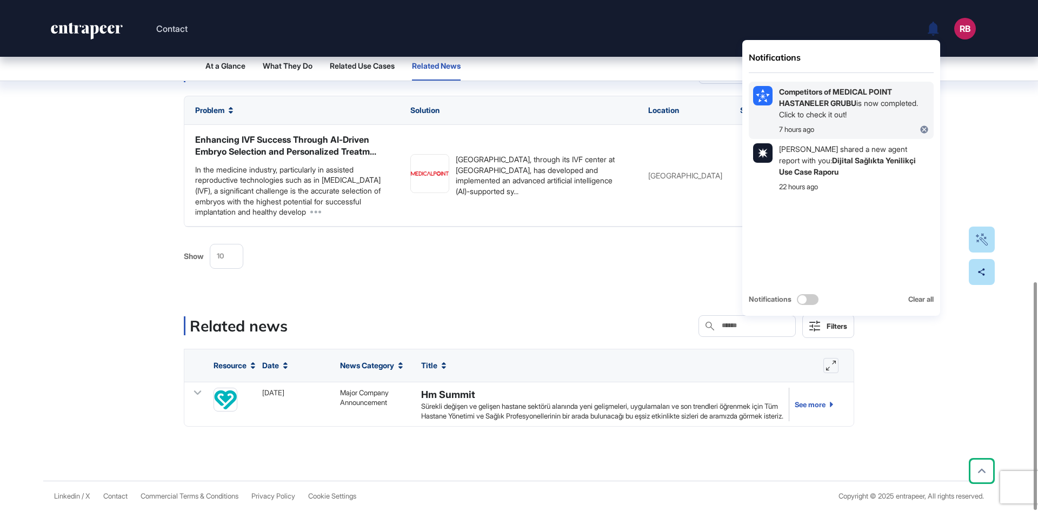
click at [815, 111] on div "Competitors of MEDICAL POINT HASTANELER GRUBU is now completed. Click to check …" at bounding box center [854, 103] width 150 height 34
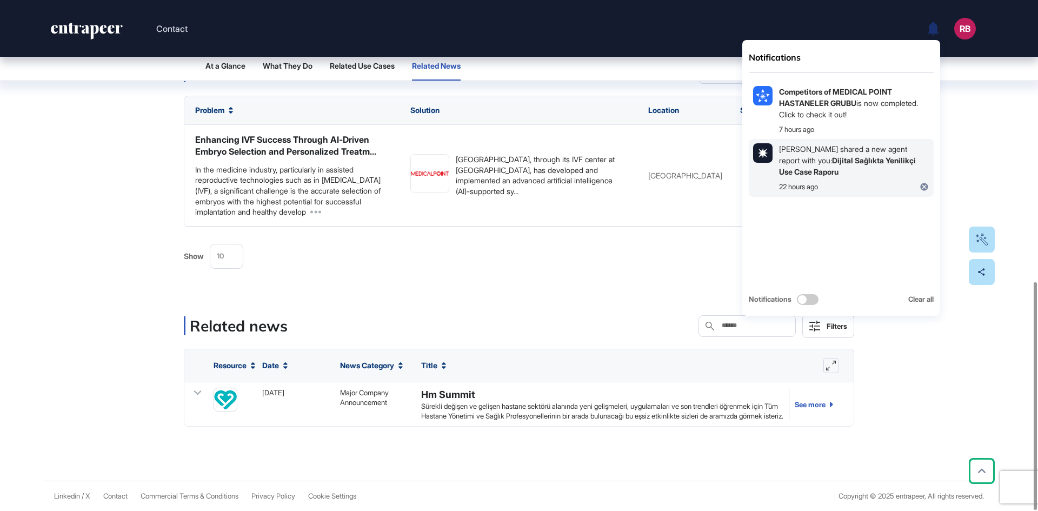
click at [838, 158] on b "Dijital Sağlıkta Yenilikçi Use Case Raporu" at bounding box center [847, 166] width 137 height 21
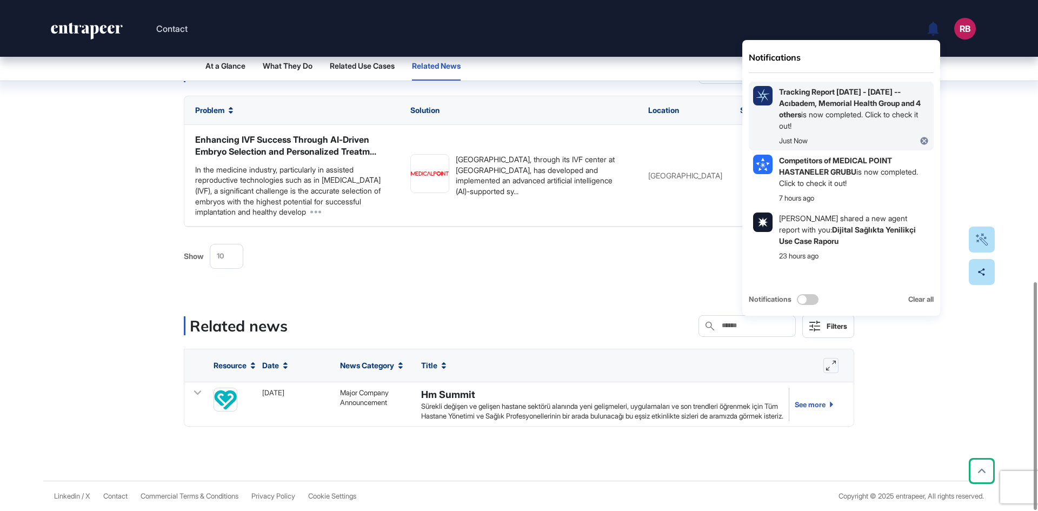
click at [804, 91] on b "Tracking Report [DATE] - [DATE] -- Acıbadem, Memorial Health Group and 4 others" at bounding box center [850, 103] width 142 height 32
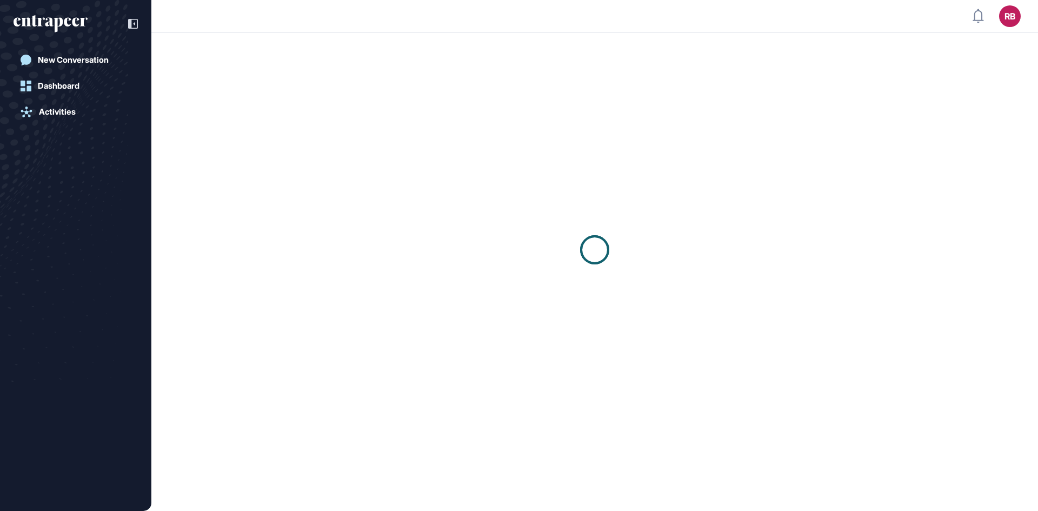
scroll to position [1, 1]
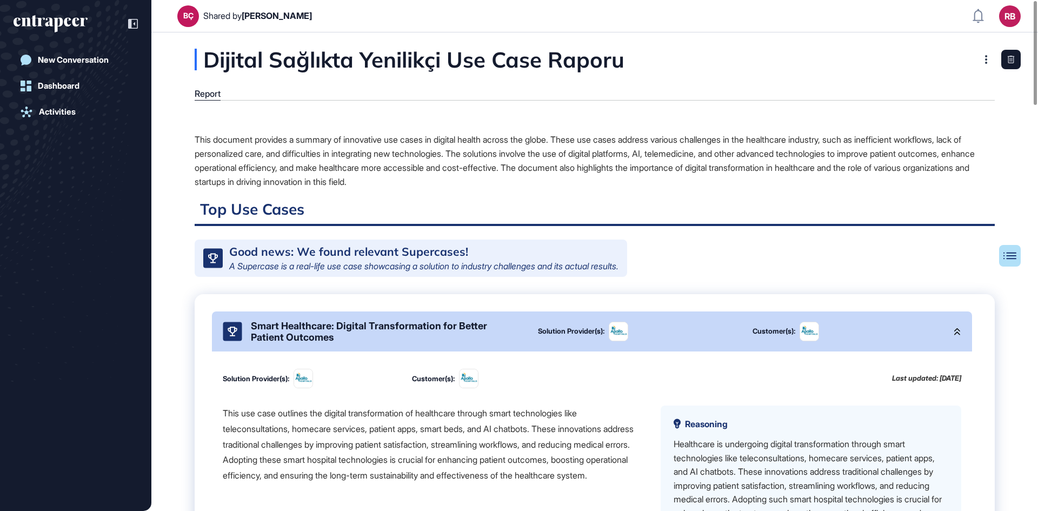
click at [322, 138] on div "This document provides a summary of innovative use cases in digital health acro…" at bounding box center [595, 160] width 800 height 56
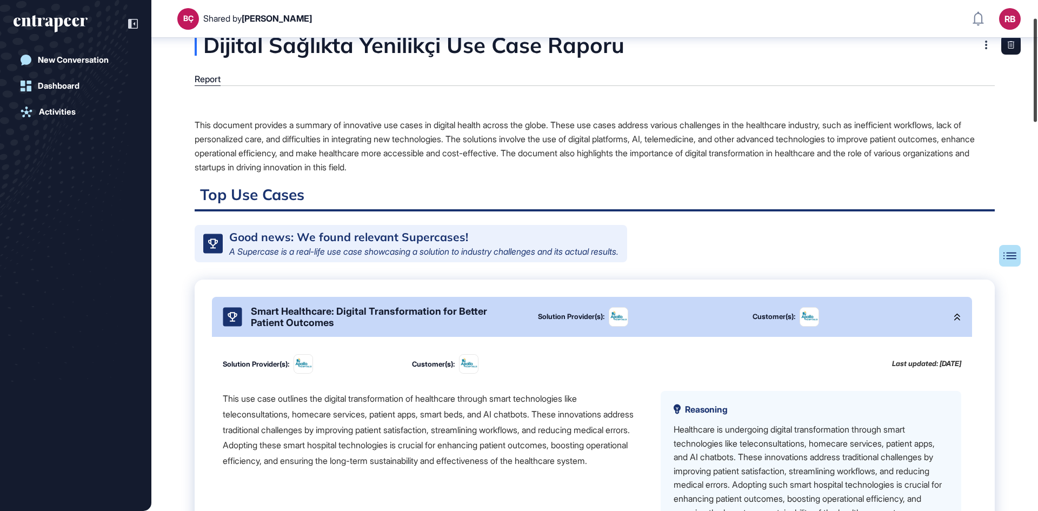
scroll to position [15, 0]
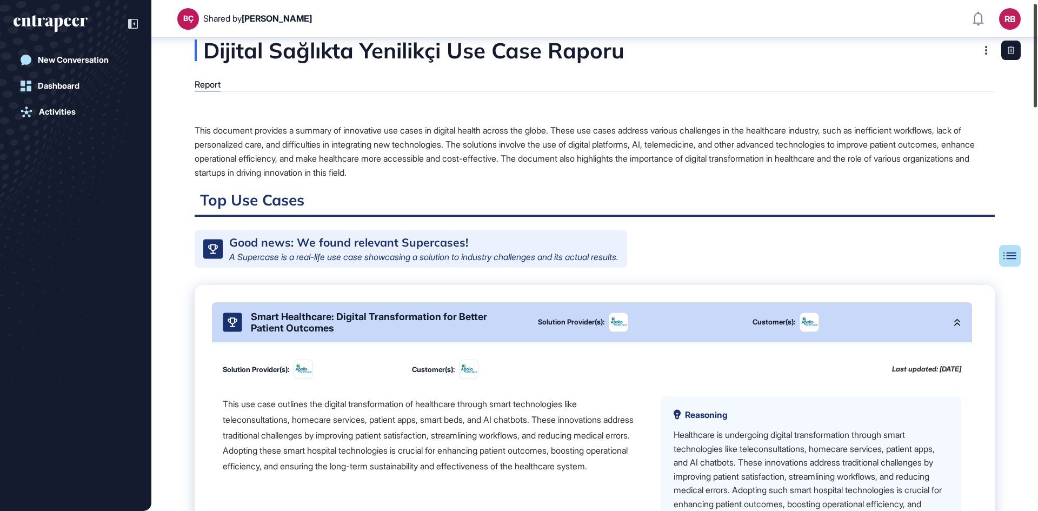
drag, startPoint x: 1033, startPoint y: 103, endPoint x: 1036, endPoint y: 88, distance: 15.9
click at [1036, 88] on div at bounding box center [1035, 55] width 3 height 103
click at [689, 154] on div "This document provides a summary of innovative use cases in digital health acro…" at bounding box center [595, 151] width 800 height 56
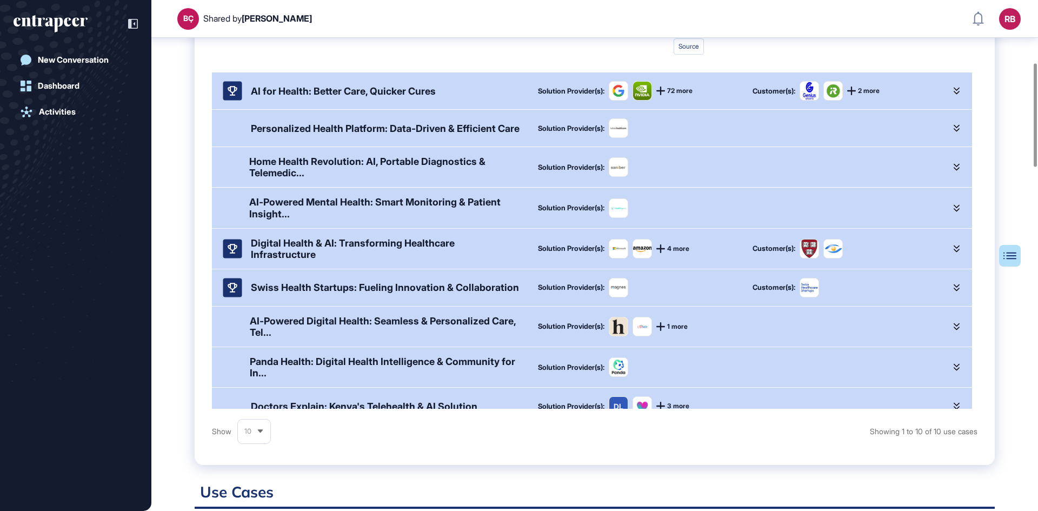
scroll to position [280, 0]
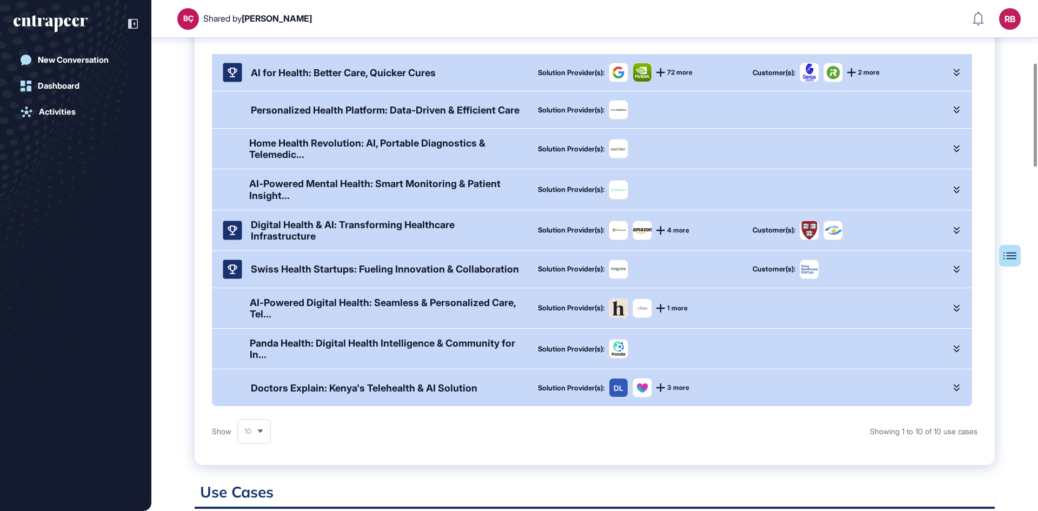
click at [377, 266] on div "Swiss Health Startups: Fueling Innovation & Collaboration" at bounding box center [385, 268] width 268 height 11
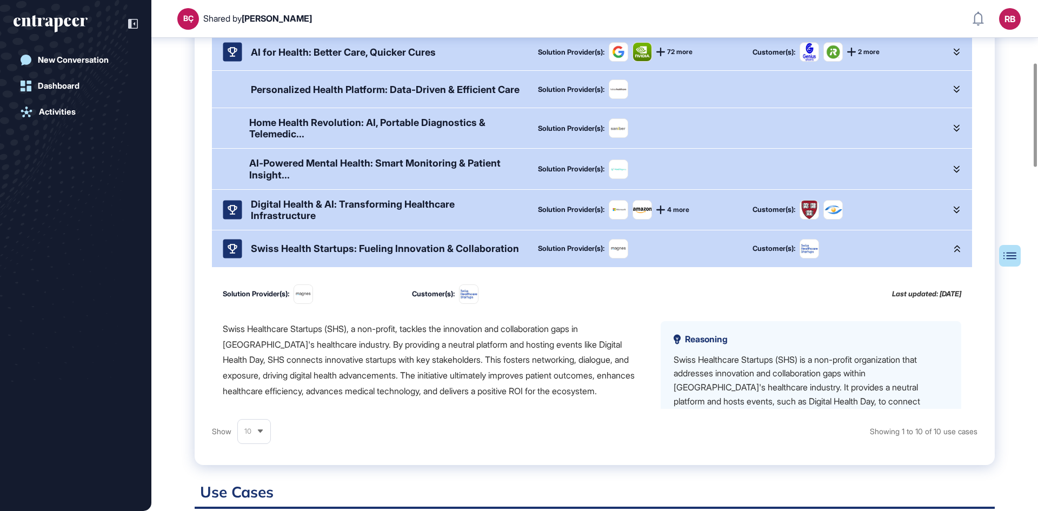
click at [382, 254] on div "Swiss Health Startups: Fueling Innovation & Collaboration" at bounding box center [385, 248] width 268 height 11
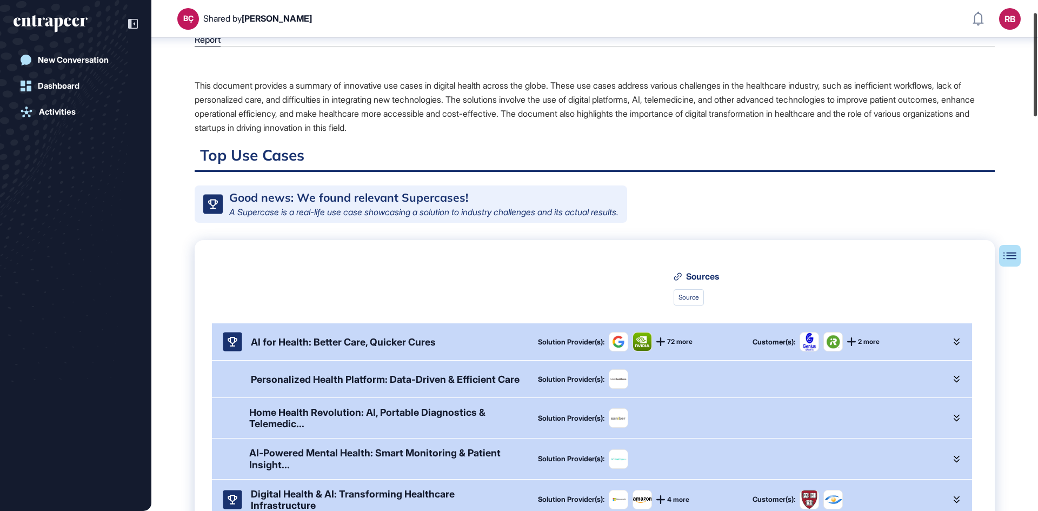
scroll to position [0, 0]
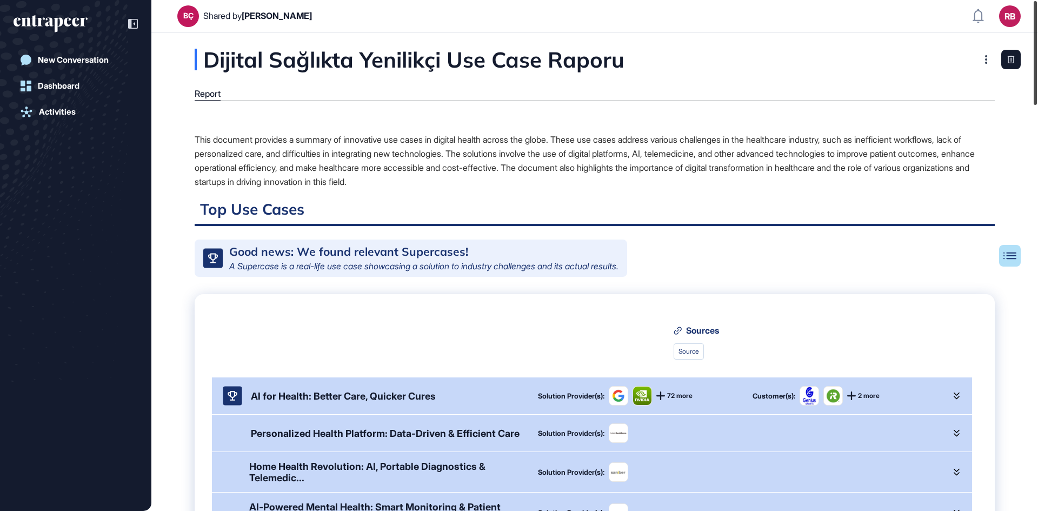
drag, startPoint x: 1038, startPoint y: 141, endPoint x: 1038, endPoint y: -30, distance: 171.4
click at [1038, 0] on html "BÇ Shared by [PERSON_NAME] RB Dashboard Profile My Content Request More Data Ne…" at bounding box center [519, 255] width 1038 height 511
click at [81, 64] on div "New Conversation" at bounding box center [73, 60] width 71 height 10
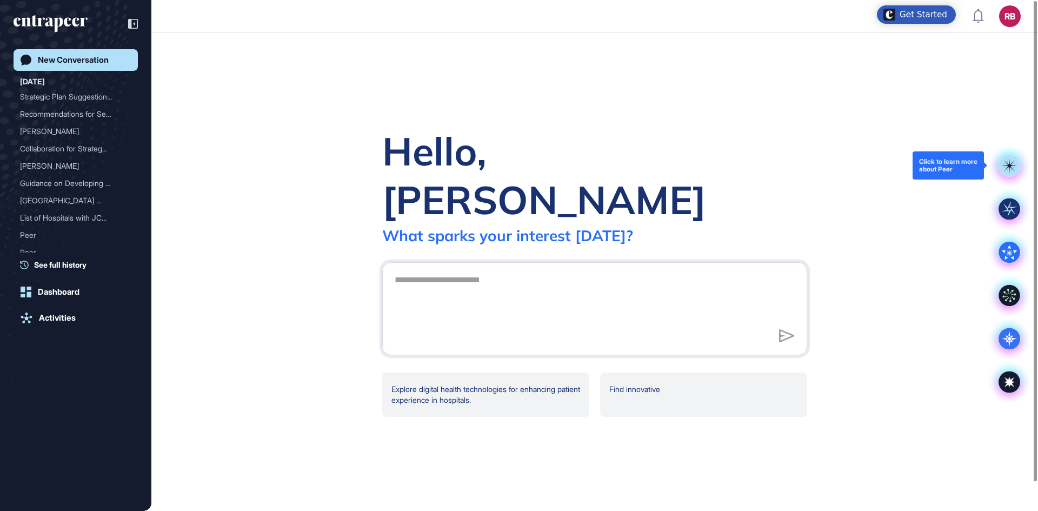
click at [1011, 163] on rect at bounding box center [1010, 166] width 22 height 22
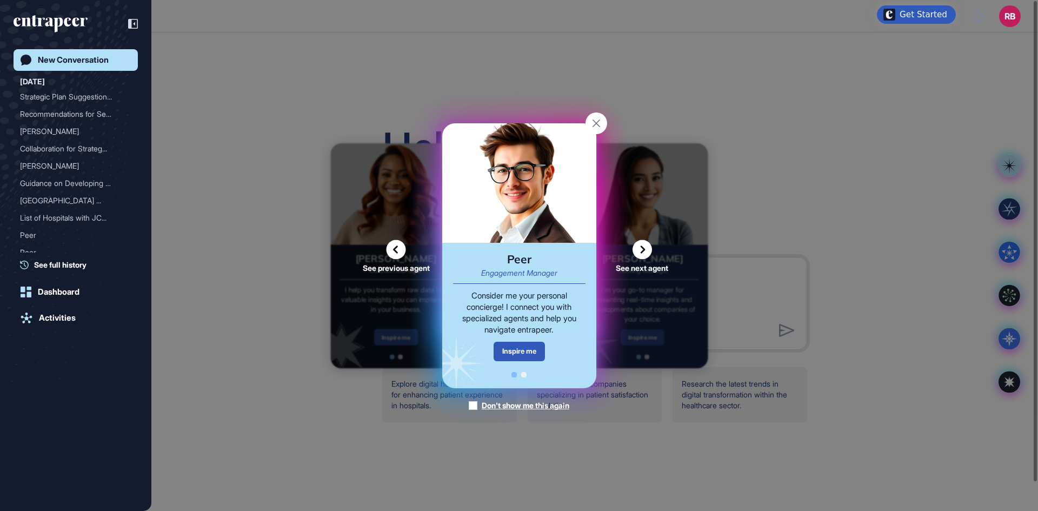
click at [645, 245] on icon at bounding box center [642, 249] width 19 height 19
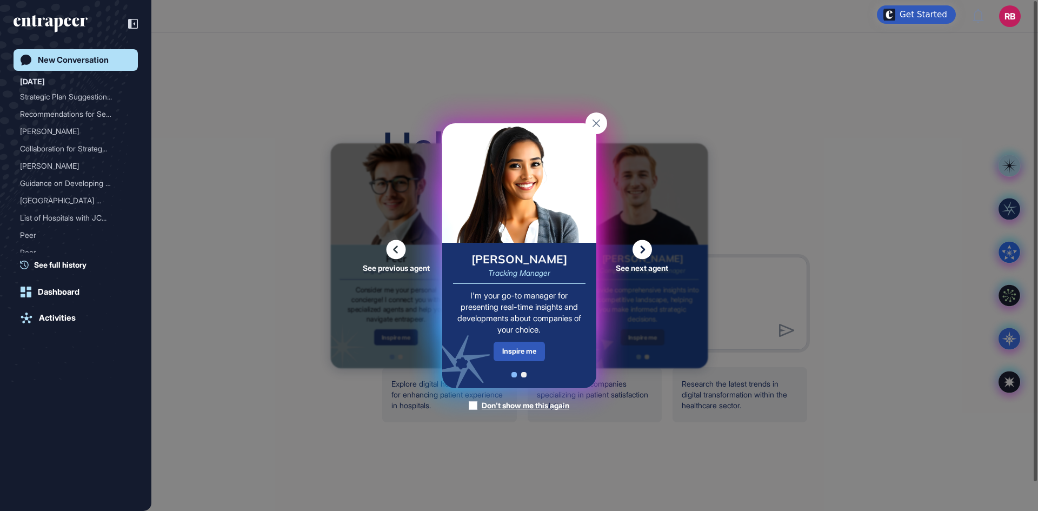
click at [640, 246] on icon at bounding box center [642, 249] width 19 height 19
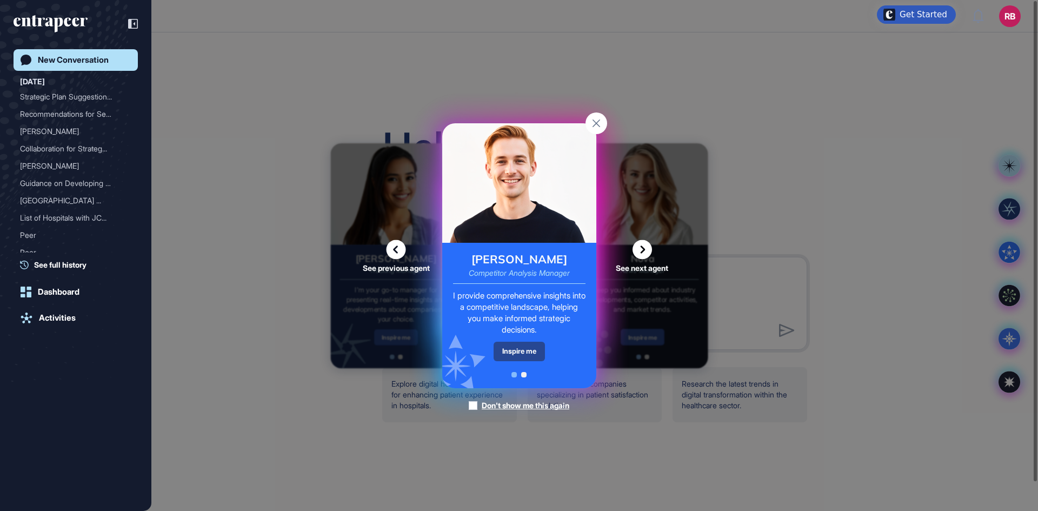
click at [533, 346] on div "Inspire me" at bounding box center [519, 351] width 51 height 19
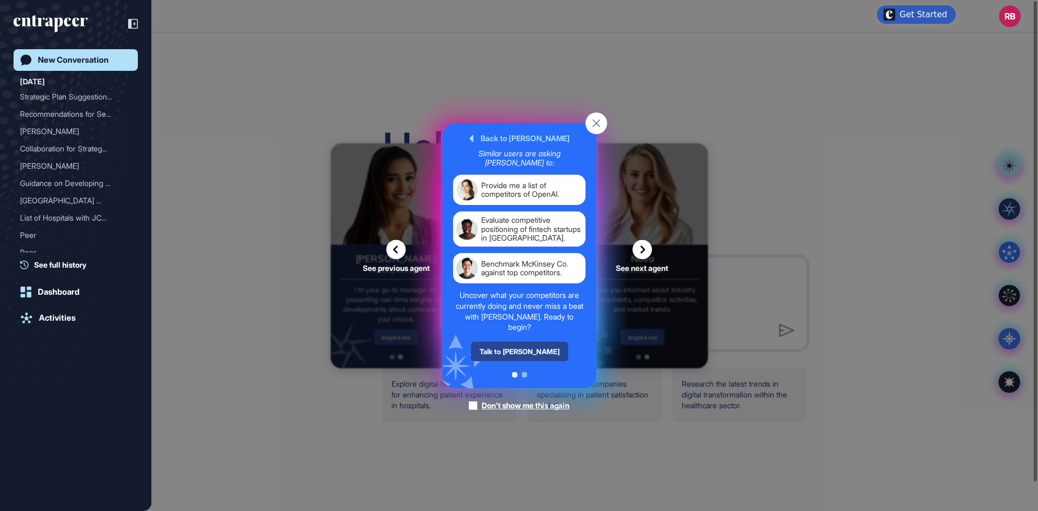
click at [532, 346] on div "Talk to Nash" at bounding box center [518, 351] width 97 height 19
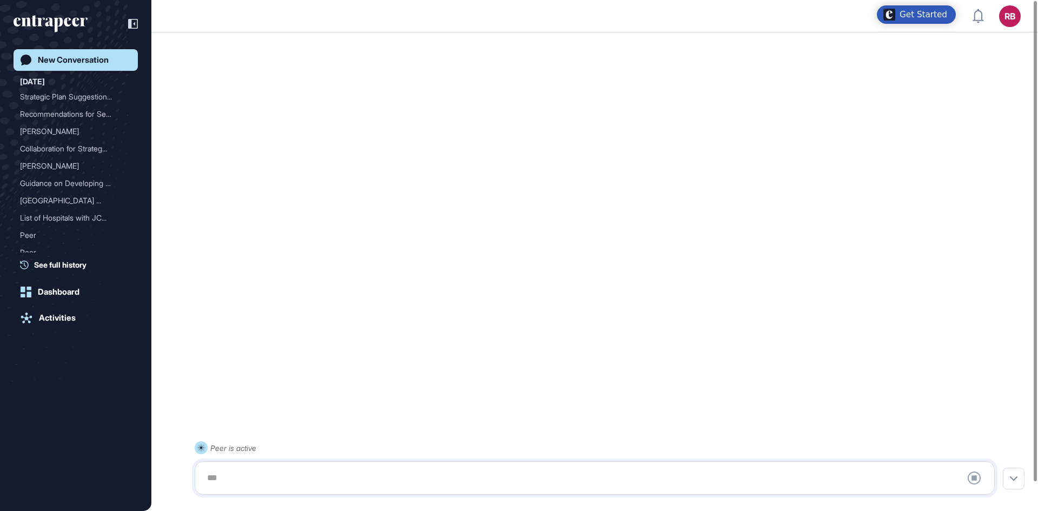
click at [244, 477] on div at bounding box center [595, 478] width 788 height 22
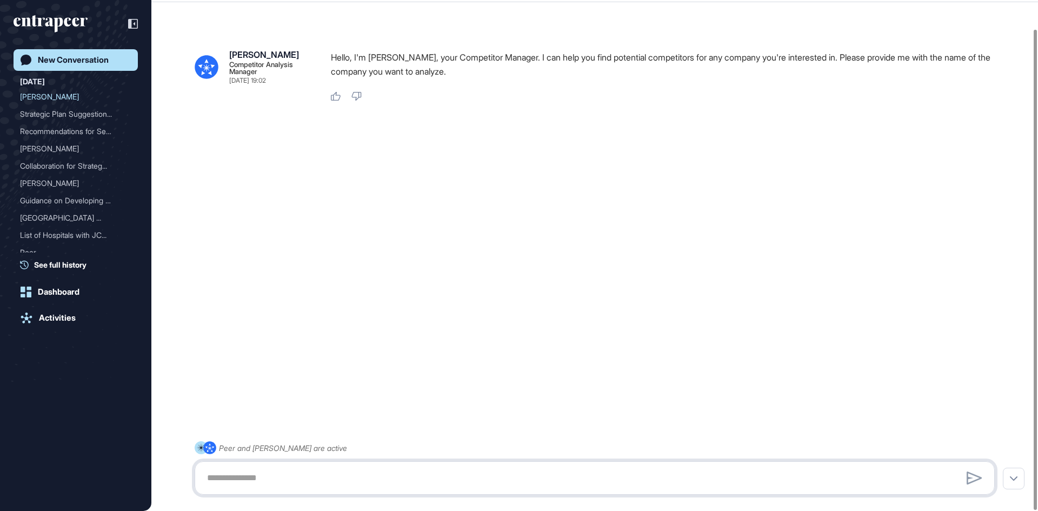
click at [227, 479] on textarea at bounding box center [595, 478] width 788 height 22
type textarea "*"
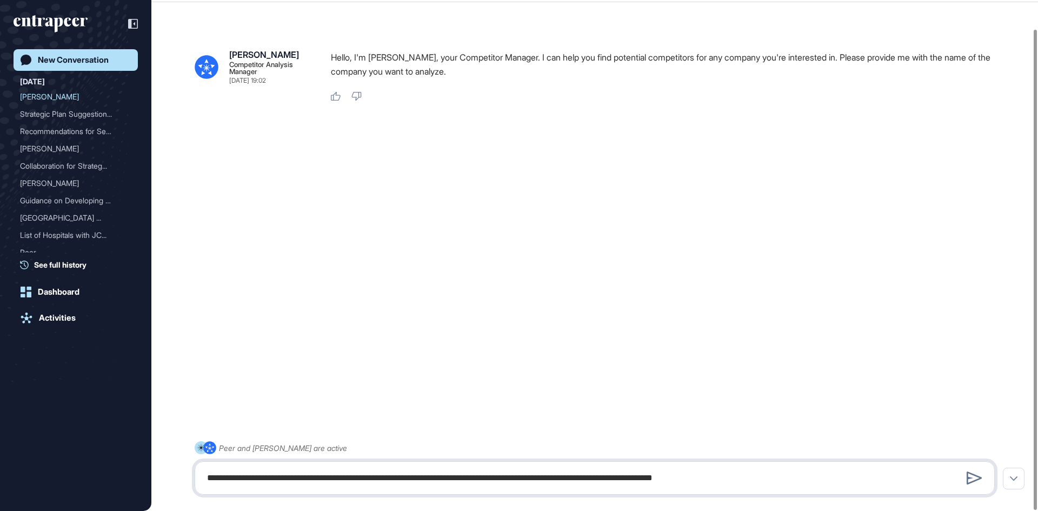
type textarea "**********"
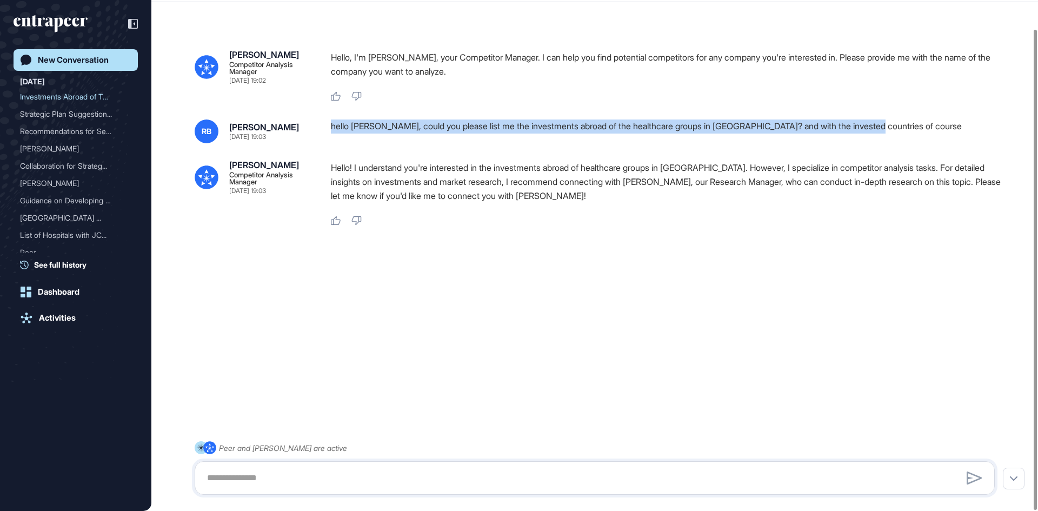
drag, startPoint x: 329, startPoint y: 123, endPoint x: 926, endPoint y: 116, distance: 597.0
click at [926, 116] on div "Nash Competitor Analysis Manager Sep 11, 2025 19:02 Hello, I'm Nash, your Compe…" at bounding box center [594, 241] width 887 height 460
copy div "hello Nash, could you please list me the investments abroad of the healthcare g…"
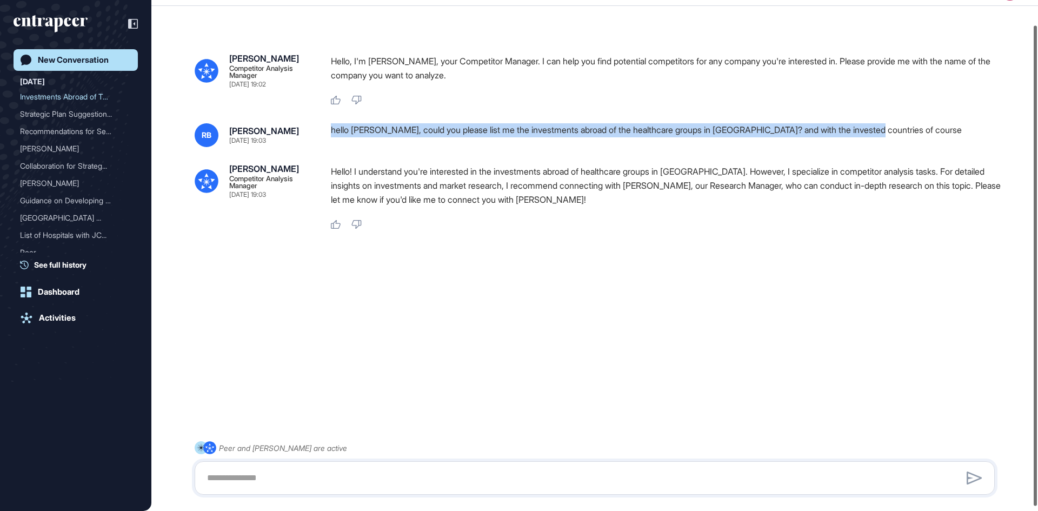
scroll to position [30, 0]
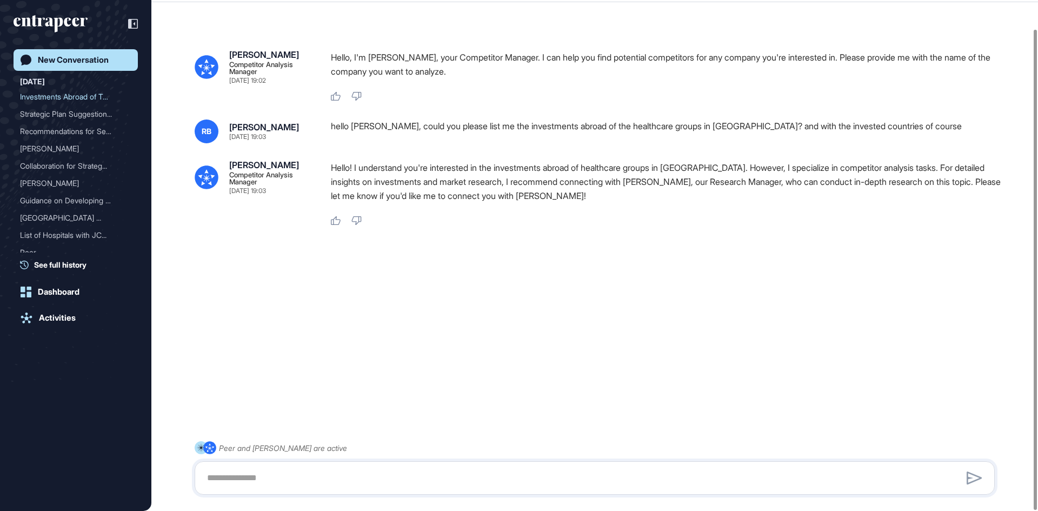
click at [213, 450] on icon at bounding box center [209, 448] width 13 height 13
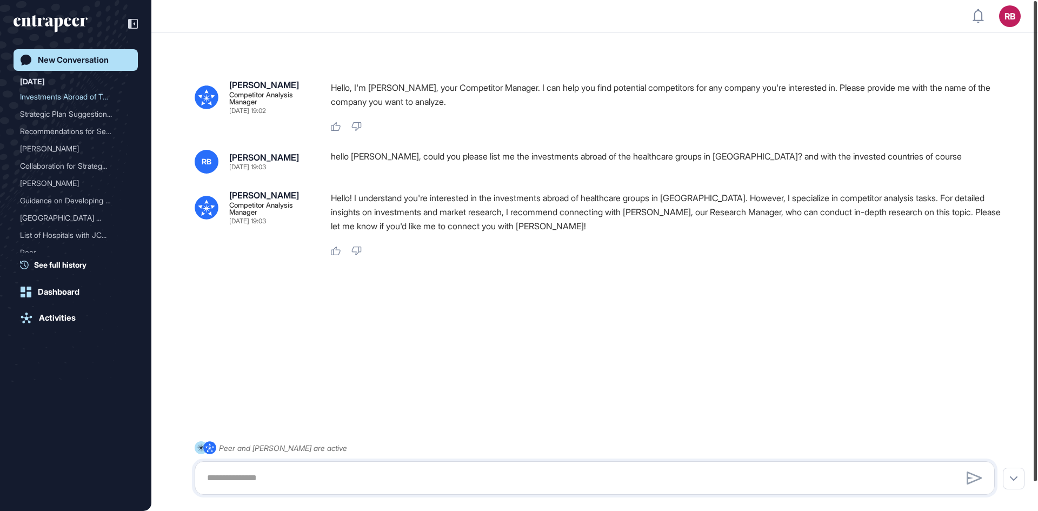
drag, startPoint x: 1031, startPoint y: 207, endPoint x: 1038, endPoint y: 28, distance: 179.1
click at [1037, 28] on div at bounding box center [1035, 241] width 3 height 480
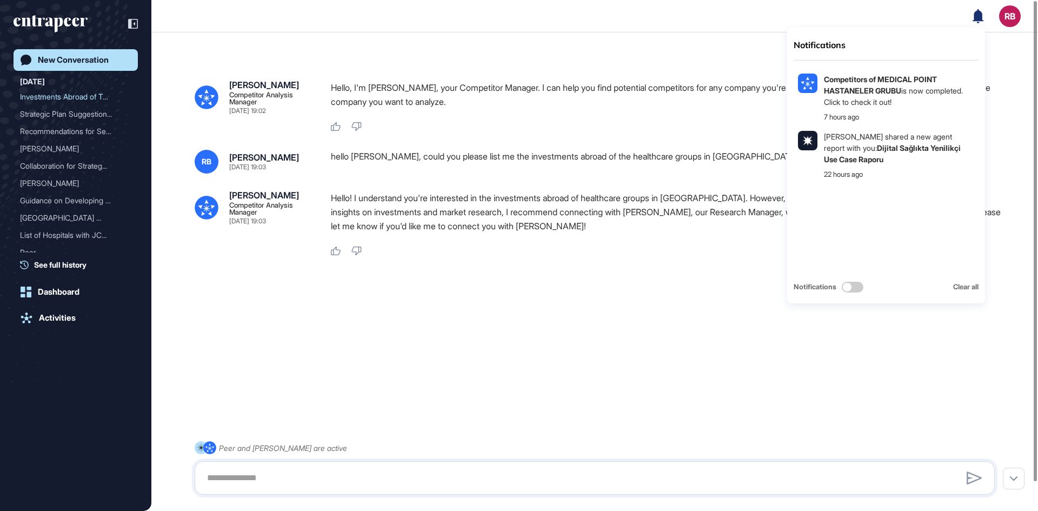
click at [57, 65] on link "New Conversation" at bounding box center [76, 60] width 124 height 22
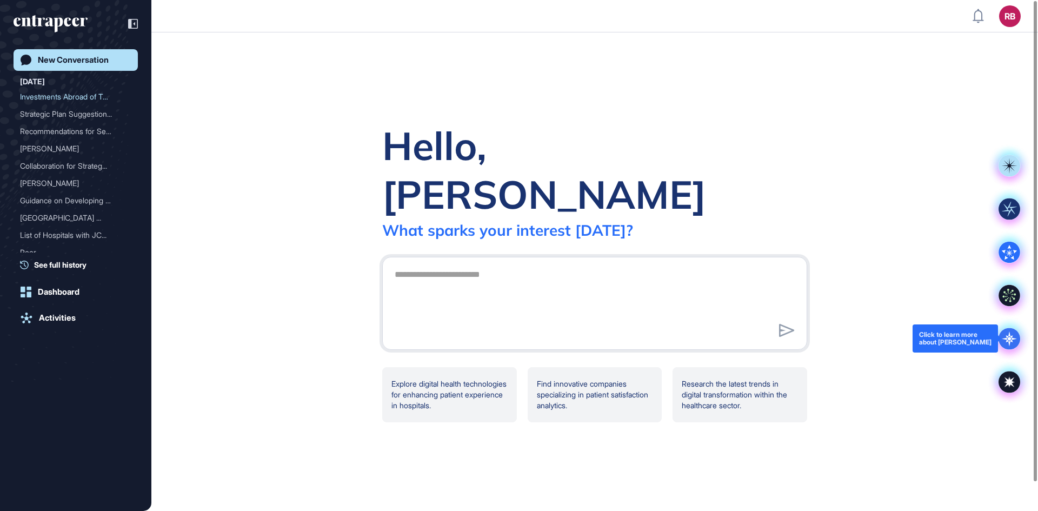
click at [1005, 342] on icon at bounding box center [1010, 339] width 22 height 22
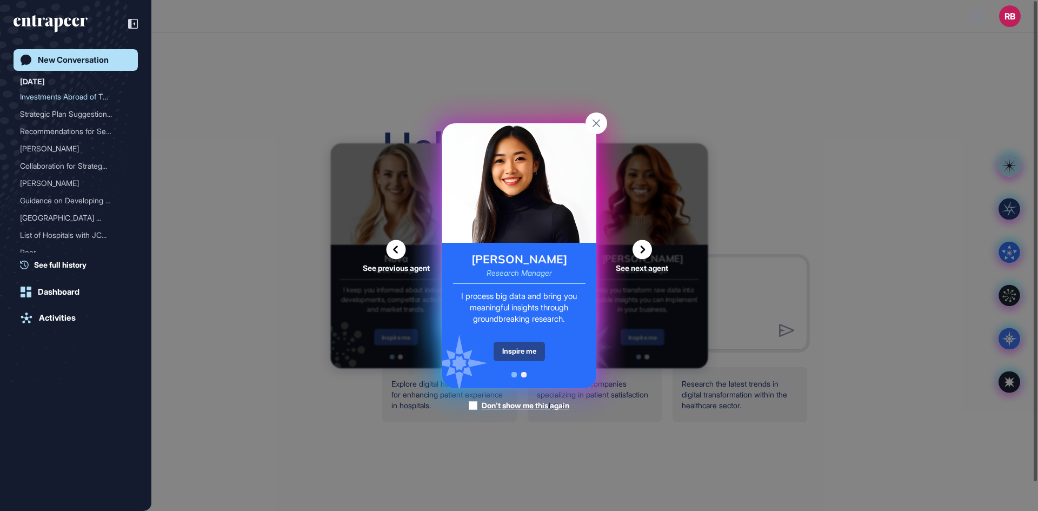
click at [522, 350] on div "Inspire me" at bounding box center [519, 351] width 51 height 19
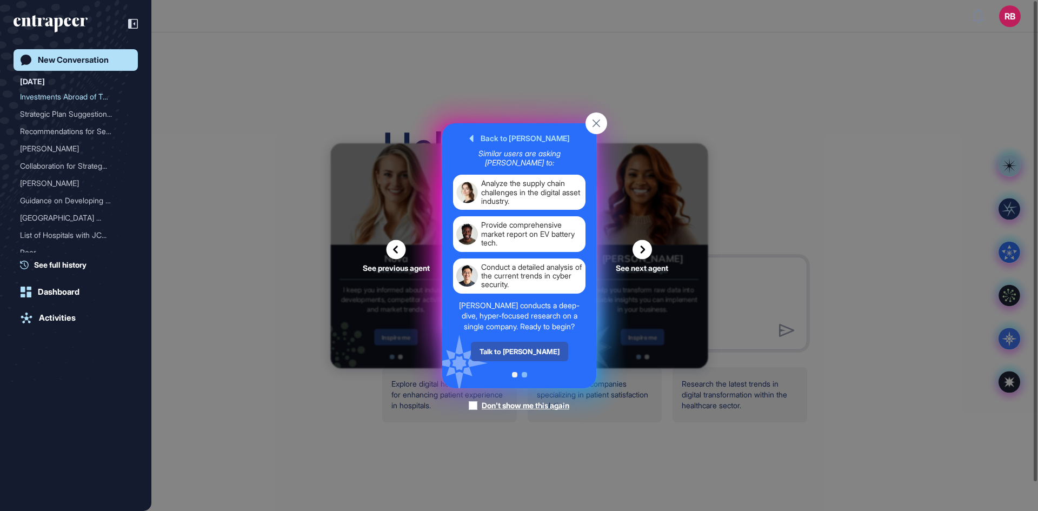
click at [522, 350] on div "Talk to Reese" at bounding box center [518, 351] width 97 height 19
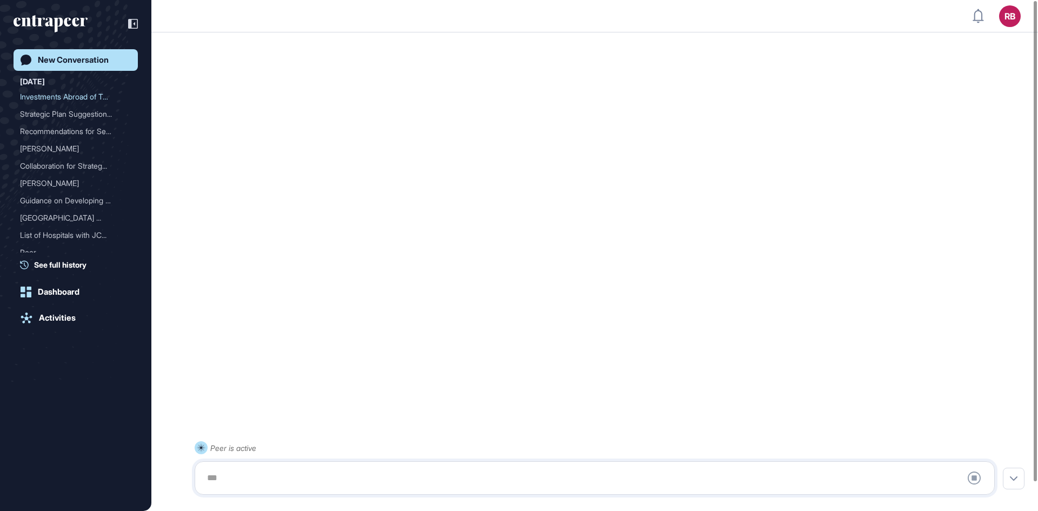
click at [229, 473] on div at bounding box center [595, 478] width 788 height 22
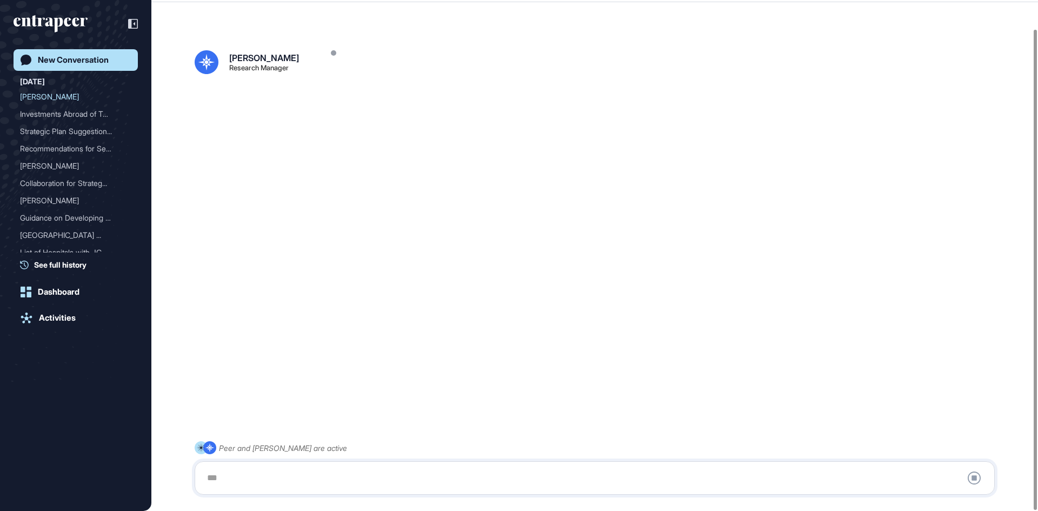
click at [220, 474] on div at bounding box center [595, 478] width 788 height 22
click at [224, 482] on div at bounding box center [595, 478] width 788 height 22
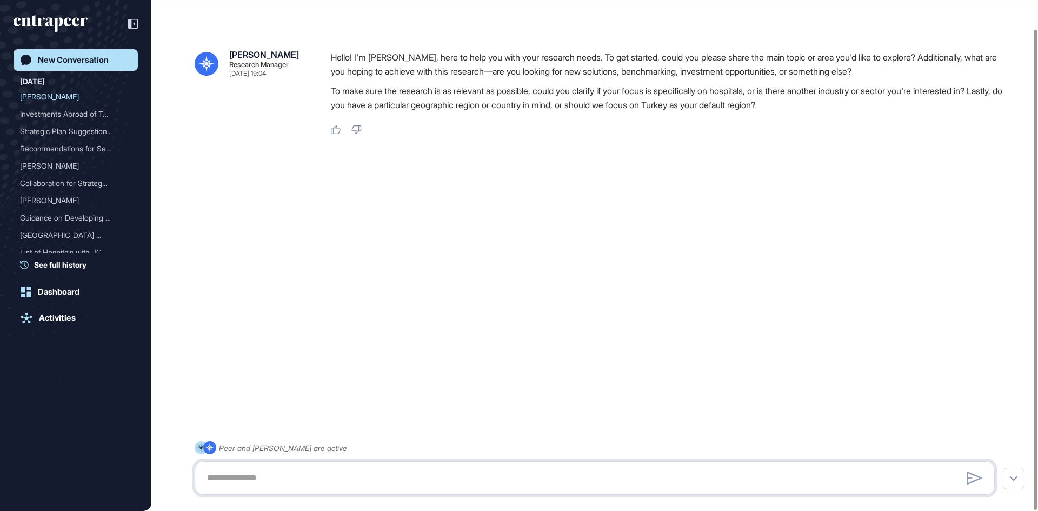
click at [219, 487] on textarea at bounding box center [595, 478] width 788 height 22
paste textarea "**********"
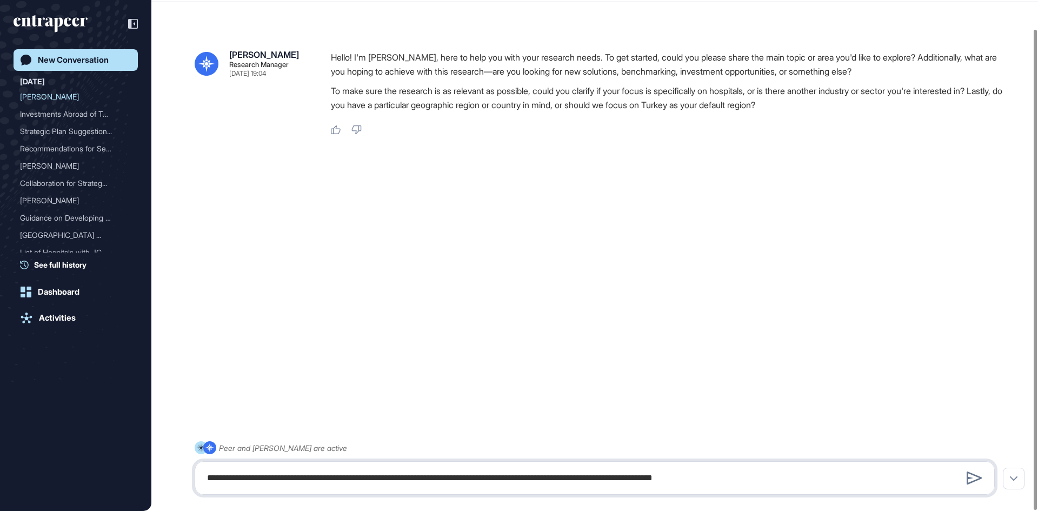
click at [243, 479] on textarea "**********" at bounding box center [595, 478] width 788 height 22
click at [243, 480] on textarea "**********" at bounding box center [595, 478] width 788 height 22
type textarea "**********"
click at [968, 474] on icon at bounding box center [974, 478] width 15 height 13
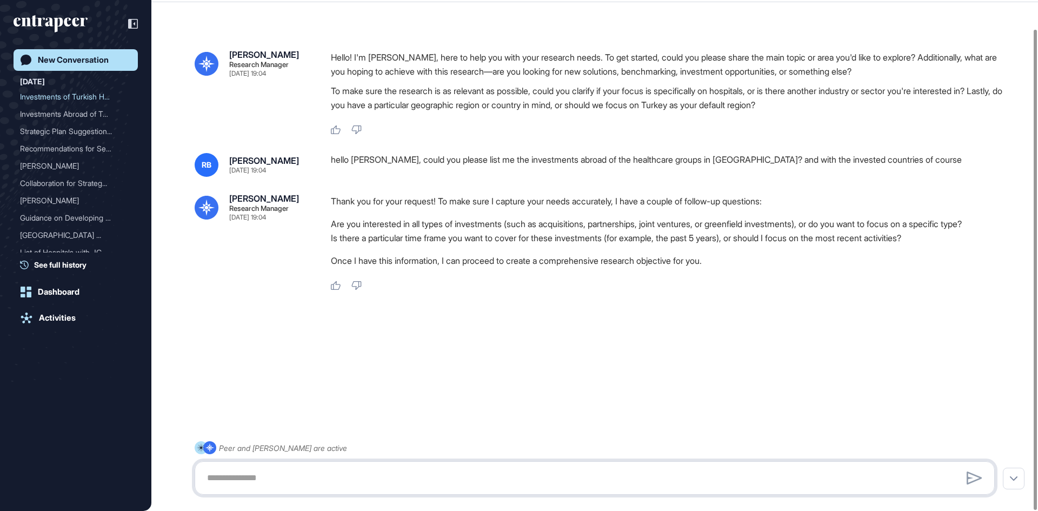
click at [214, 475] on textarea at bounding box center [595, 478] width 788 height 22
type textarea "**********"
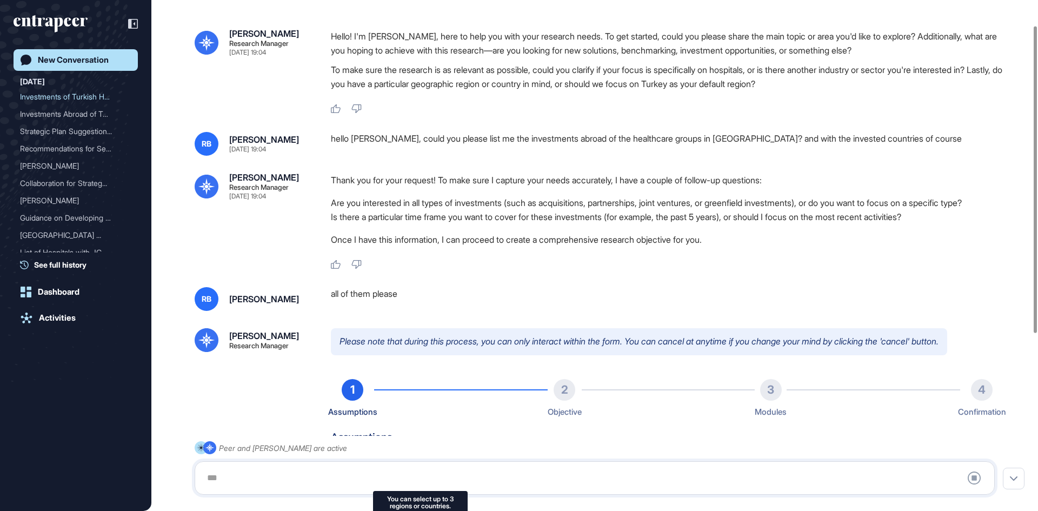
scroll to position [3, 0]
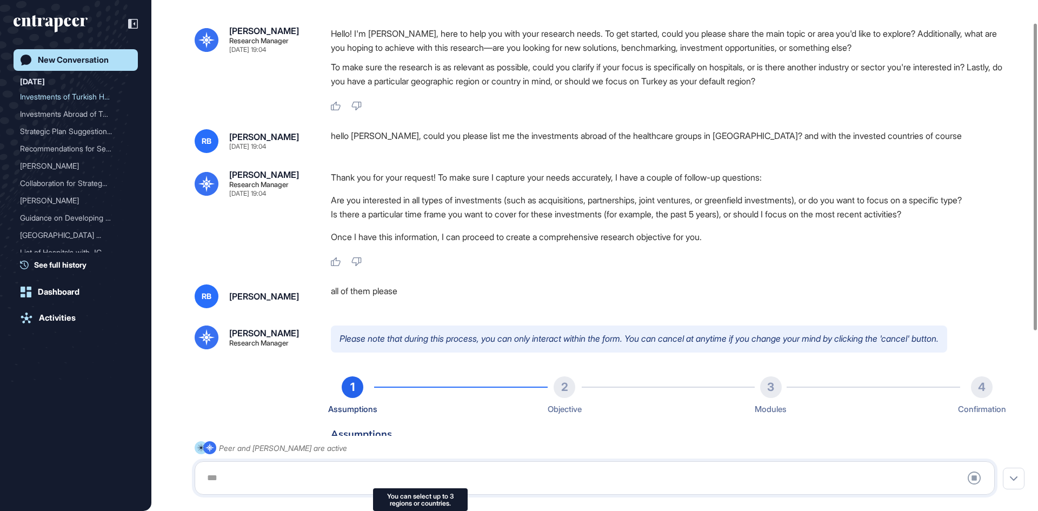
type input "*********"
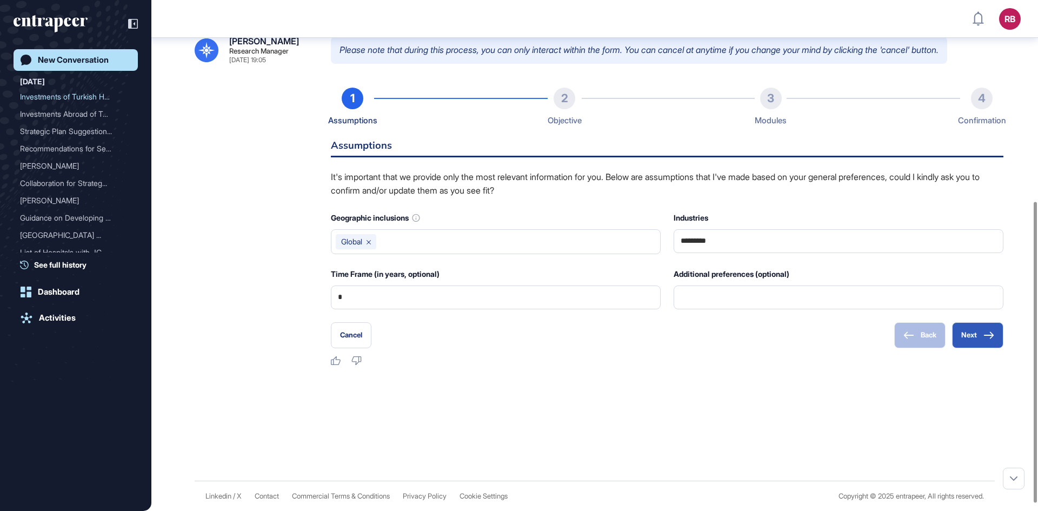
scroll to position [341, 0]
click at [393, 309] on input "*" at bounding box center [496, 297] width 316 height 23
type input "*"
click at [747, 301] on input "text" at bounding box center [839, 297] width 316 height 23
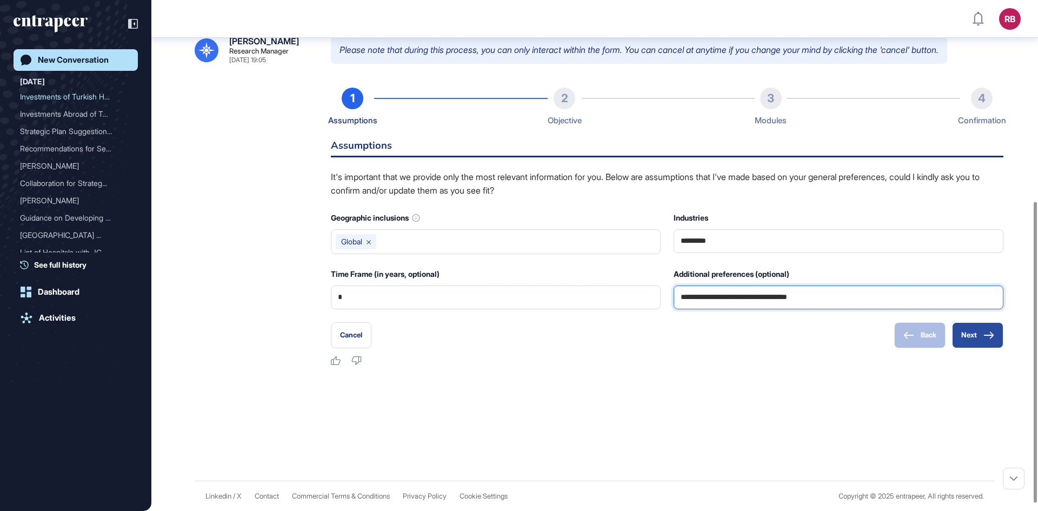
type input "**********"
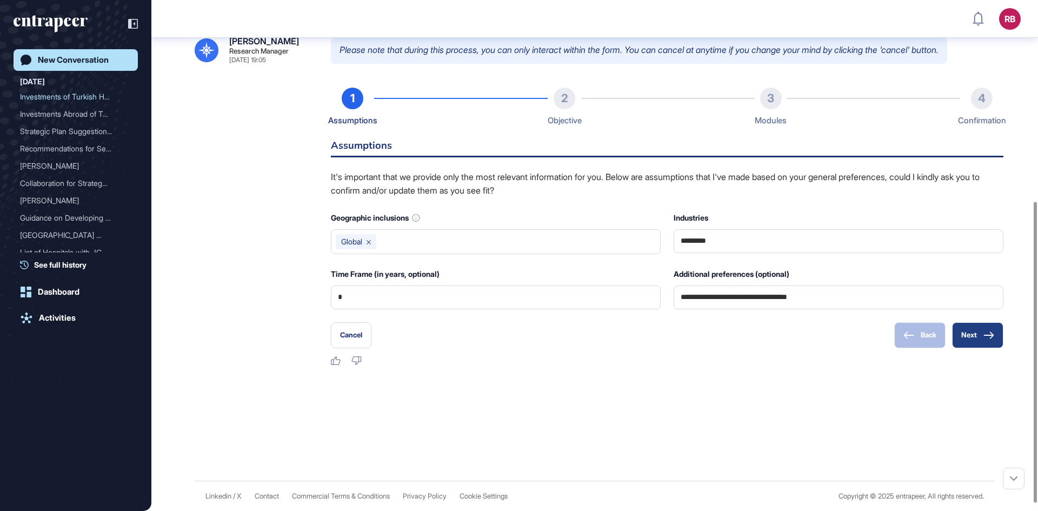
click at [988, 342] on button "Next" at bounding box center [977, 335] width 51 height 26
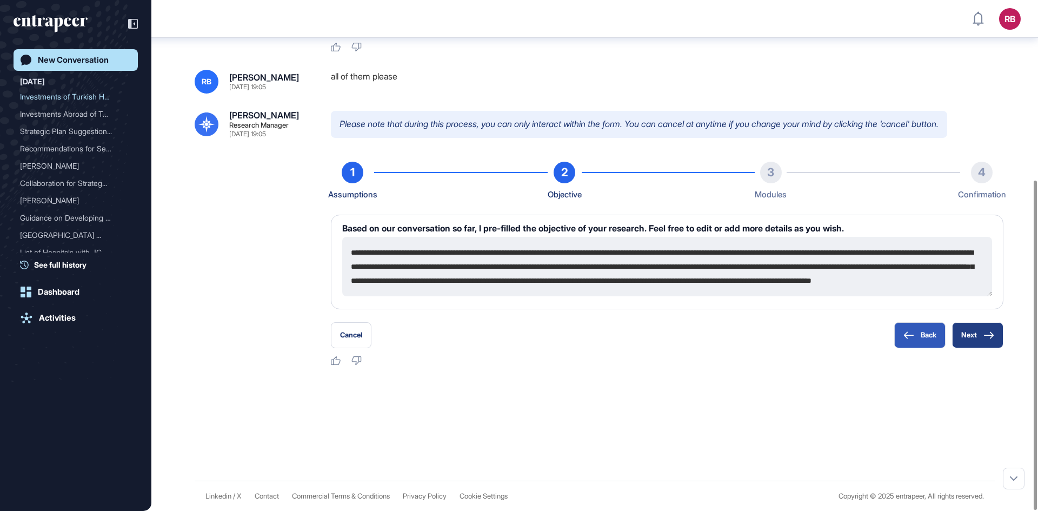
scroll to position [0, 0]
click at [988, 336] on icon at bounding box center [989, 335] width 11 height 8
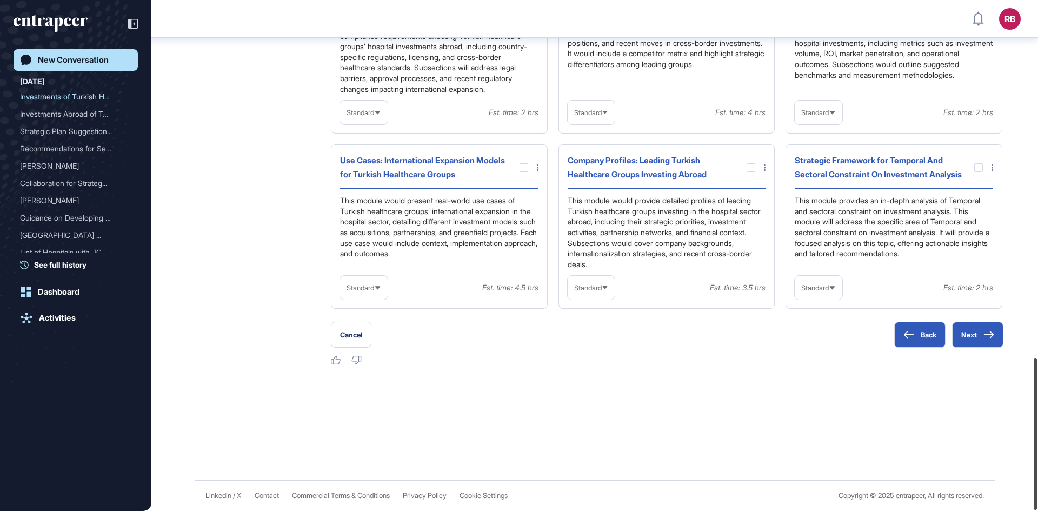
scroll to position [1150, 0]
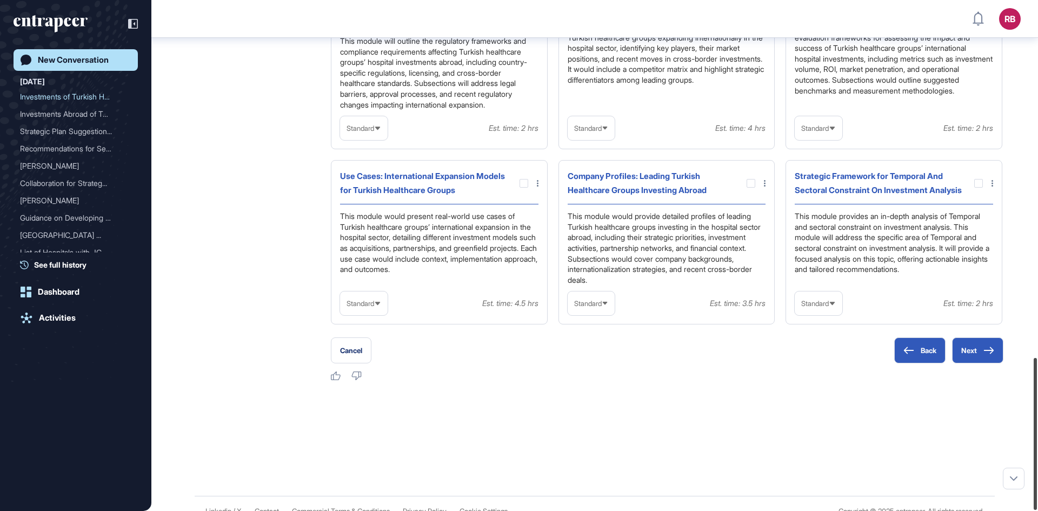
drag, startPoint x: 1034, startPoint y: 326, endPoint x: 1031, endPoint y: 460, distance: 134.7
click at [1034, 460] on div at bounding box center [1035, 434] width 3 height 152
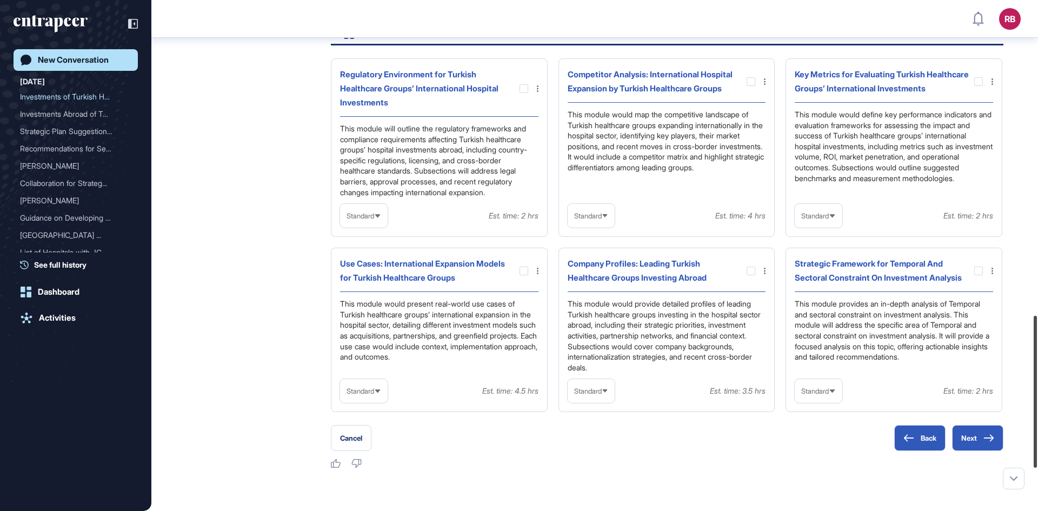
scroll to position [1050, 0]
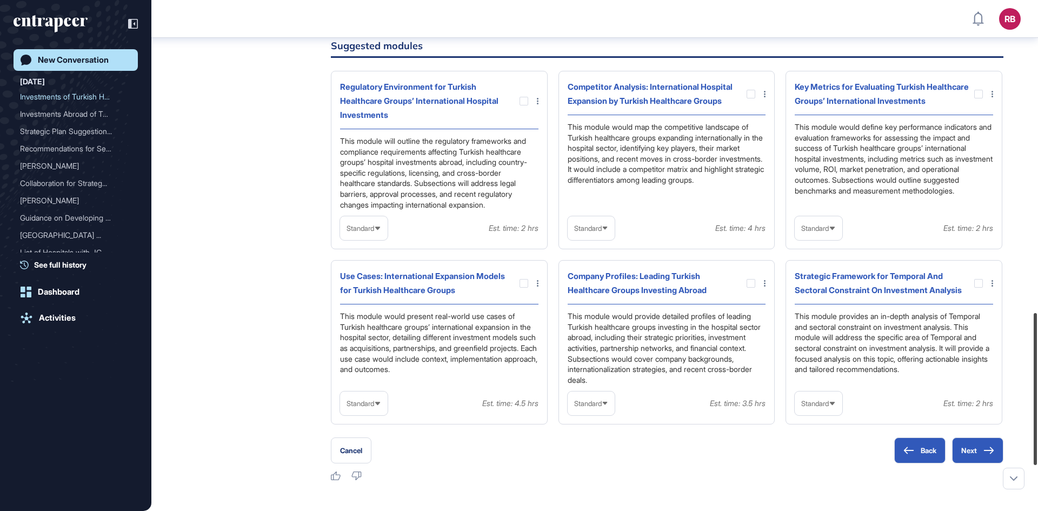
drag, startPoint x: 1037, startPoint y: 439, endPoint x: 1037, endPoint y: 409, distance: 29.7
click at [1037, 409] on div at bounding box center [1035, 389] width 3 height 152
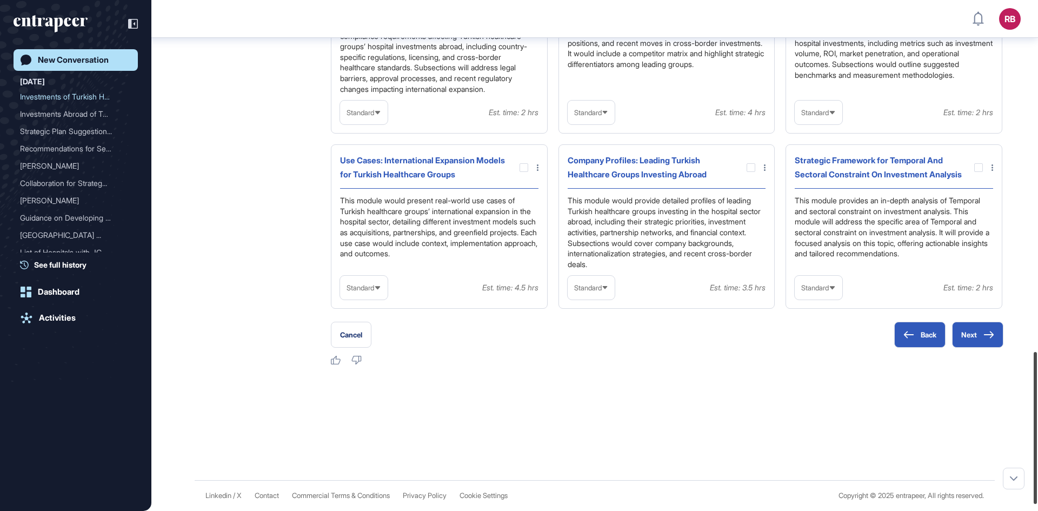
scroll to position [1190, 0]
drag, startPoint x: 1036, startPoint y: 432, endPoint x: 1038, endPoint y: 474, distance: 41.7
click at [1037, 474] on div at bounding box center [1035, 428] width 3 height 152
click at [973, 347] on button "Next" at bounding box center [977, 335] width 51 height 26
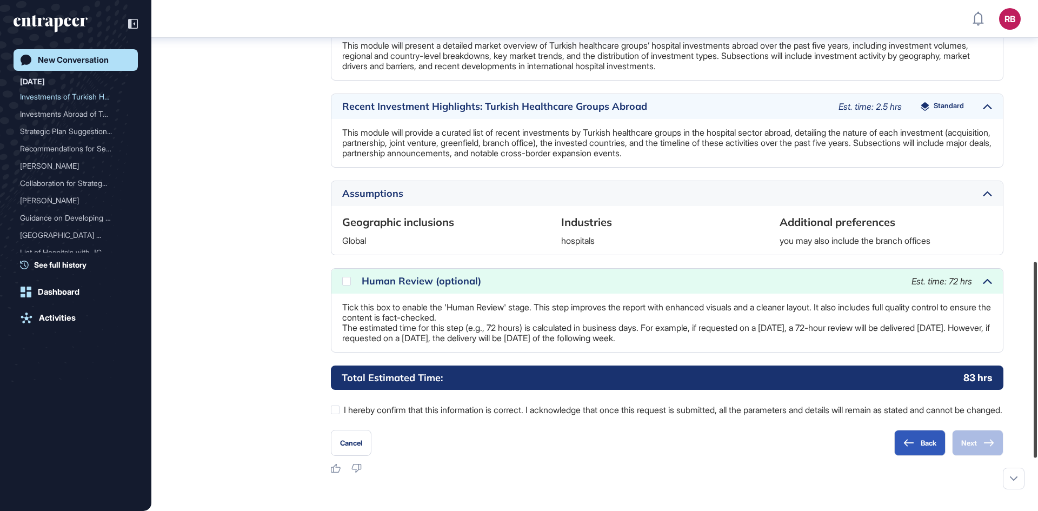
scroll to position [683, 0]
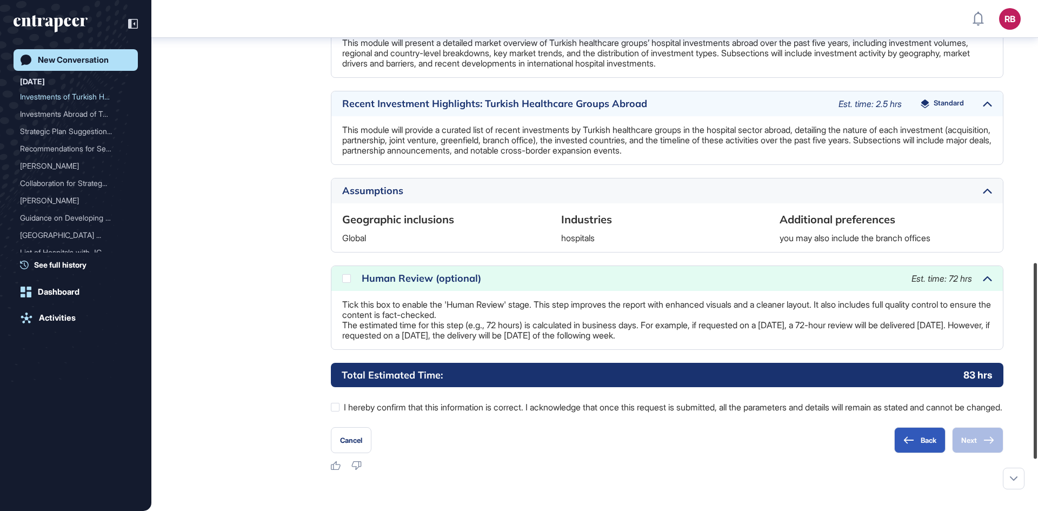
drag, startPoint x: 1037, startPoint y: 256, endPoint x: 1037, endPoint y: 409, distance: 152.5
click at [1037, 410] on div at bounding box center [1035, 361] width 3 height 196
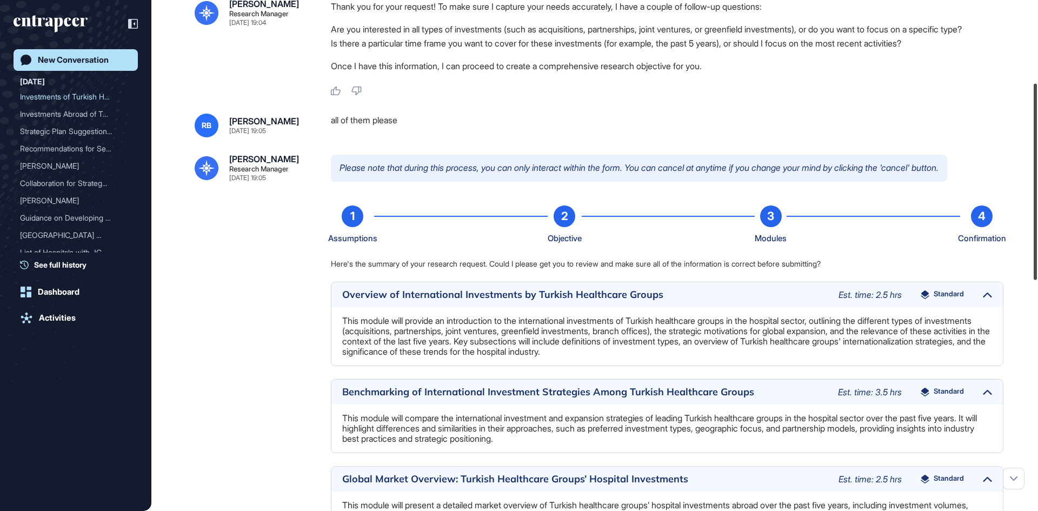
scroll to position [214, 0]
drag, startPoint x: 1034, startPoint y: 315, endPoint x: 1020, endPoint y: 136, distance: 180.1
click at [1020, 136] on div "RB Dashboard Profile My Content Request More Data New Conversation Today Invest…" at bounding box center [519, 255] width 1038 height 511
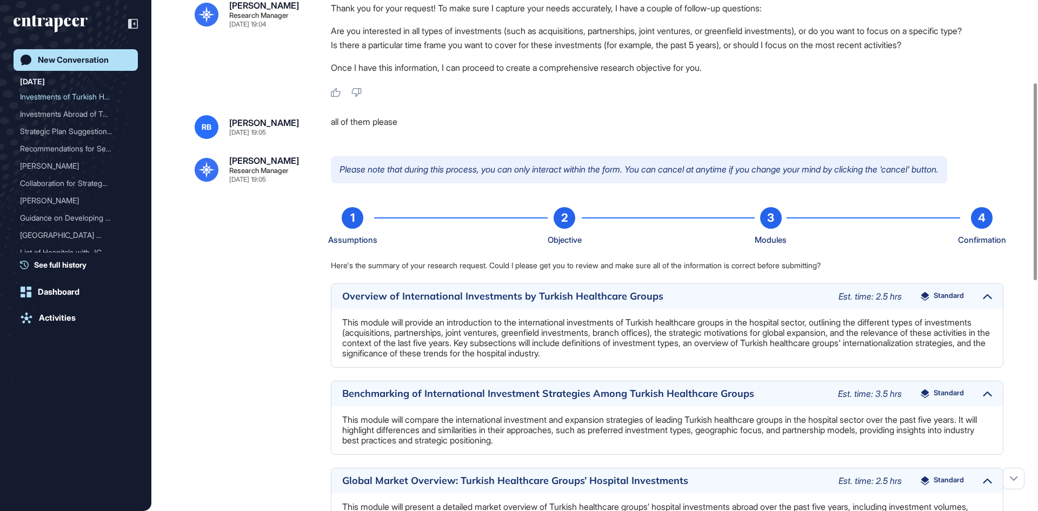
click at [577, 301] on div "Overview of International Investments by Turkish Healthcare Groups" at bounding box center [585, 296] width 486 height 10
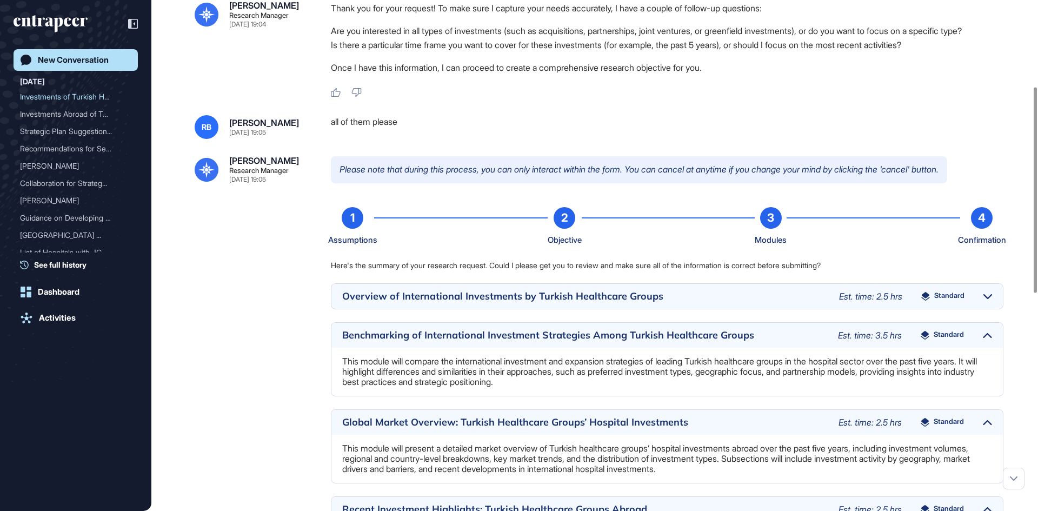
click at [577, 301] on div "Overview of International Investments by Turkish Healthcare Groups" at bounding box center [585, 296] width 486 height 10
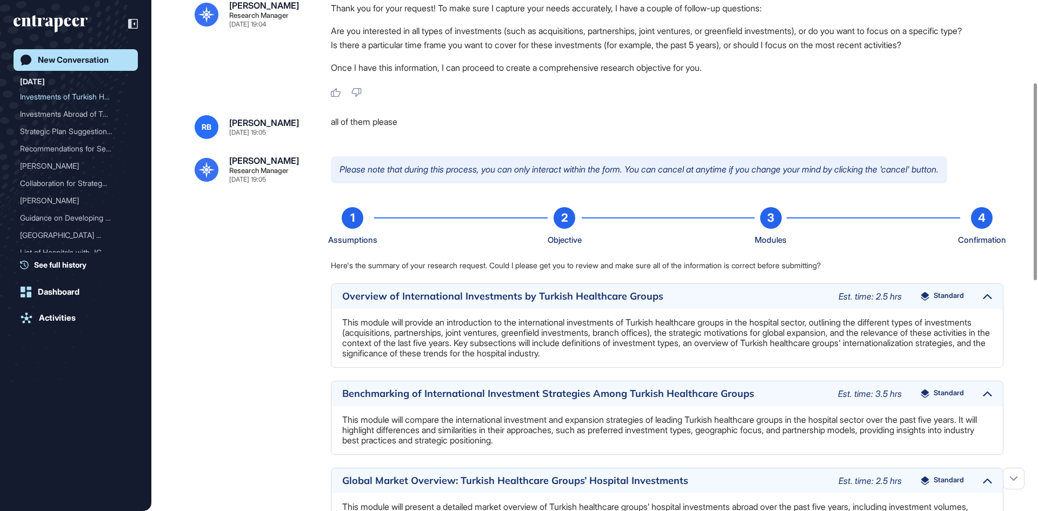
click at [948, 301] on span "Standard" at bounding box center [949, 296] width 30 height 9
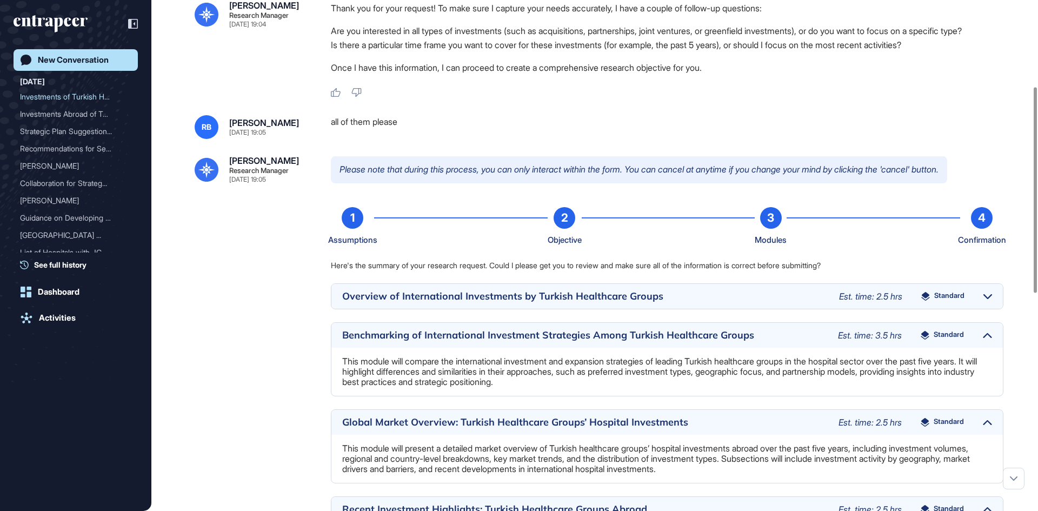
click at [937, 301] on span "Standard" at bounding box center [949, 296] width 30 height 9
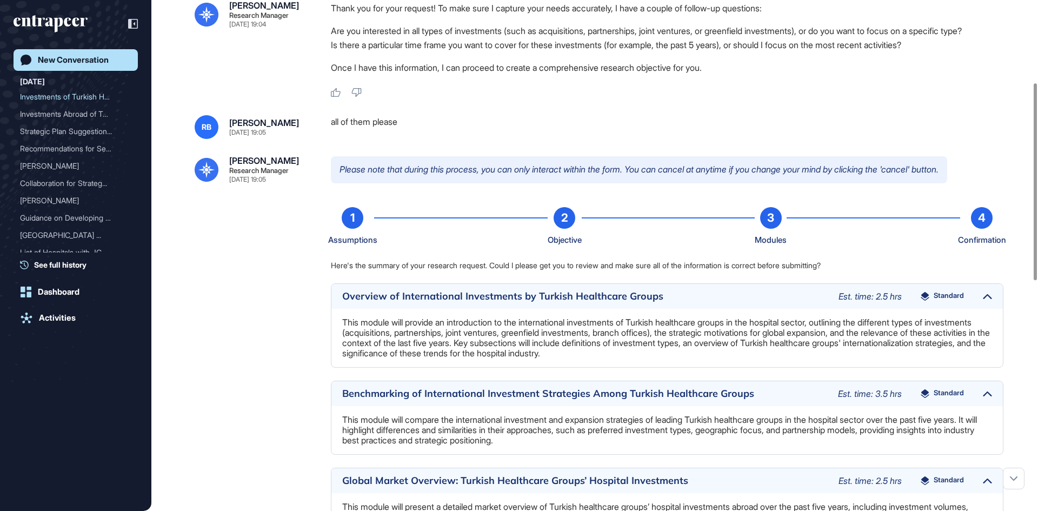
click at [601, 357] on p "This module will provide an introduction to the international investments of Tu…" at bounding box center [667, 337] width 650 height 41
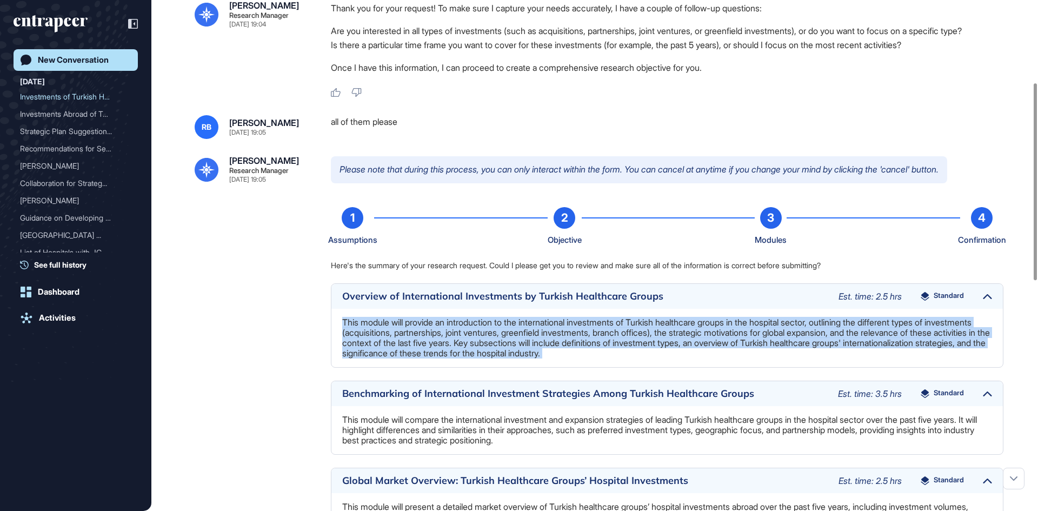
click at [601, 357] on p "This module will provide an introduction to the international investments of Tu…" at bounding box center [667, 337] width 650 height 41
click at [555, 357] on p "This module will provide an introduction to the international investments of Tu…" at bounding box center [667, 337] width 650 height 41
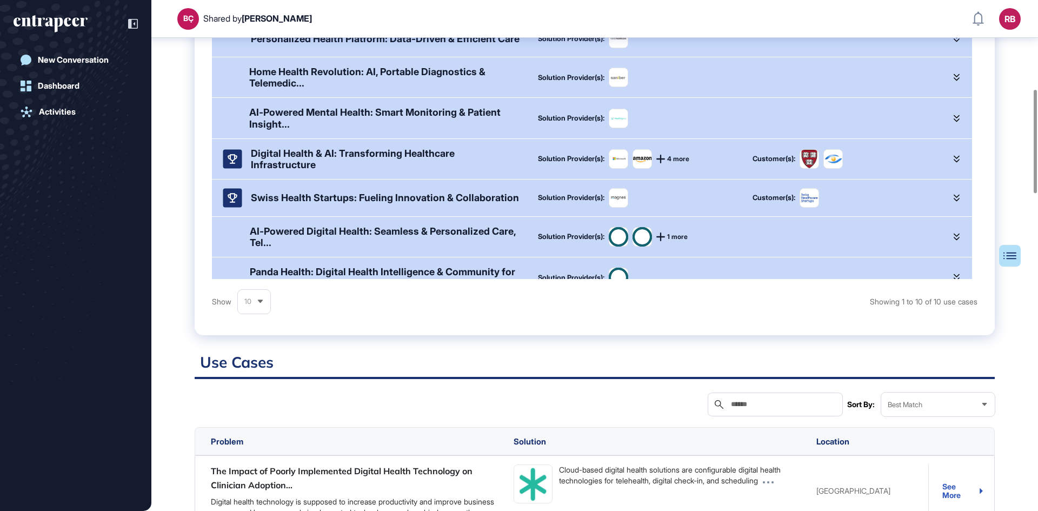
scroll to position [208, 0]
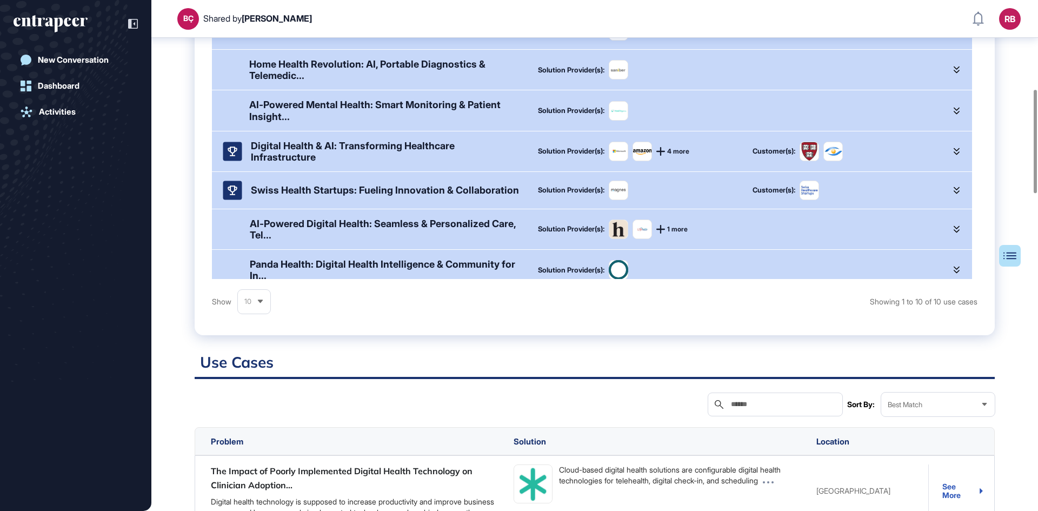
click at [1034, 189] on div at bounding box center [1035, 141] width 3 height 103
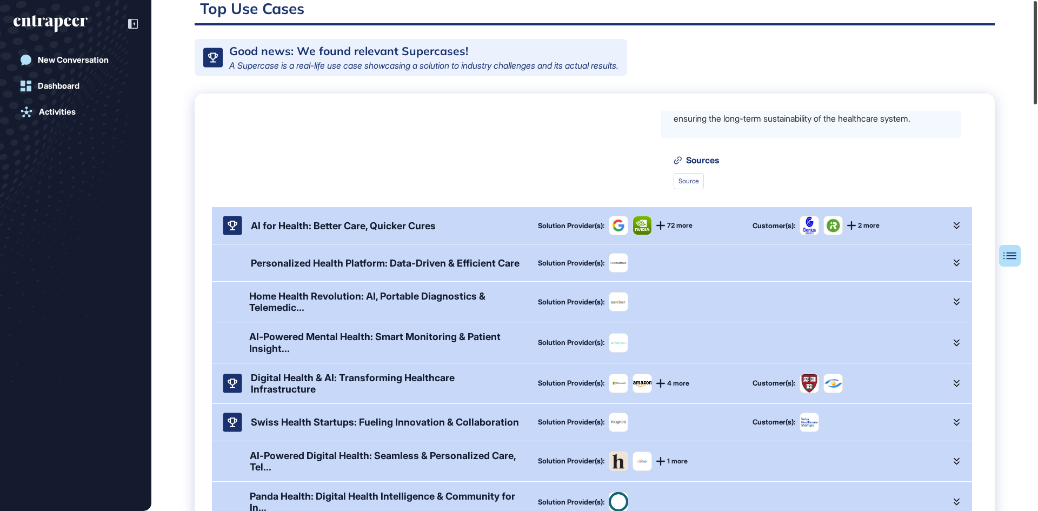
scroll to position [0, 0]
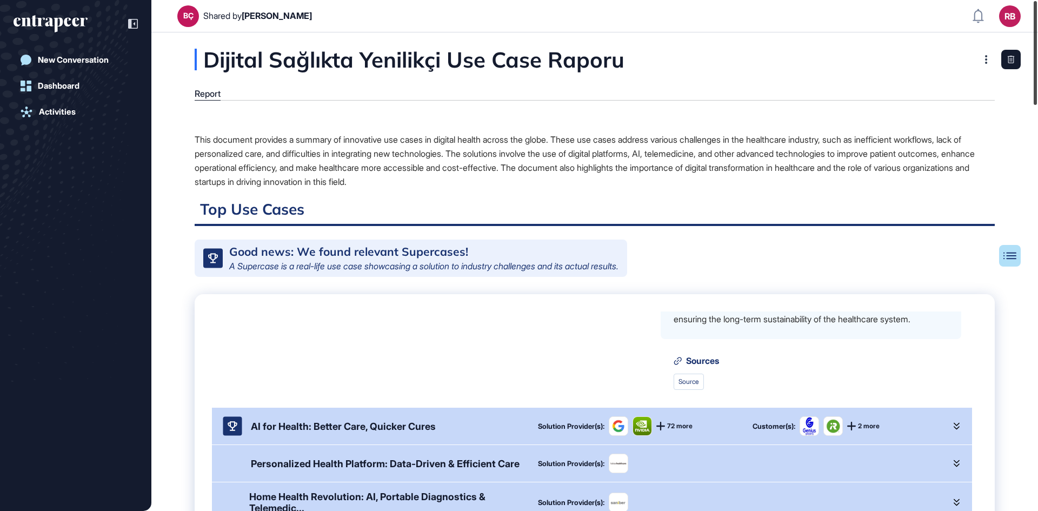
drag, startPoint x: 1034, startPoint y: 185, endPoint x: 1037, endPoint y: 9, distance: 176.3
click at [1037, 9] on div at bounding box center [1035, 53] width 3 height 104
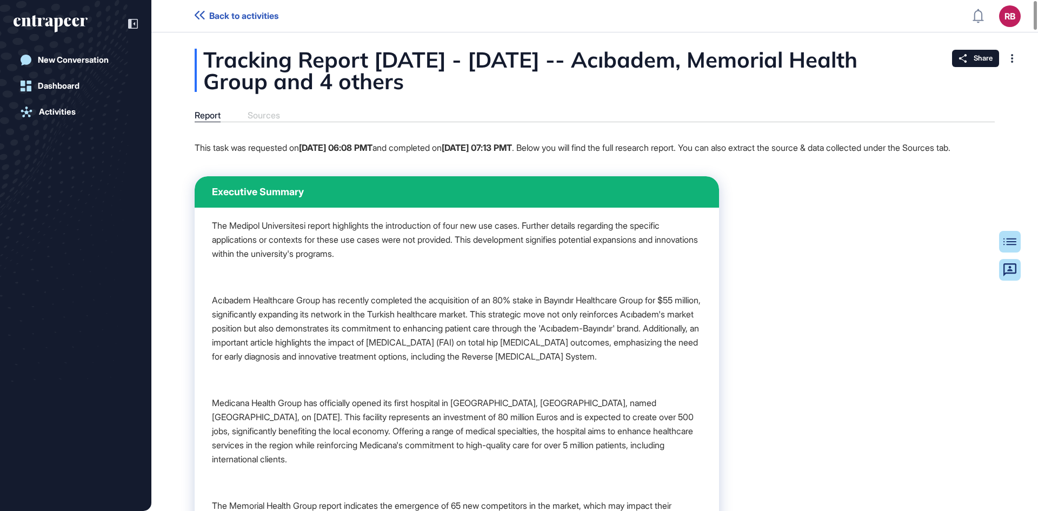
click at [314, 241] on p "The Medipol Universitesi report highlights the introduction of four new use cas…" at bounding box center [457, 239] width 490 height 42
click at [360, 261] on p "The Medipol Universitesi report highlights the introduction of four new use cas…" at bounding box center [457, 239] width 490 height 42
click at [388, 311] on p "Acıbadem Healthcare Group has recently completed the acquisition of an 80% stak…" at bounding box center [457, 328] width 490 height 70
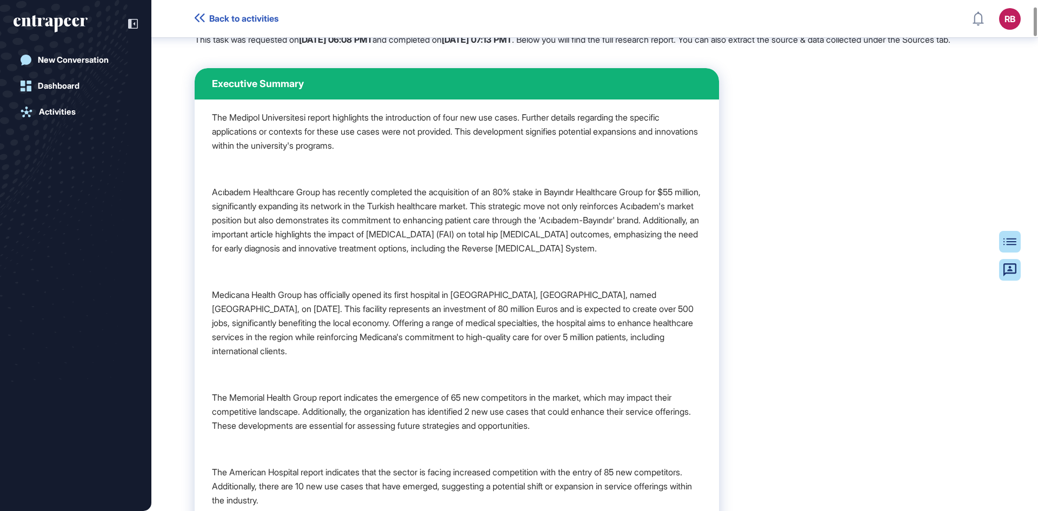
scroll to position [135, 0]
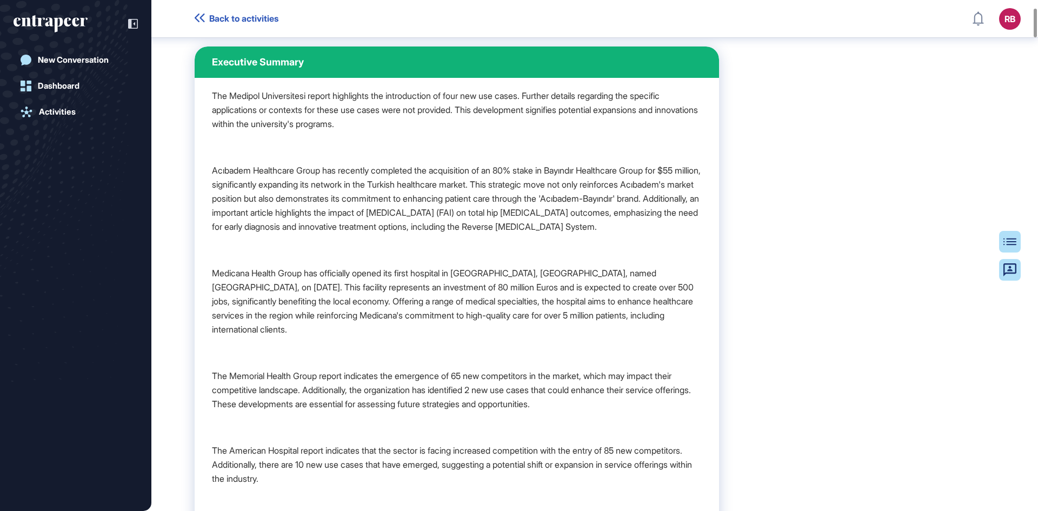
drag, startPoint x: 298, startPoint y: 107, endPoint x: 396, endPoint y: 251, distance: 174.7
click at [396, 251] on div "The Medipol Universitesi report highlights the introduction of four new use cas…" at bounding box center [457, 335] width 490 height 493
click at [243, 310] on p "Medicana Health Group has officially opened its first hospital in [GEOGRAPHIC_D…" at bounding box center [457, 301] width 490 height 70
click at [243, 308] on p "Medicana Health Group has officially opened its first hospital in [GEOGRAPHIC_D…" at bounding box center [457, 301] width 490 height 70
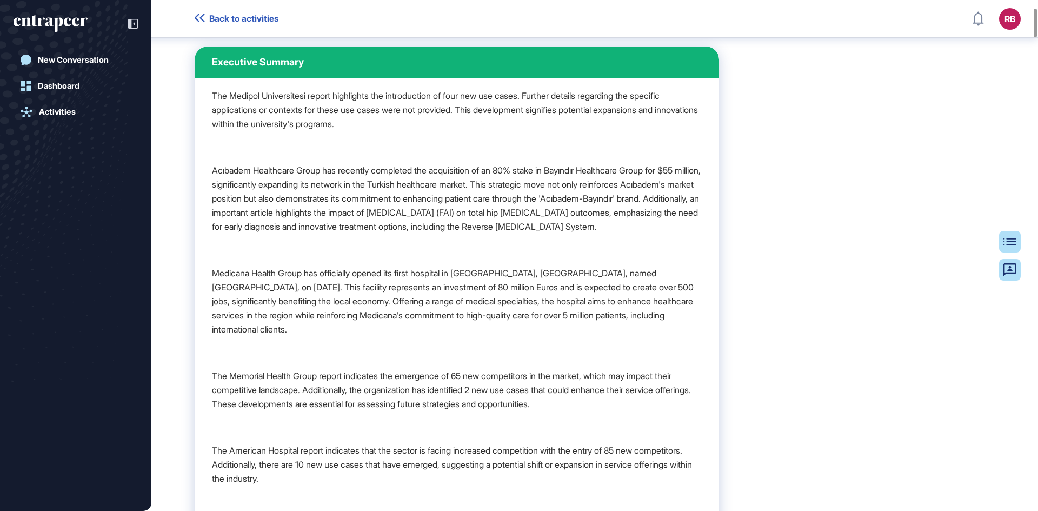
click at [520, 329] on p "Medicana Health Group has officially opened its first hospital in [GEOGRAPHIC_D…" at bounding box center [457, 301] width 490 height 70
drag, startPoint x: 287, startPoint y: 305, endPoint x: 535, endPoint y: 350, distance: 251.8
click at [535, 336] on p "Medicana Health Group has officially opened its first hospital in [GEOGRAPHIC_D…" at bounding box center [457, 301] width 490 height 70
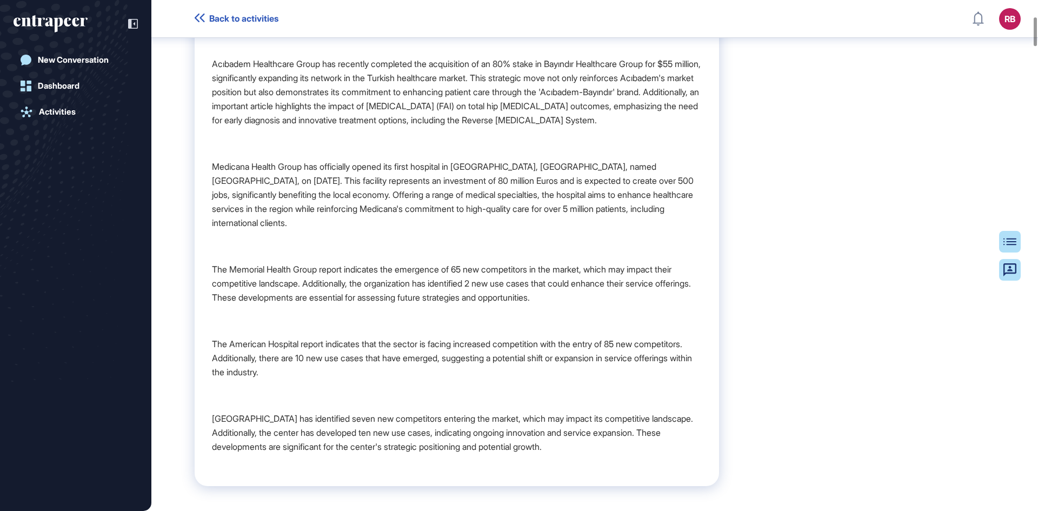
scroll to position [297, 0]
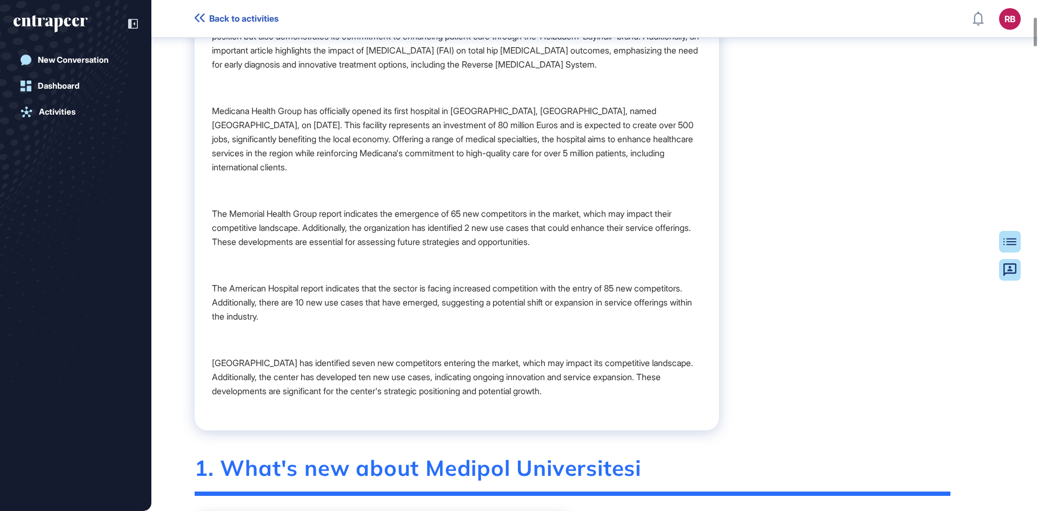
click at [338, 249] on p "The Memorial Health Group report indicates the emergence of 65 new competitors …" at bounding box center [457, 228] width 490 height 42
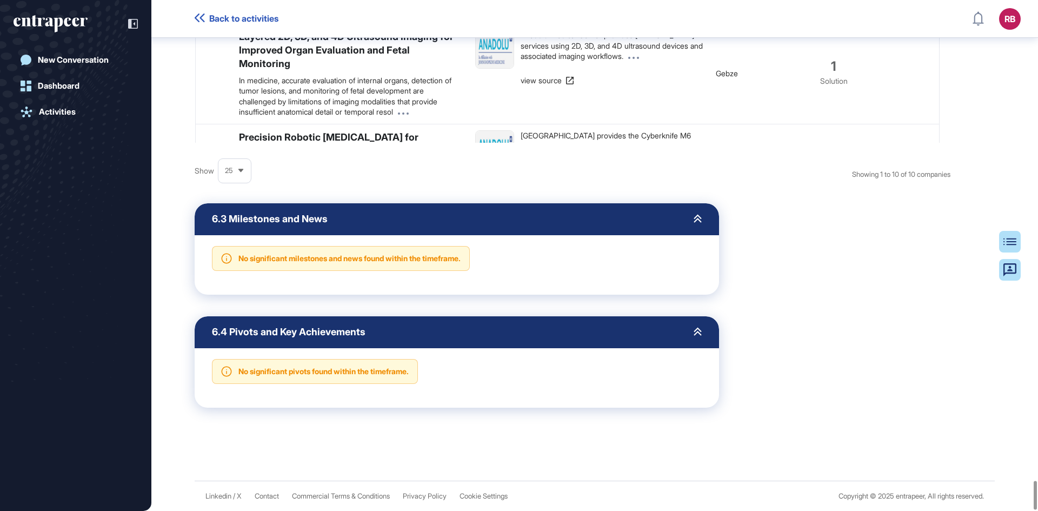
scroll to position [8633, 0]
click at [69, 59] on div "New Conversation" at bounding box center [73, 60] width 71 height 10
